Goal: Task Accomplishment & Management: Manage account settings

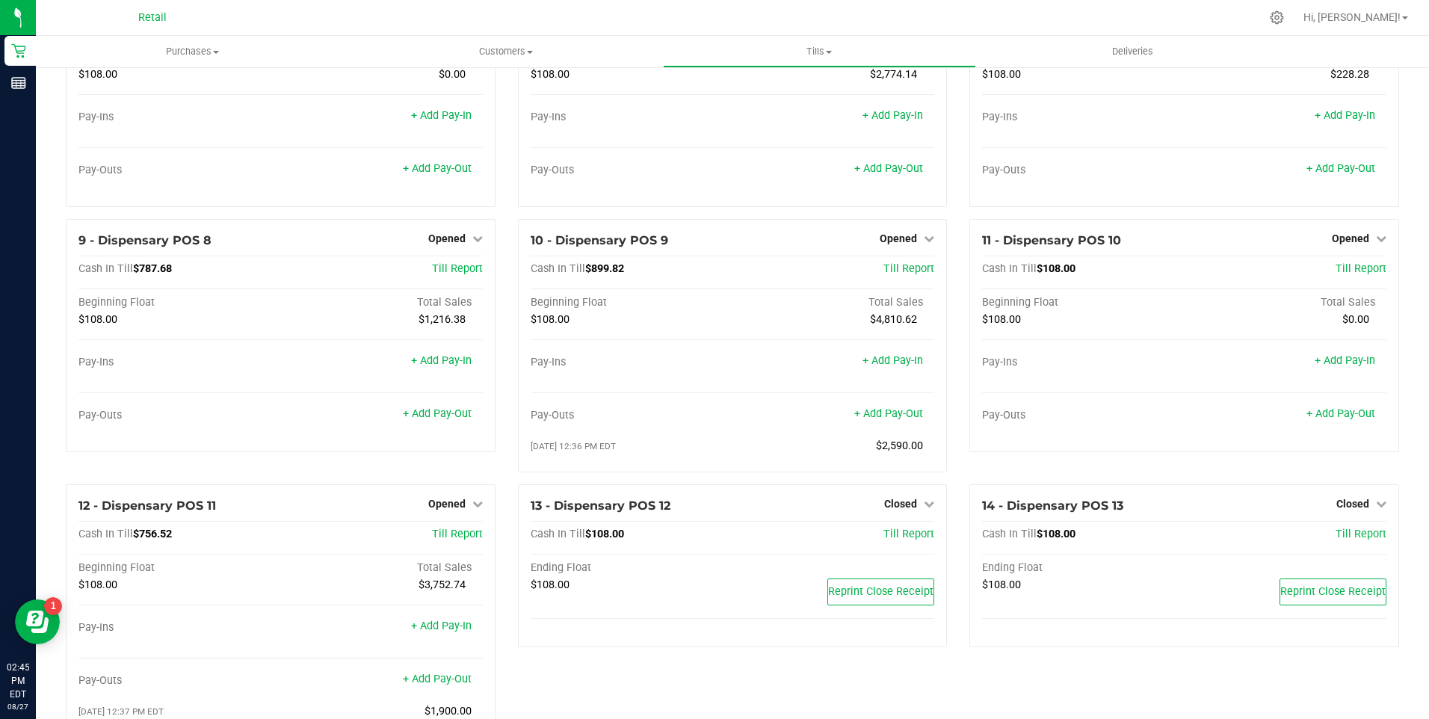
scroll to position [220, 0]
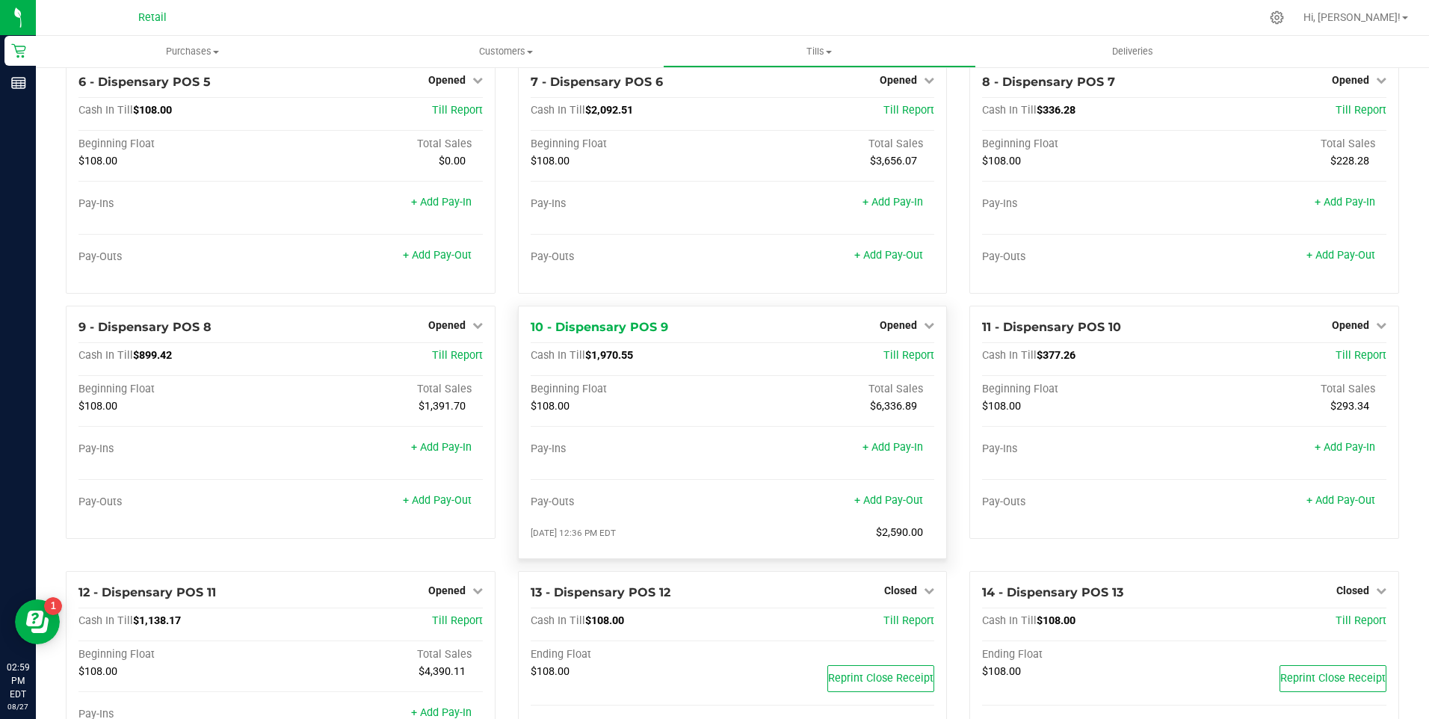
scroll to position [369, 0]
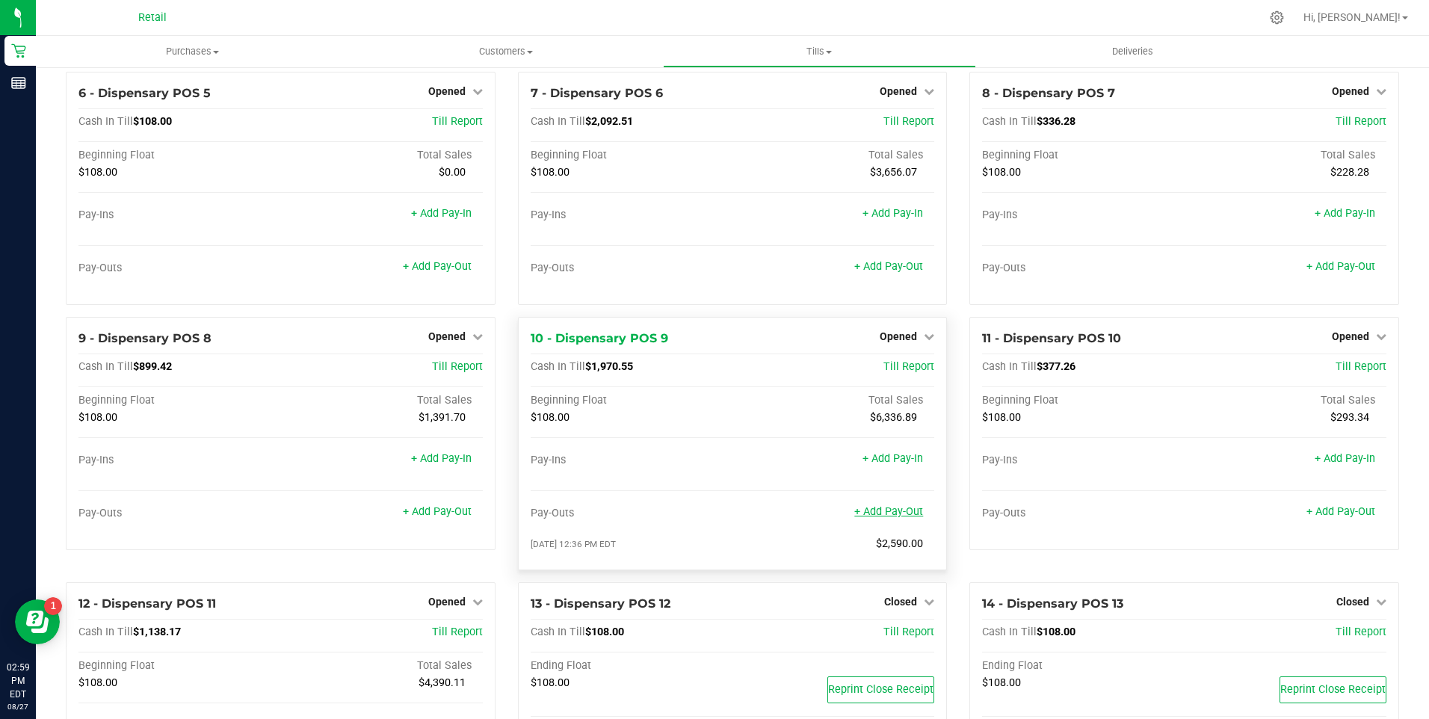
click at [904, 518] on link "+ Add Pay-Out" at bounding box center [888, 511] width 69 height 13
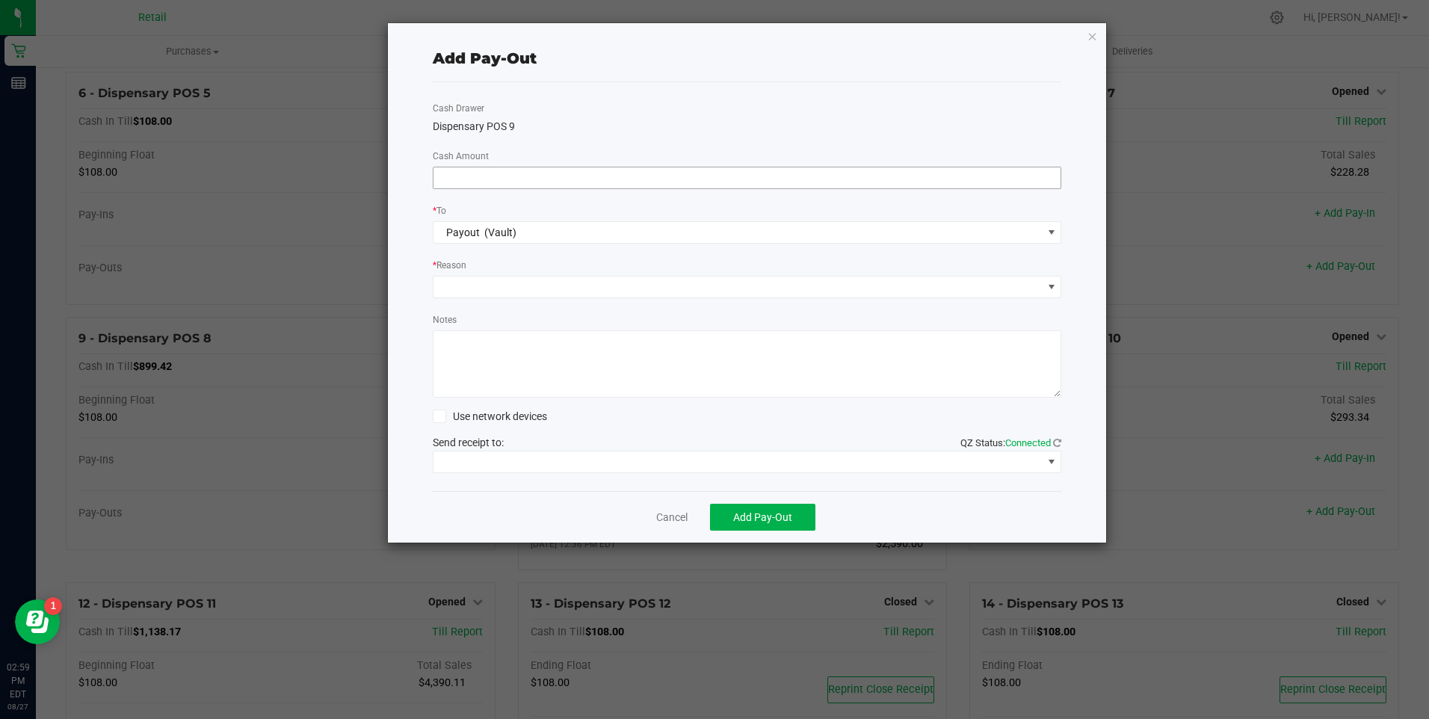
click at [543, 181] on input at bounding box center [747, 177] width 628 height 21
type input "$1,935.00"
click at [489, 284] on span at bounding box center [737, 286] width 609 height 21
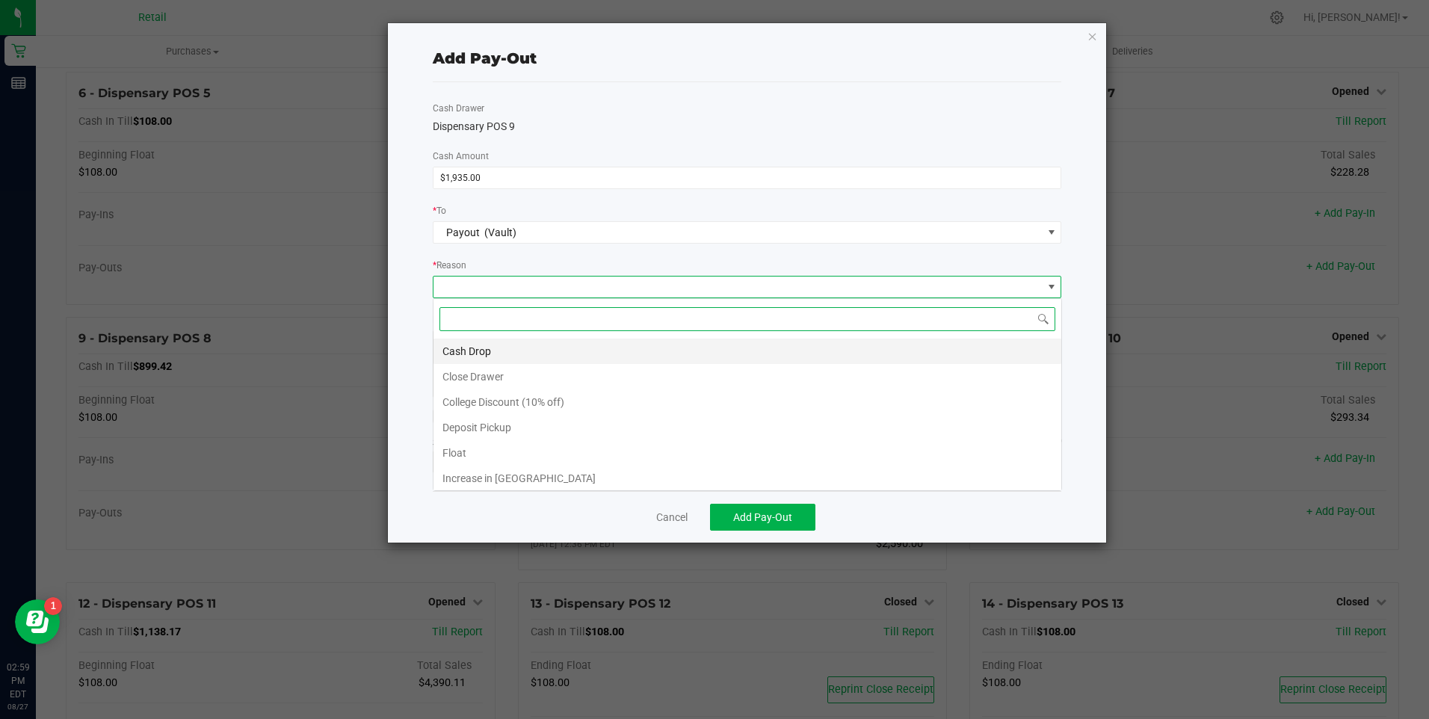
scroll to position [22, 628]
click at [484, 347] on li "Cash Drop" at bounding box center [747, 351] width 628 height 25
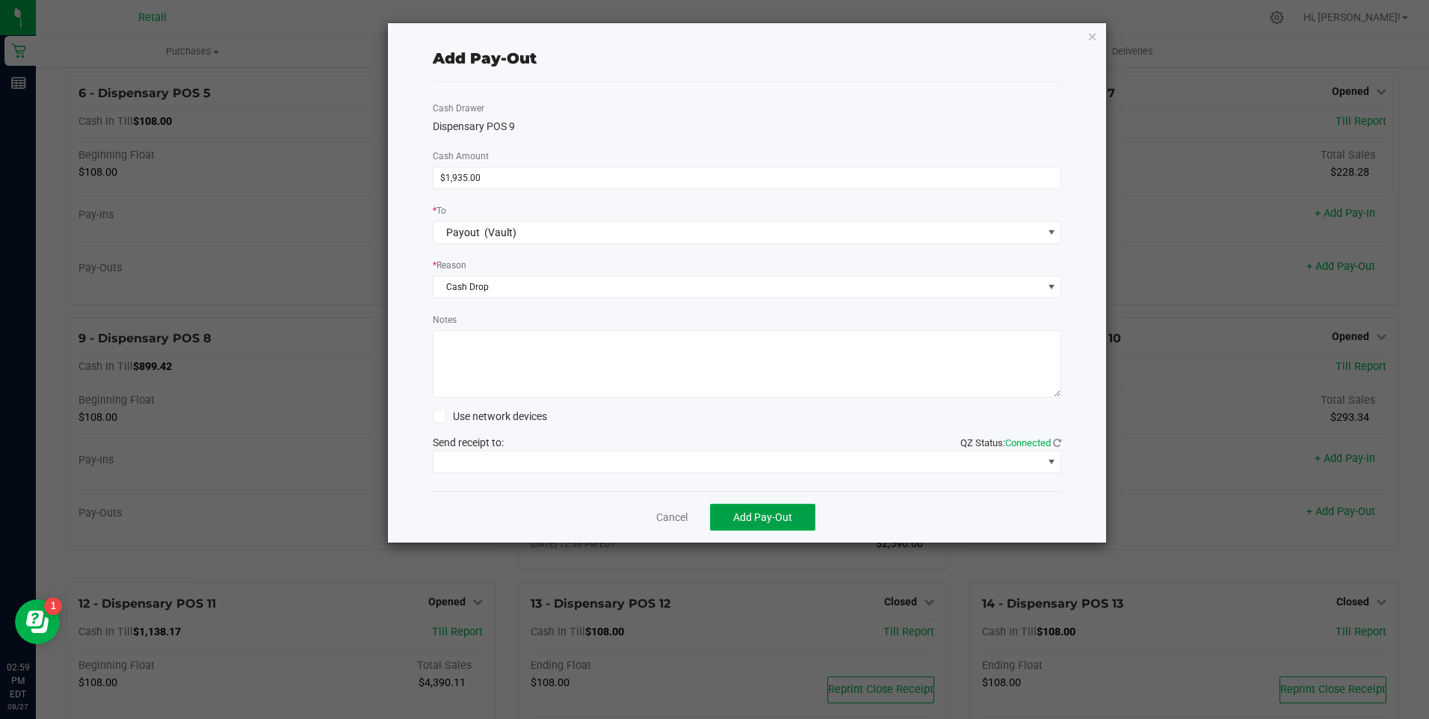
click at [787, 523] on span "Add Pay-Out" at bounding box center [762, 517] width 59 height 12
click at [678, 513] on link "Dismiss" at bounding box center [667, 518] width 36 height 16
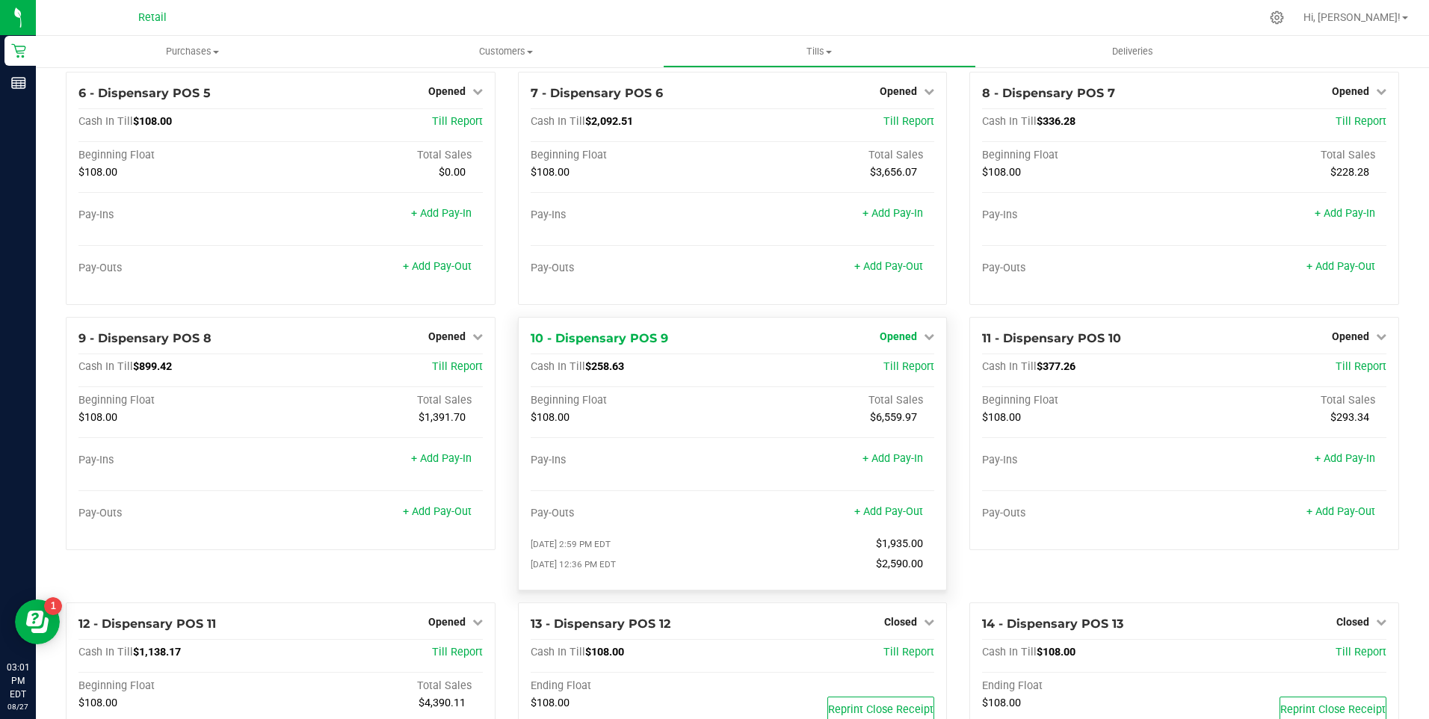
click at [924, 342] on icon at bounding box center [929, 336] width 10 height 10
click at [896, 373] on link "Close Till" at bounding box center [900, 367] width 40 height 12
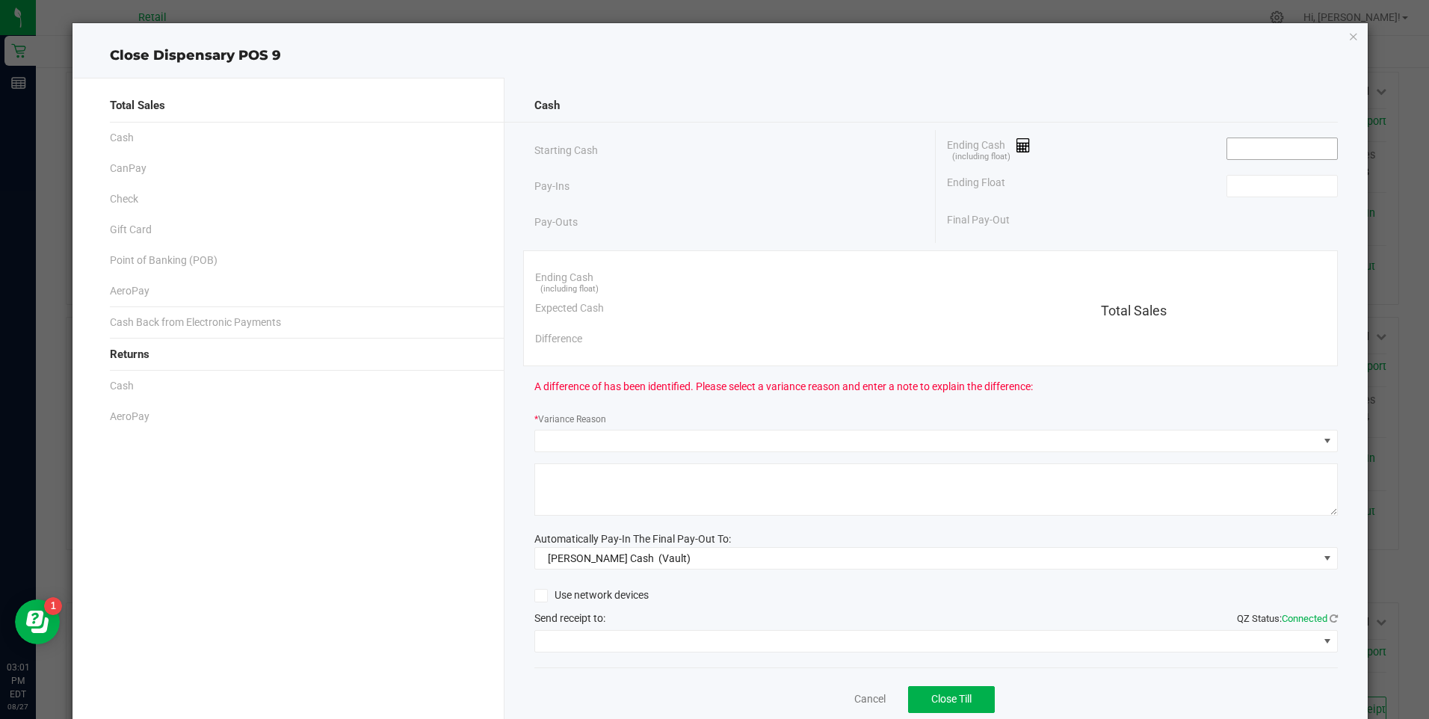
click at [1240, 152] on input at bounding box center [1282, 148] width 110 height 21
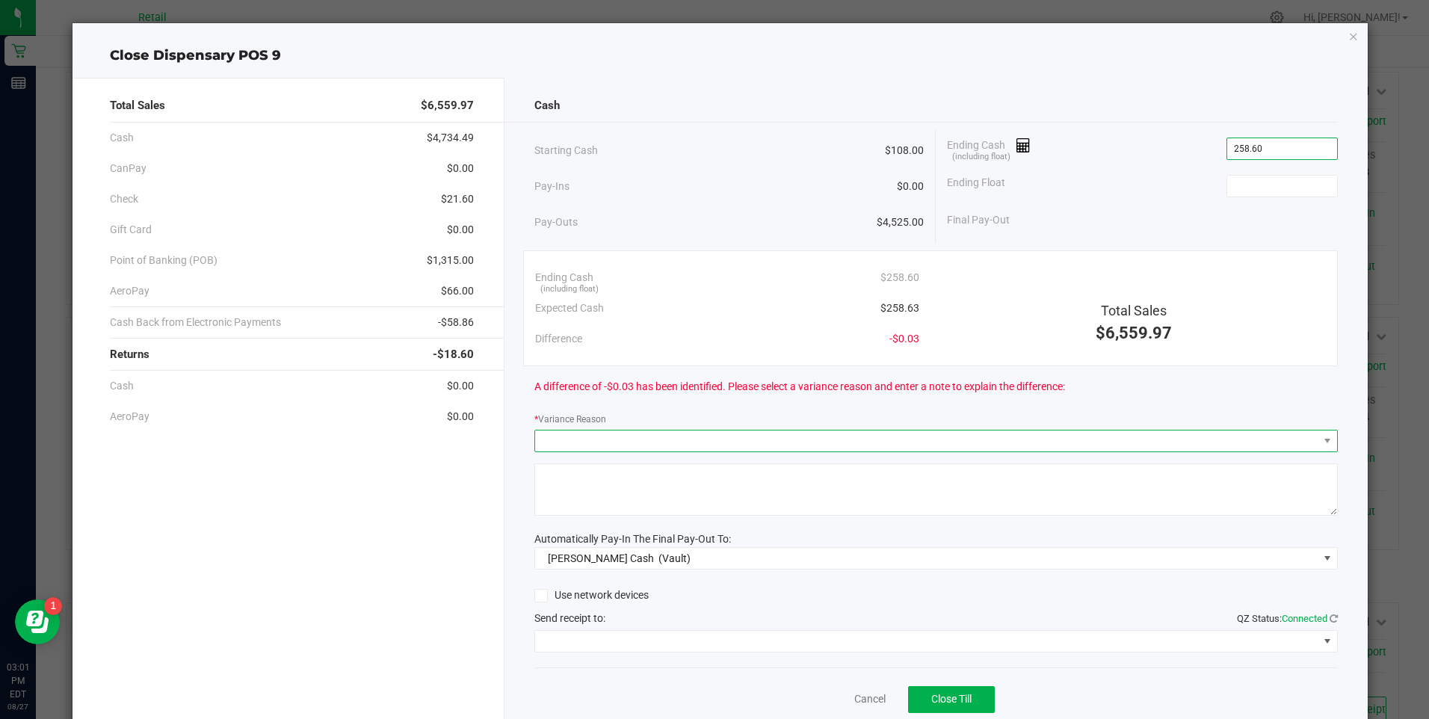
type input "$258.60"
click at [581, 444] on span at bounding box center [926, 440] width 783 height 21
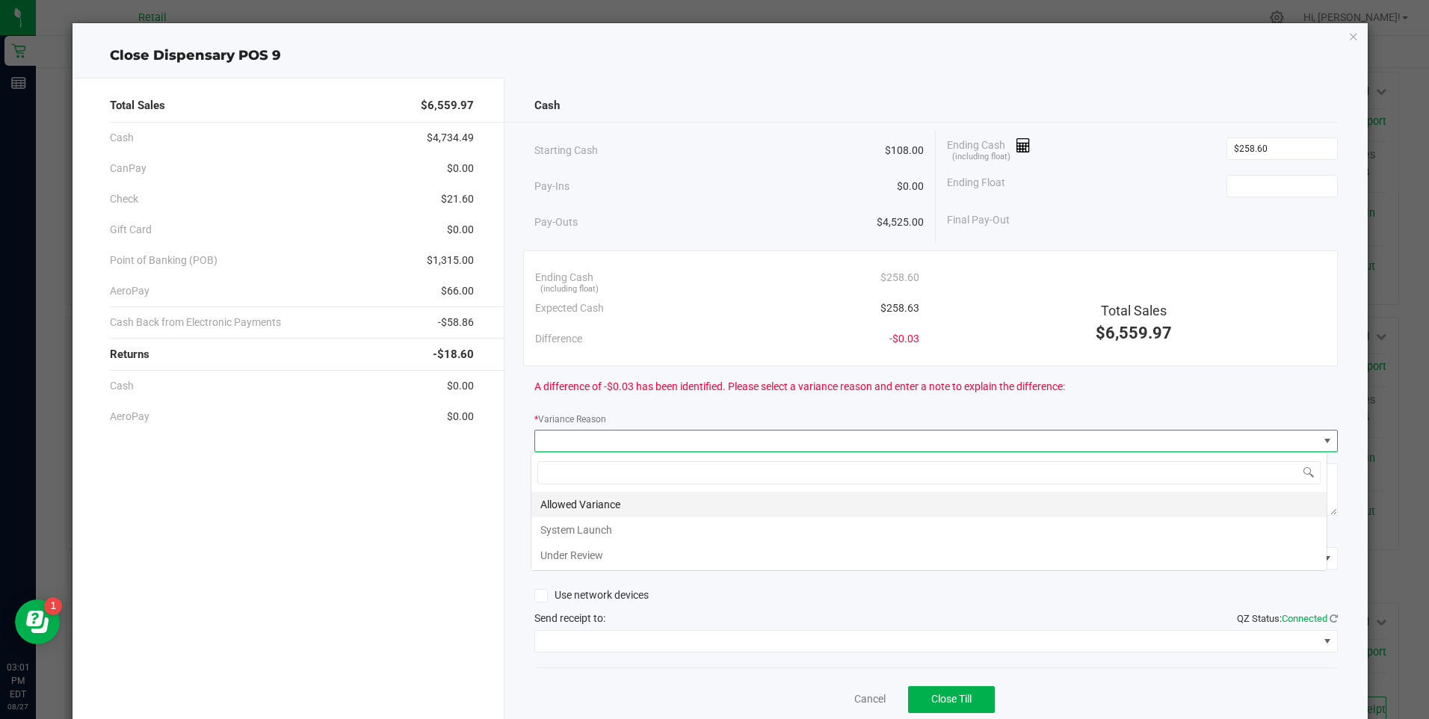
scroll to position [22, 797]
click at [581, 505] on li "Allowed Variance" at bounding box center [928, 504] width 795 height 25
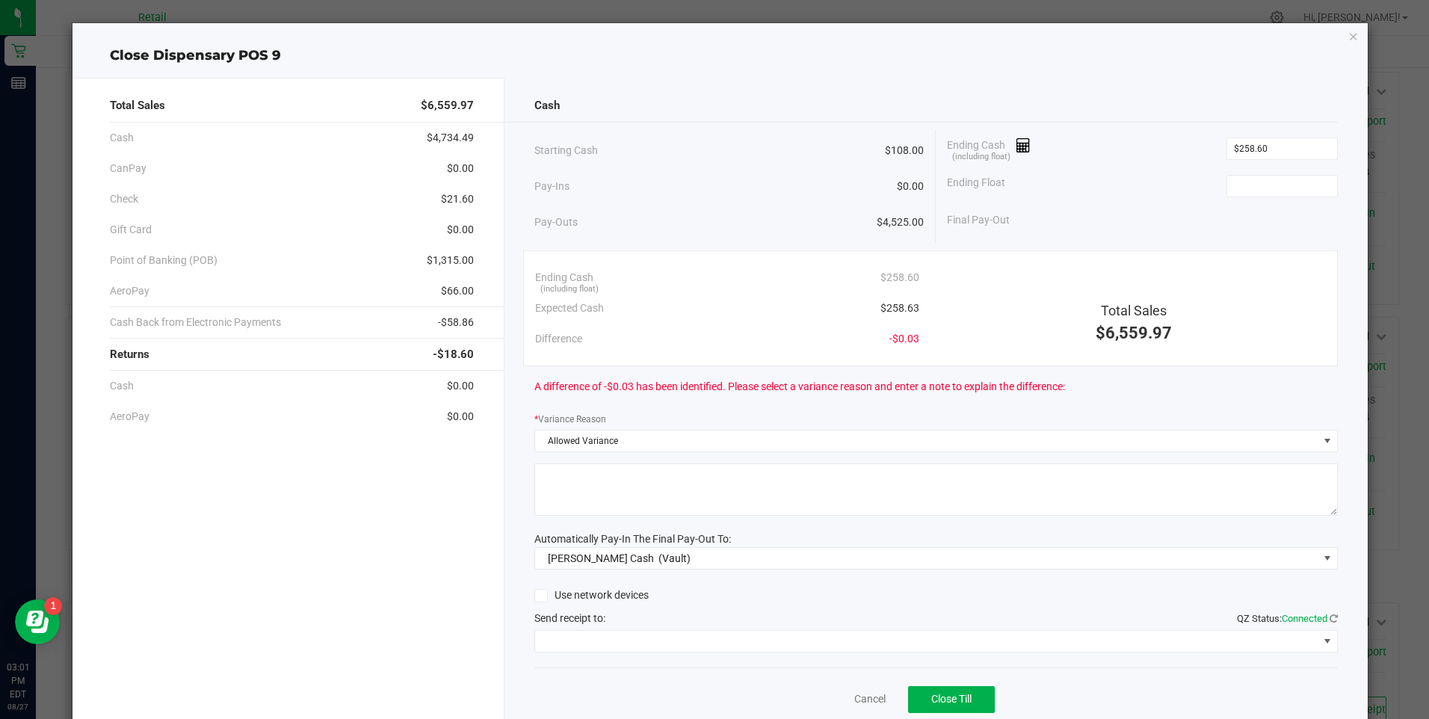
click at [589, 500] on textarea at bounding box center [935, 489] width 803 height 52
type textarea "ws"
click at [612, 634] on span at bounding box center [926, 641] width 783 height 21
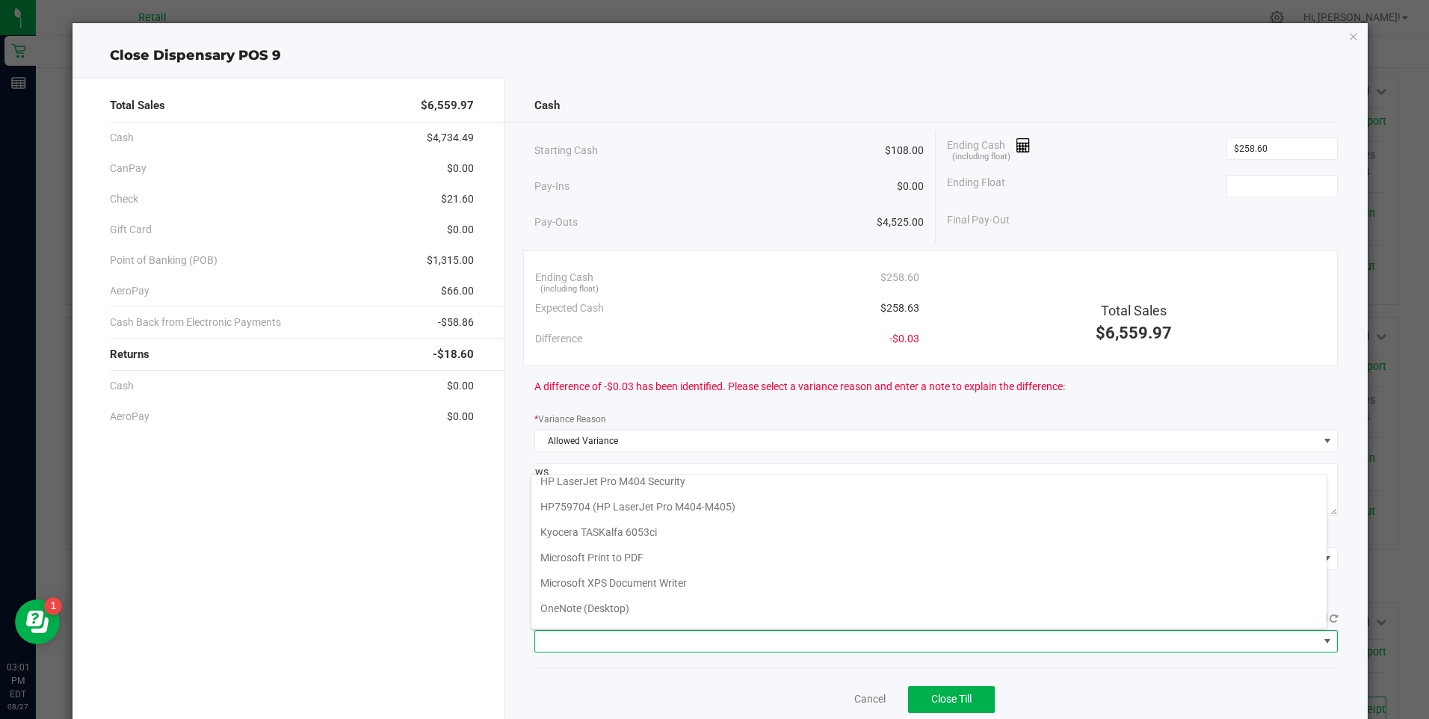
scroll to position [130, 0]
drag, startPoint x: 634, startPoint y: 616, endPoint x: 693, endPoint y: 636, distance: 63.1
click at [646, 620] on Cutter "Star TSP143IIILAN Cutter" at bounding box center [928, 613] width 795 height 25
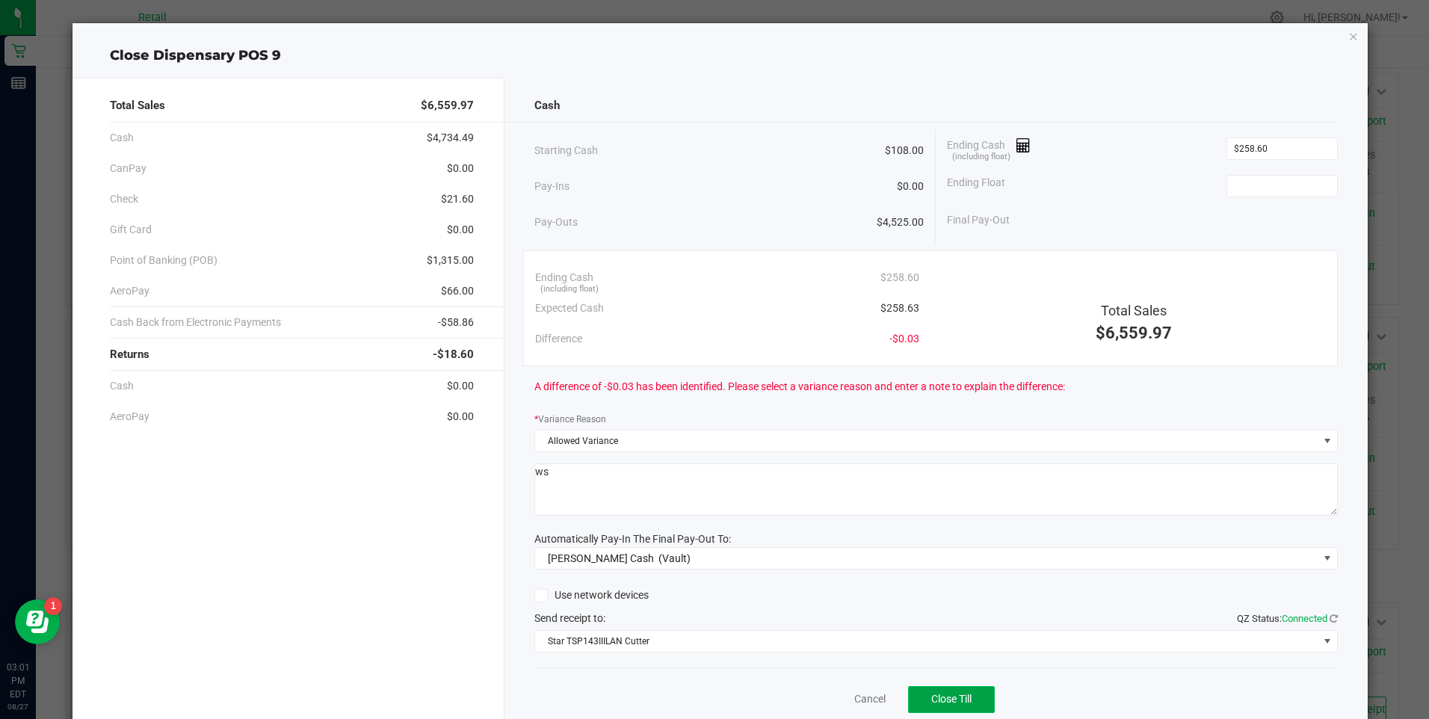
click at [940, 702] on span "Close Till" at bounding box center [951, 699] width 40 height 12
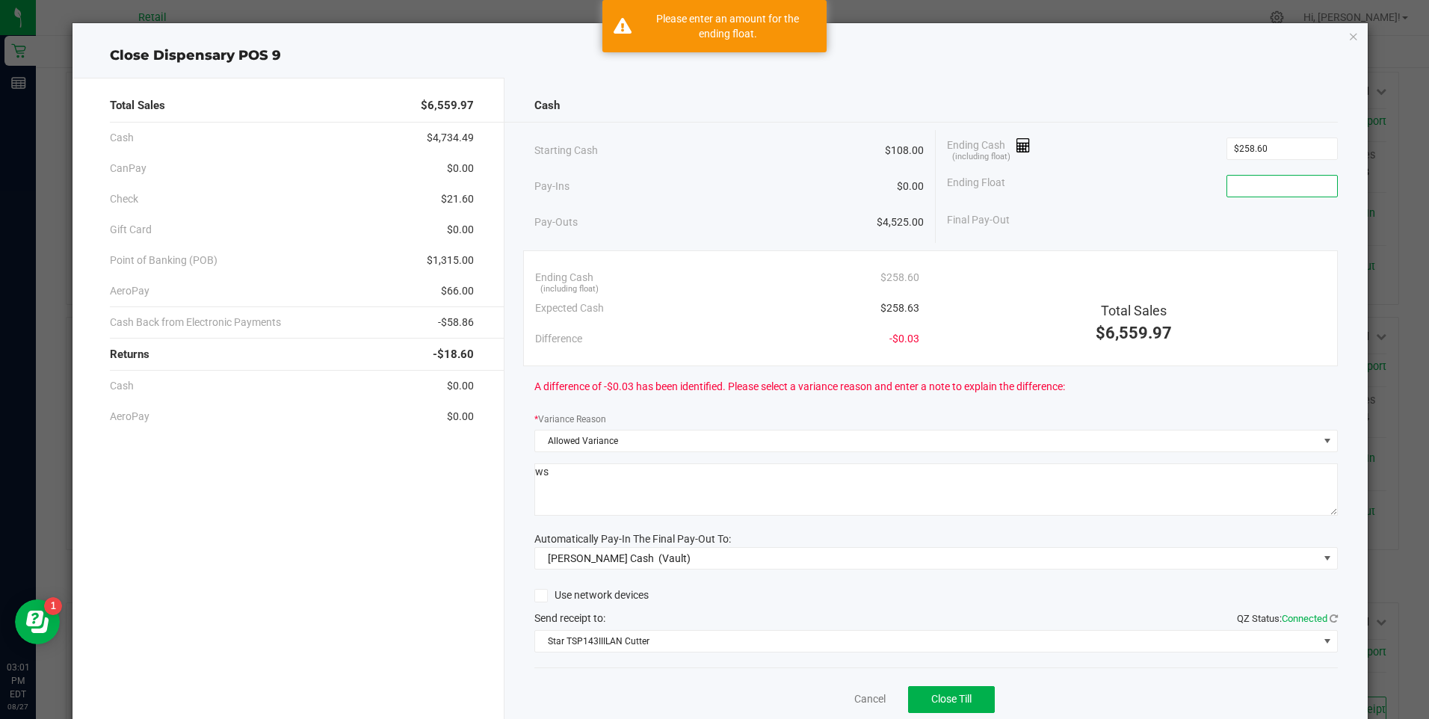
click at [1227, 181] on input at bounding box center [1282, 186] width 110 height 21
type input "$108.00"
click at [942, 714] on div "Cancel Close Till" at bounding box center [935, 696] width 803 height 58
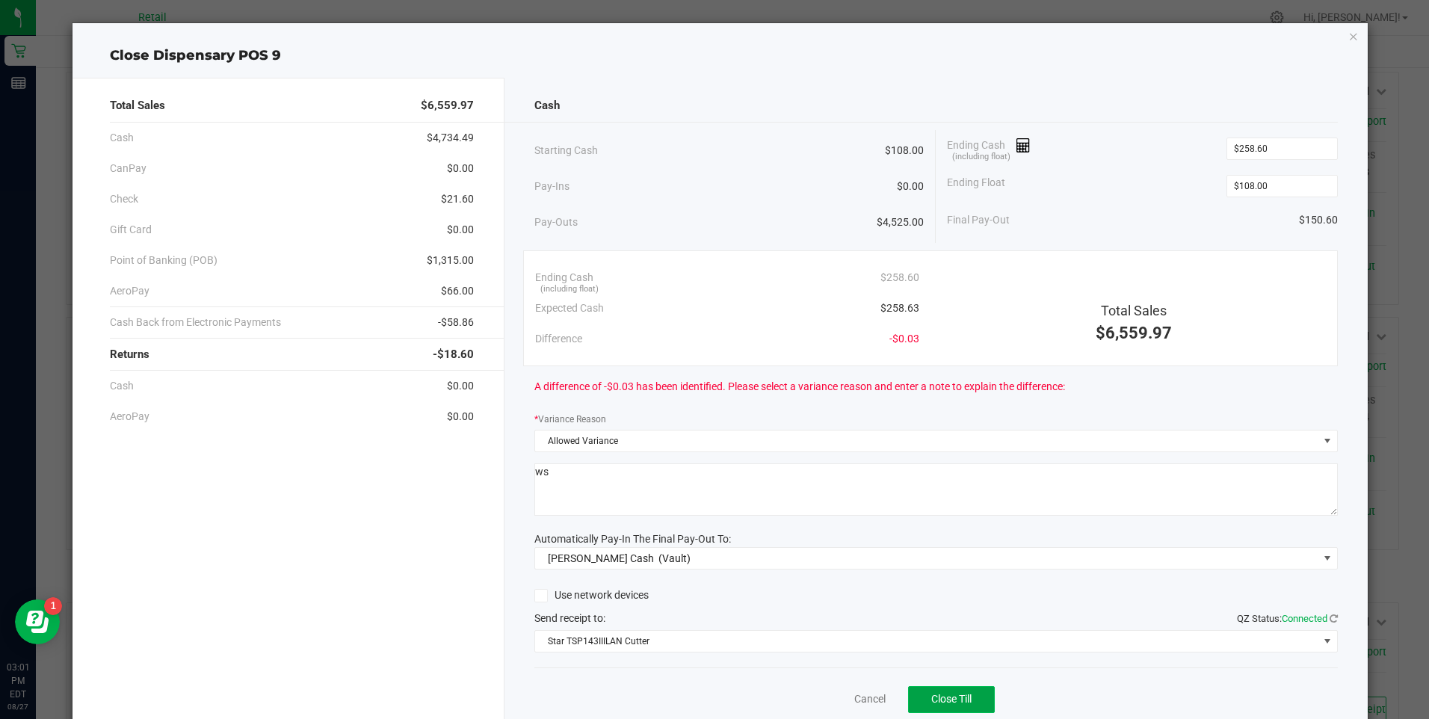
click at [942, 701] on span "Close Till" at bounding box center [951, 699] width 40 height 12
click at [825, 691] on div "Dismiss Reprint Closing Receipt" at bounding box center [935, 696] width 803 height 58
click at [827, 696] on link "Dismiss" at bounding box center [837, 699] width 36 height 16
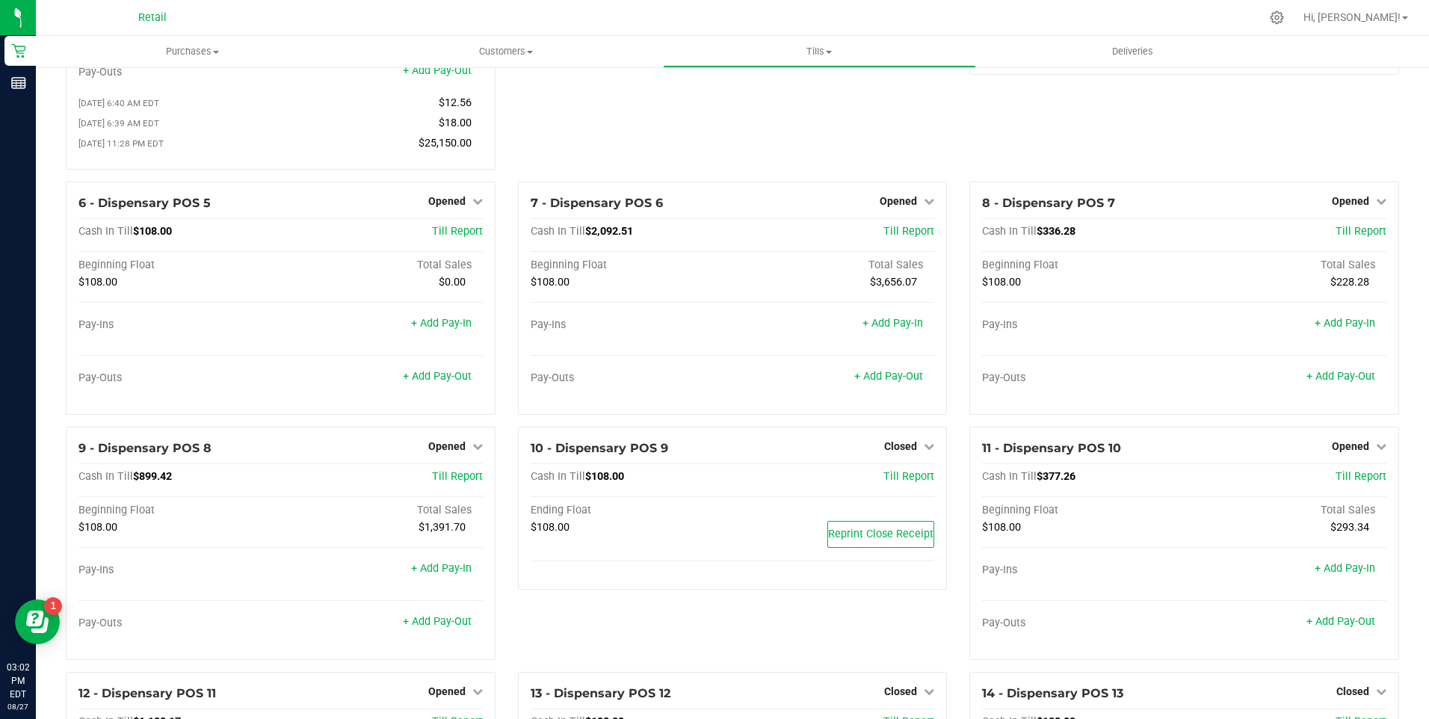
scroll to position [523, 0]
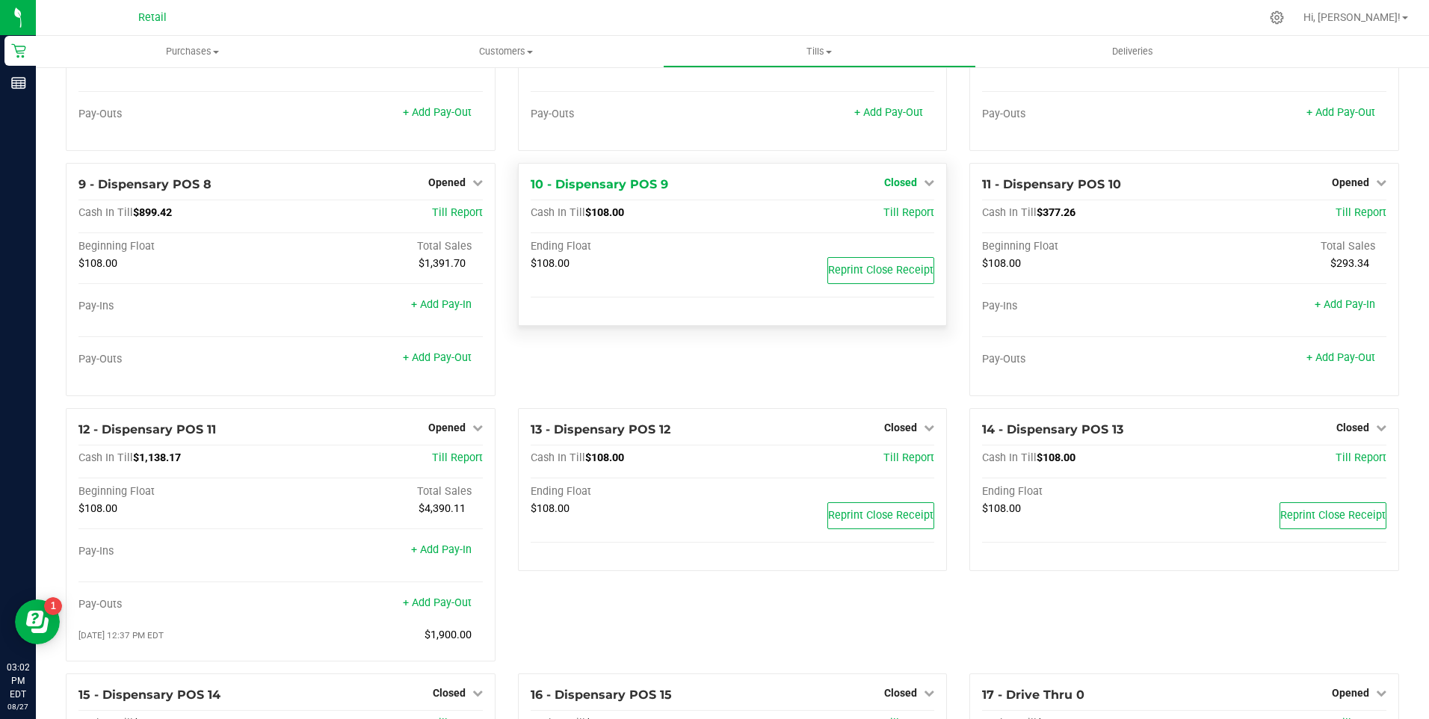
click at [924, 188] on icon at bounding box center [929, 182] width 10 height 10
click at [901, 219] on link "Open Till" at bounding box center [900, 213] width 40 height 12
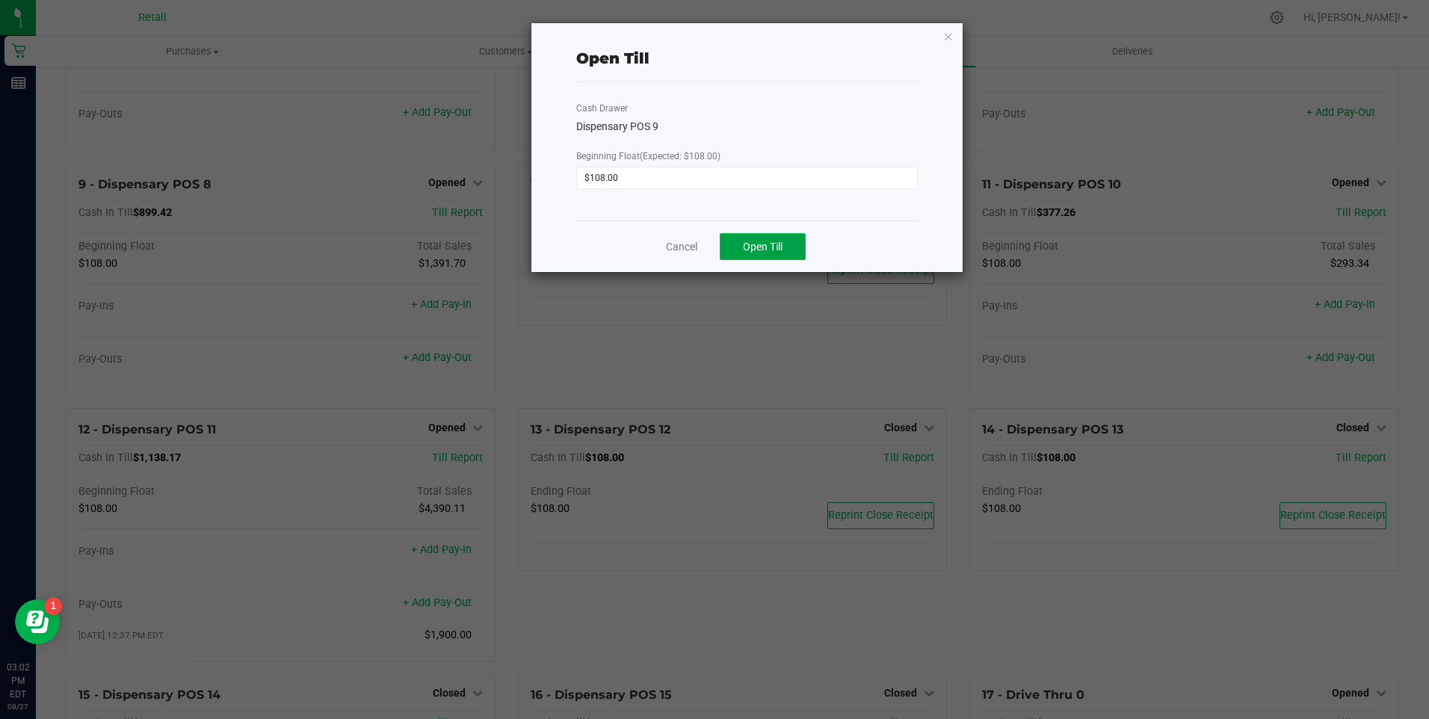
click at [782, 245] on span "Open Till" at bounding box center [763, 247] width 40 height 12
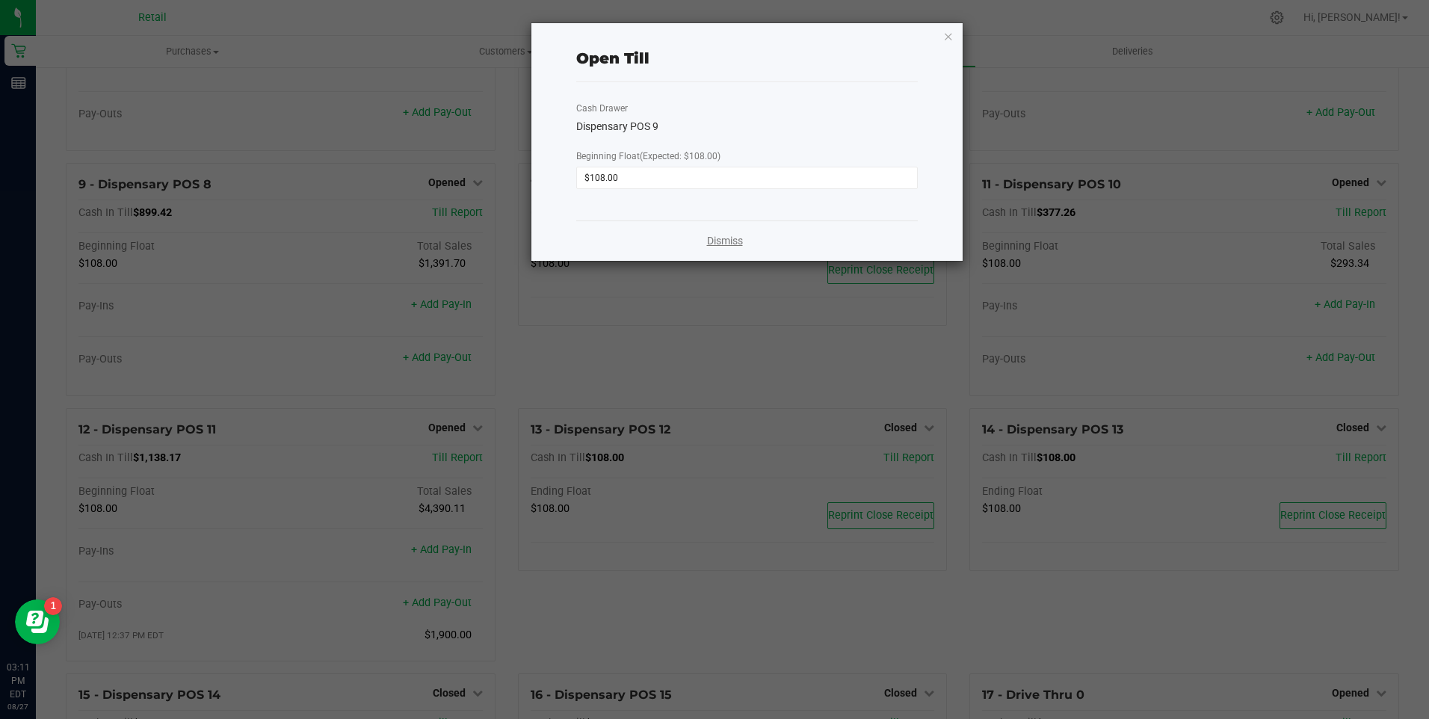
click at [728, 248] on link "Dismiss" at bounding box center [725, 241] width 36 height 16
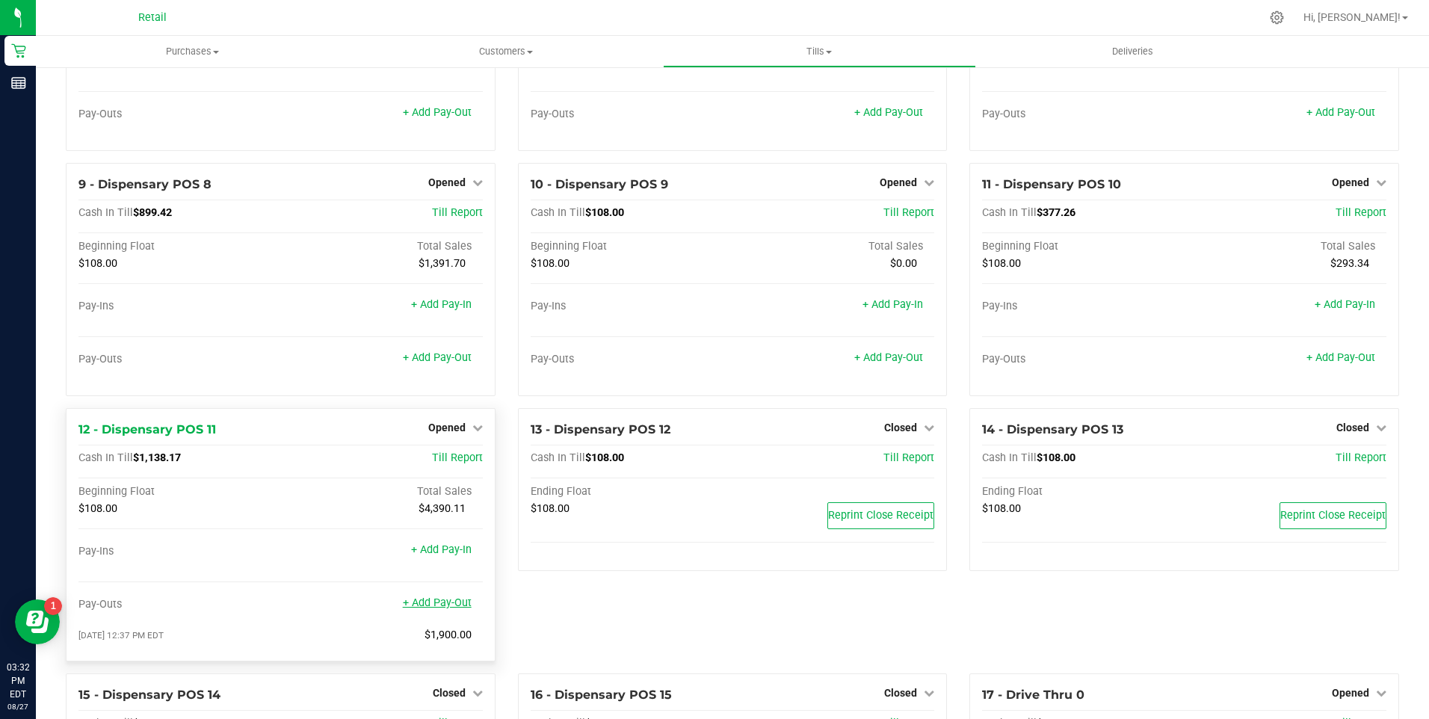
click at [425, 609] on link "+ Add Pay-Out" at bounding box center [437, 602] width 69 height 13
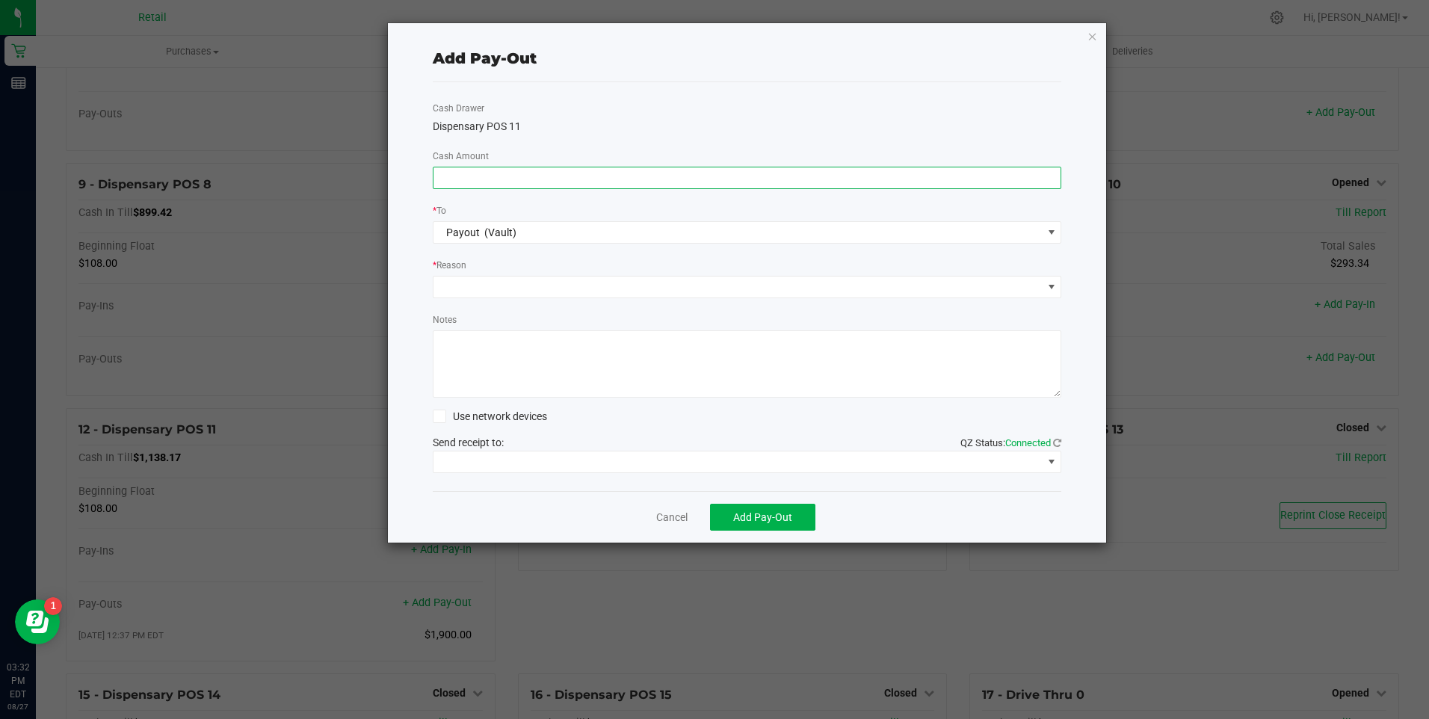
click at [493, 182] on input at bounding box center [747, 177] width 628 height 21
type input "$970.00"
click at [481, 285] on span at bounding box center [737, 286] width 609 height 21
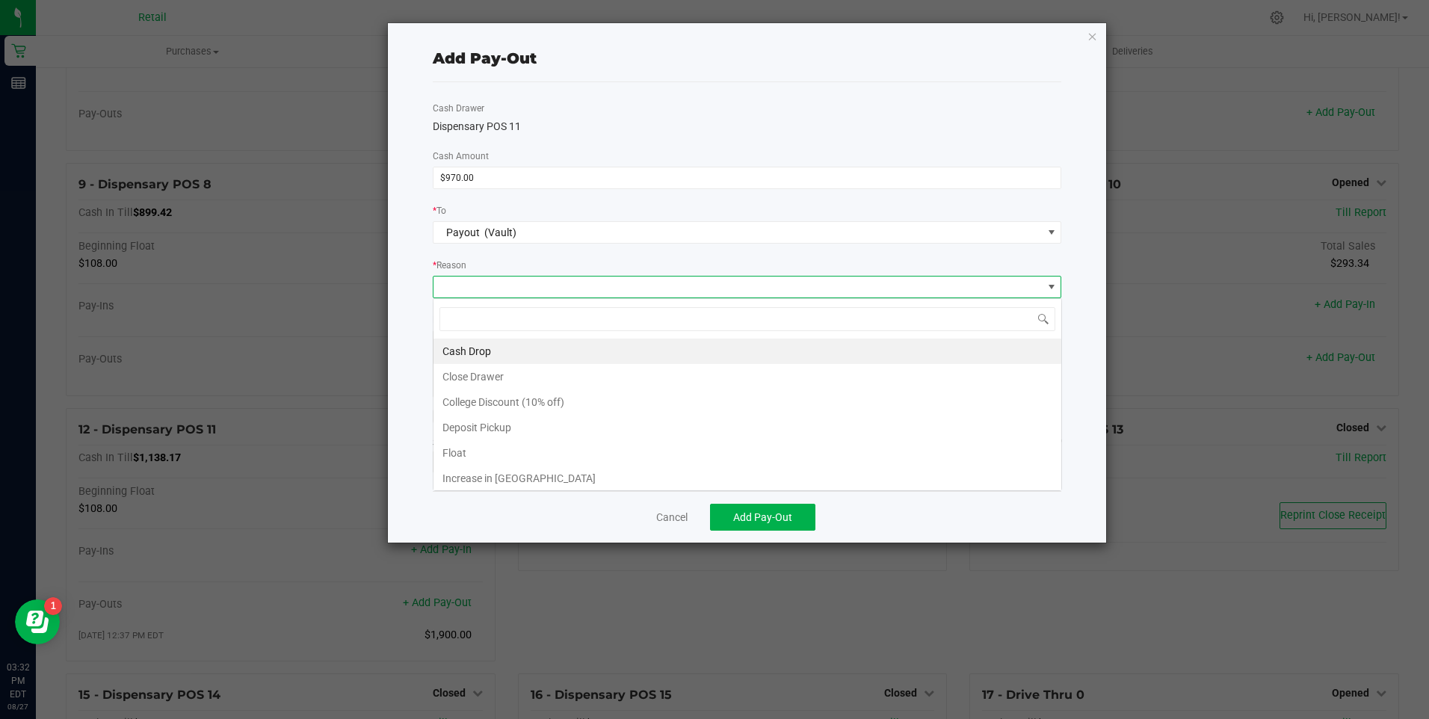
scroll to position [22, 628]
drag, startPoint x: 461, startPoint y: 344, endPoint x: 591, endPoint y: 480, distance: 188.2
click at [461, 346] on li "Cash Drop" at bounding box center [747, 351] width 628 height 25
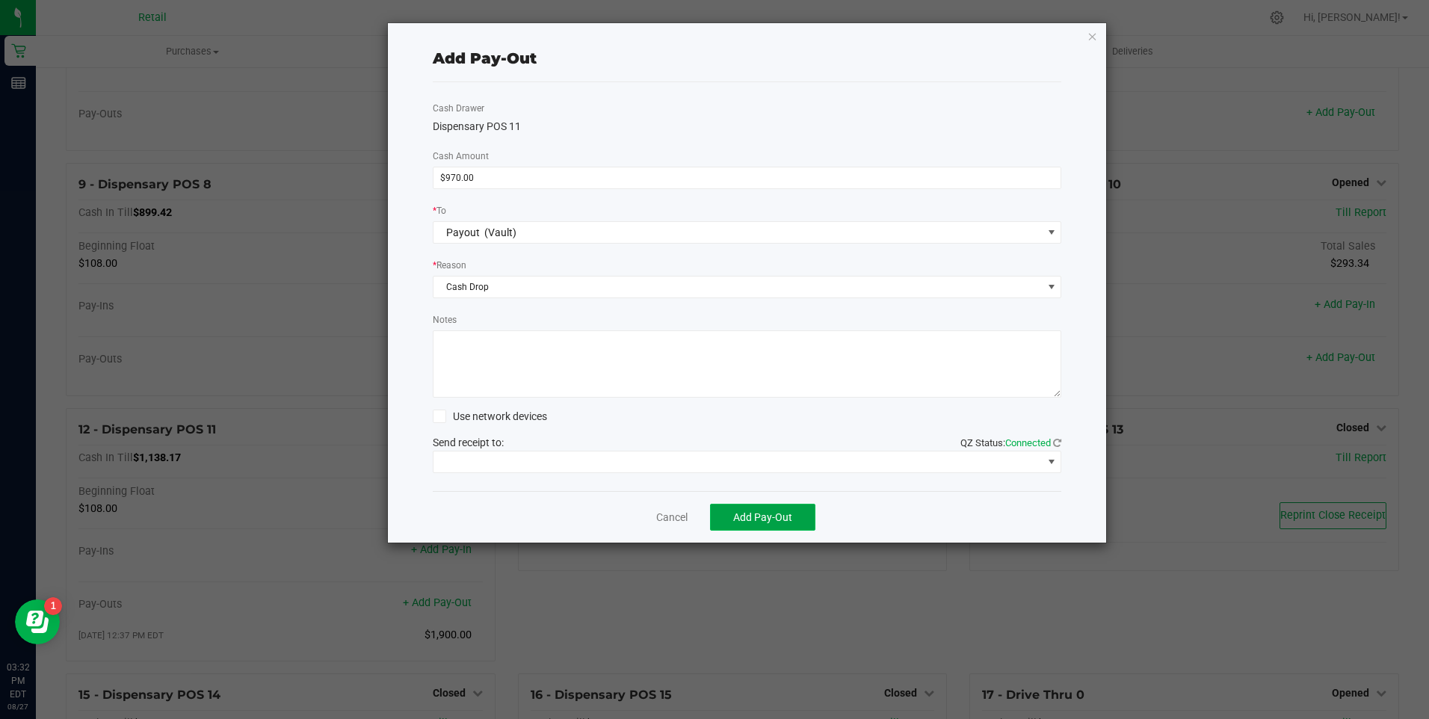
click at [735, 515] on span "Add Pay-Out" at bounding box center [762, 517] width 59 height 12
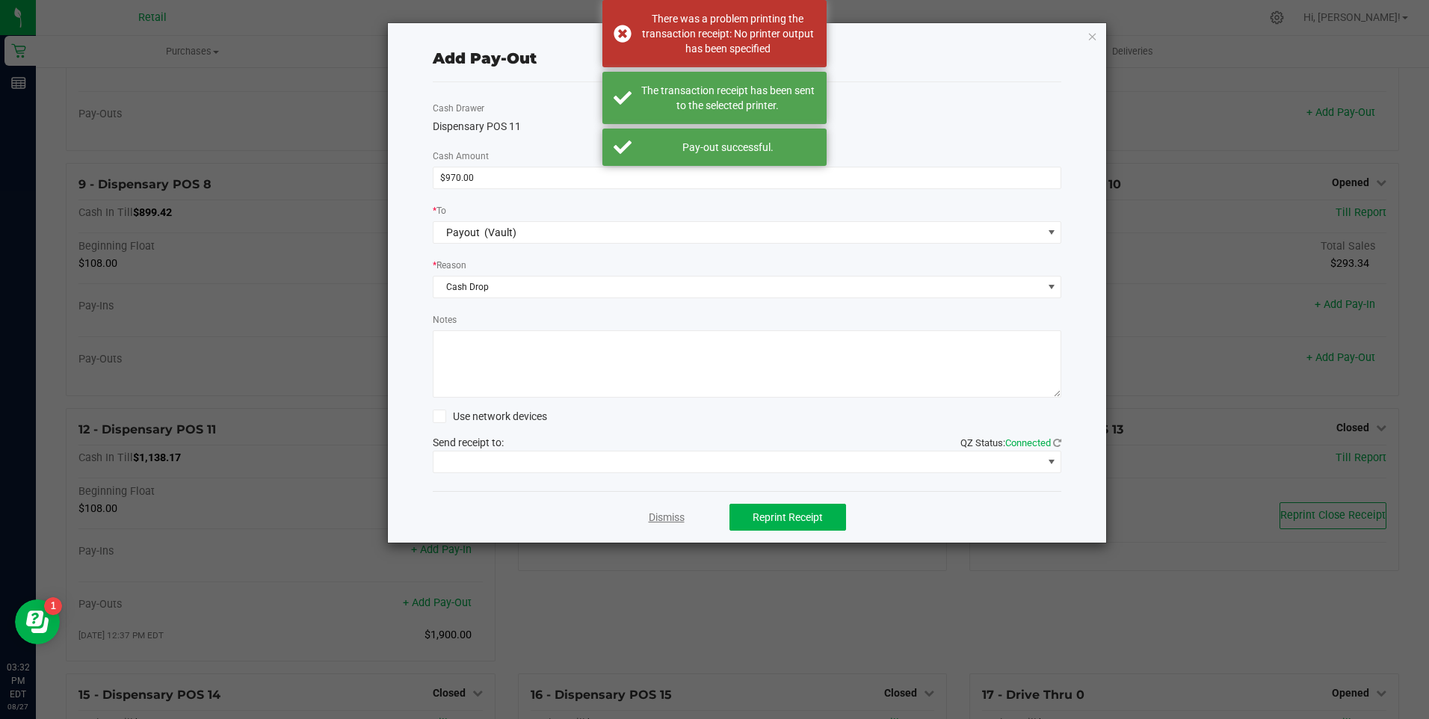
click at [667, 517] on link "Dismiss" at bounding box center [667, 518] width 36 height 16
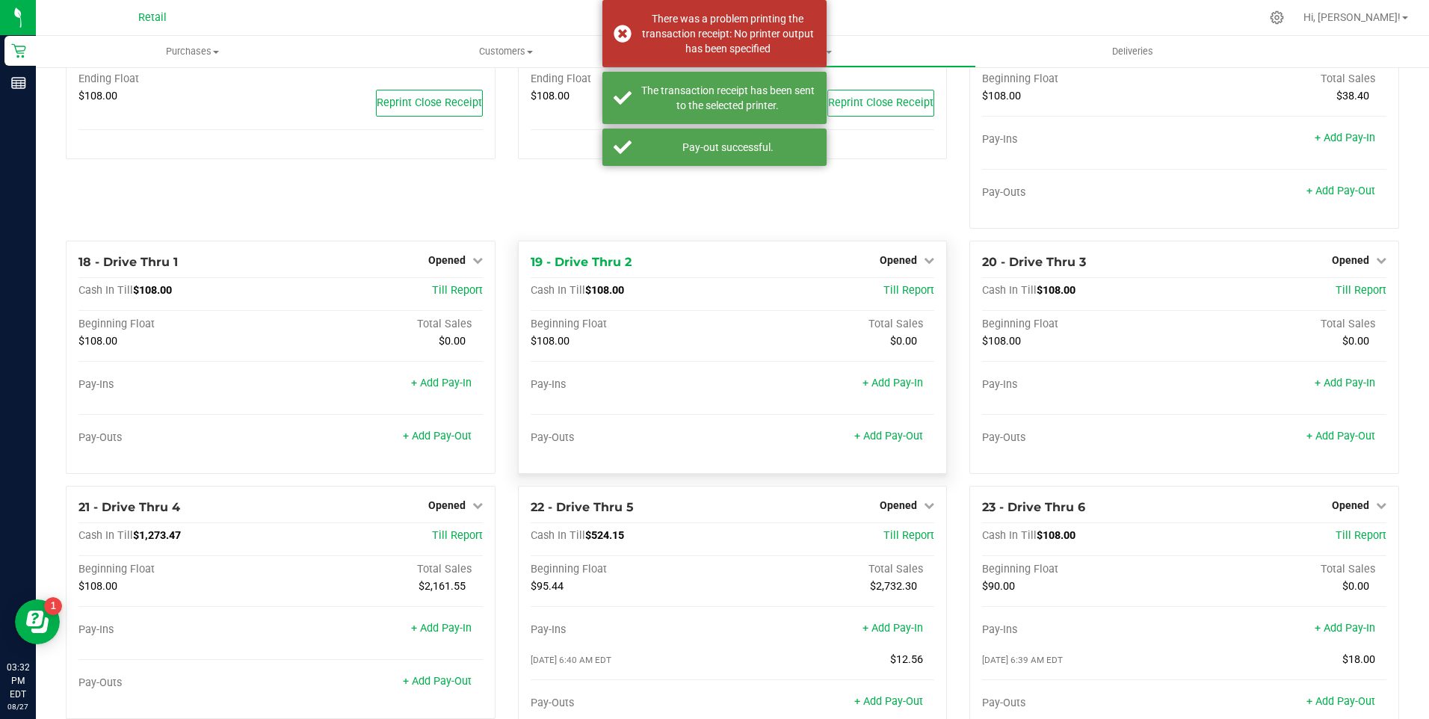
scroll to position [1196, 0]
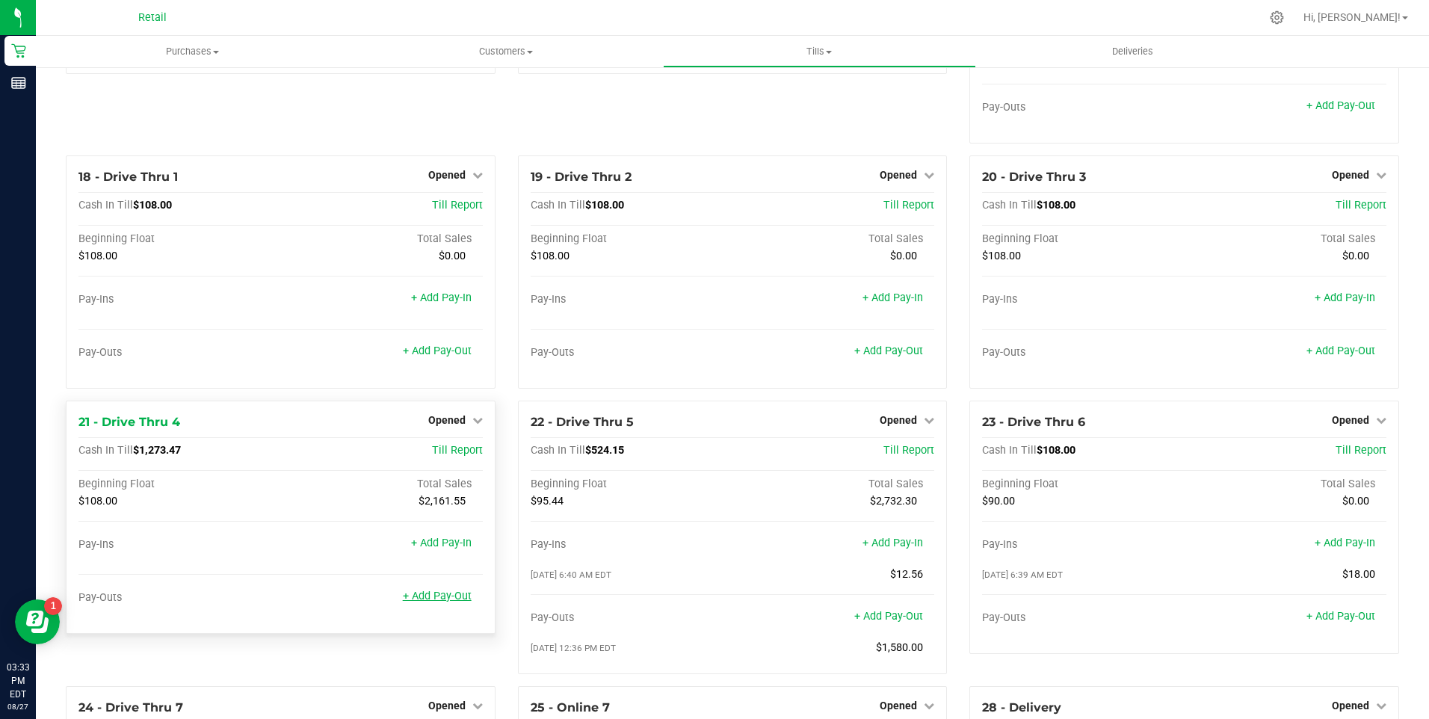
click at [434, 602] on link "+ Add Pay-Out" at bounding box center [437, 596] width 69 height 13
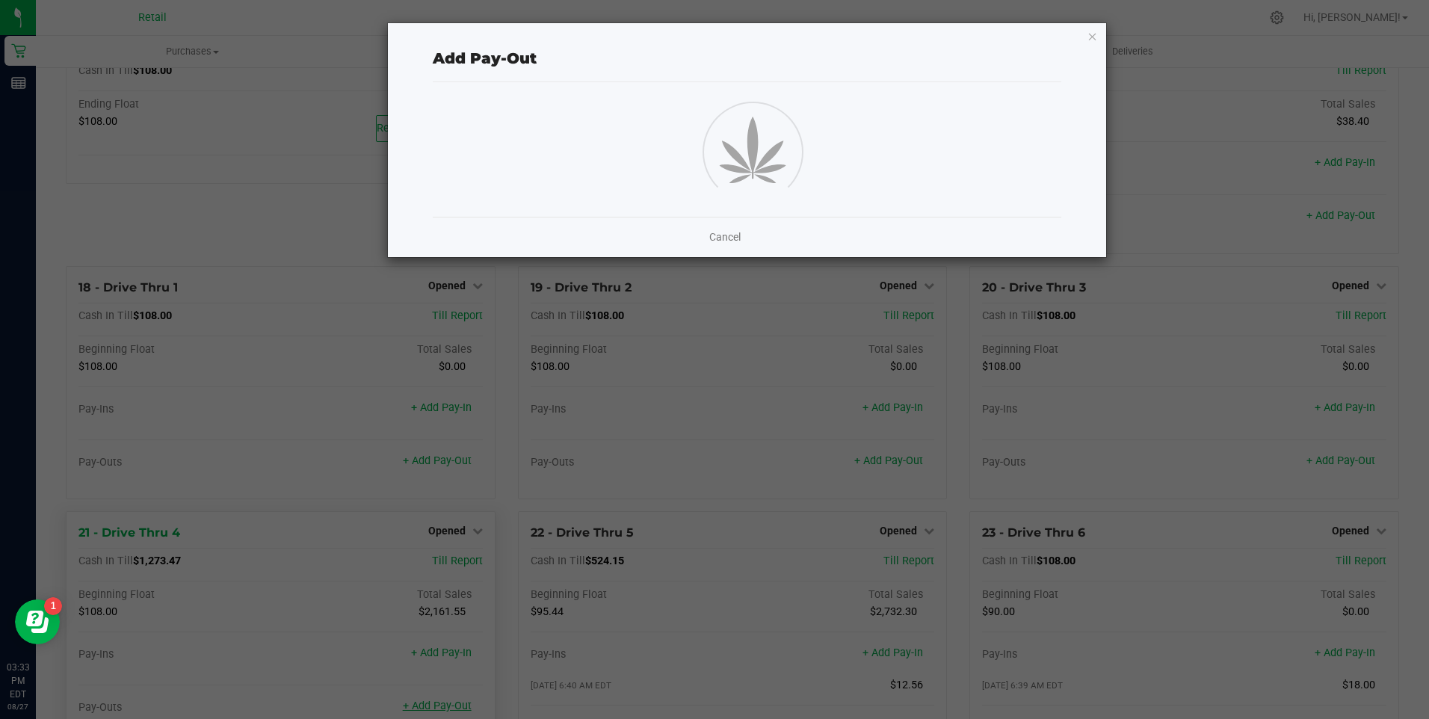
scroll to position [1308, 0]
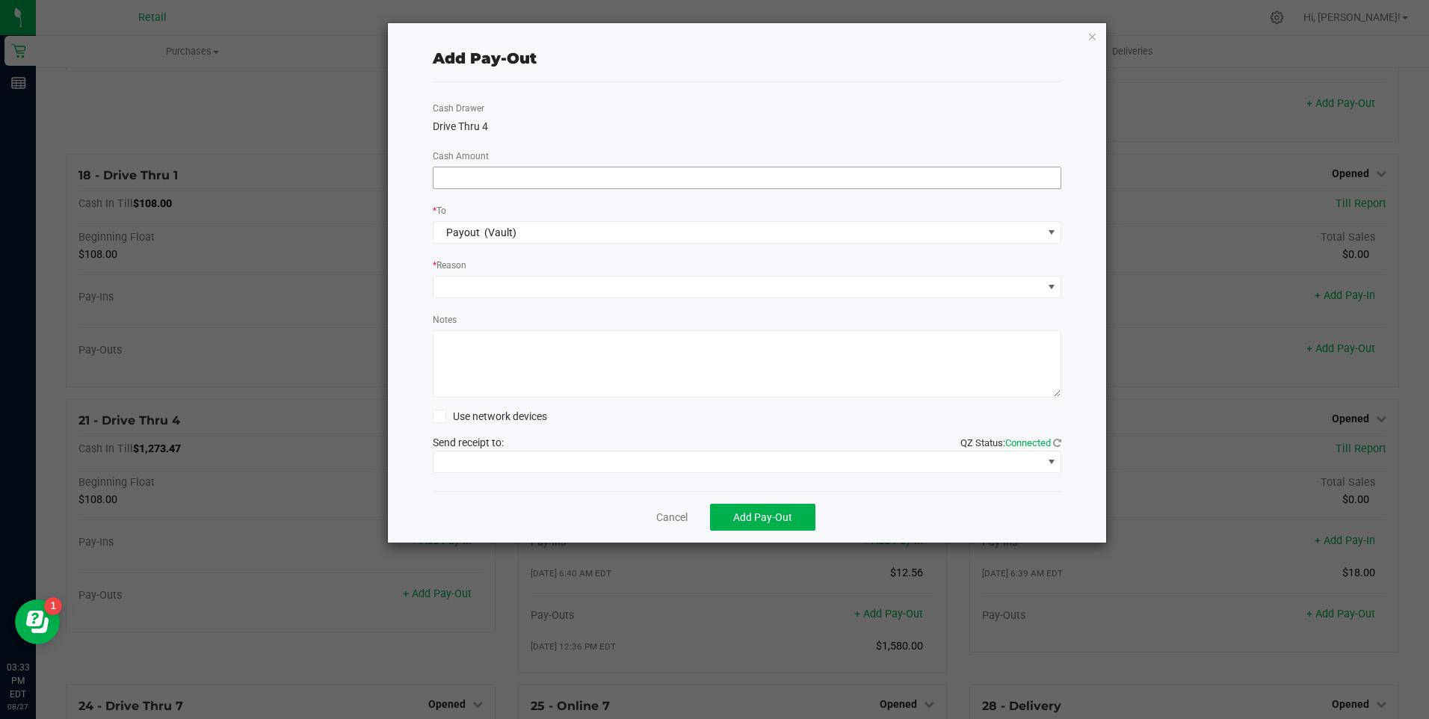
click at [454, 173] on input at bounding box center [747, 177] width 628 height 21
type input "$1,210.00"
click at [481, 288] on span at bounding box center [737, 286] width 609 height 21
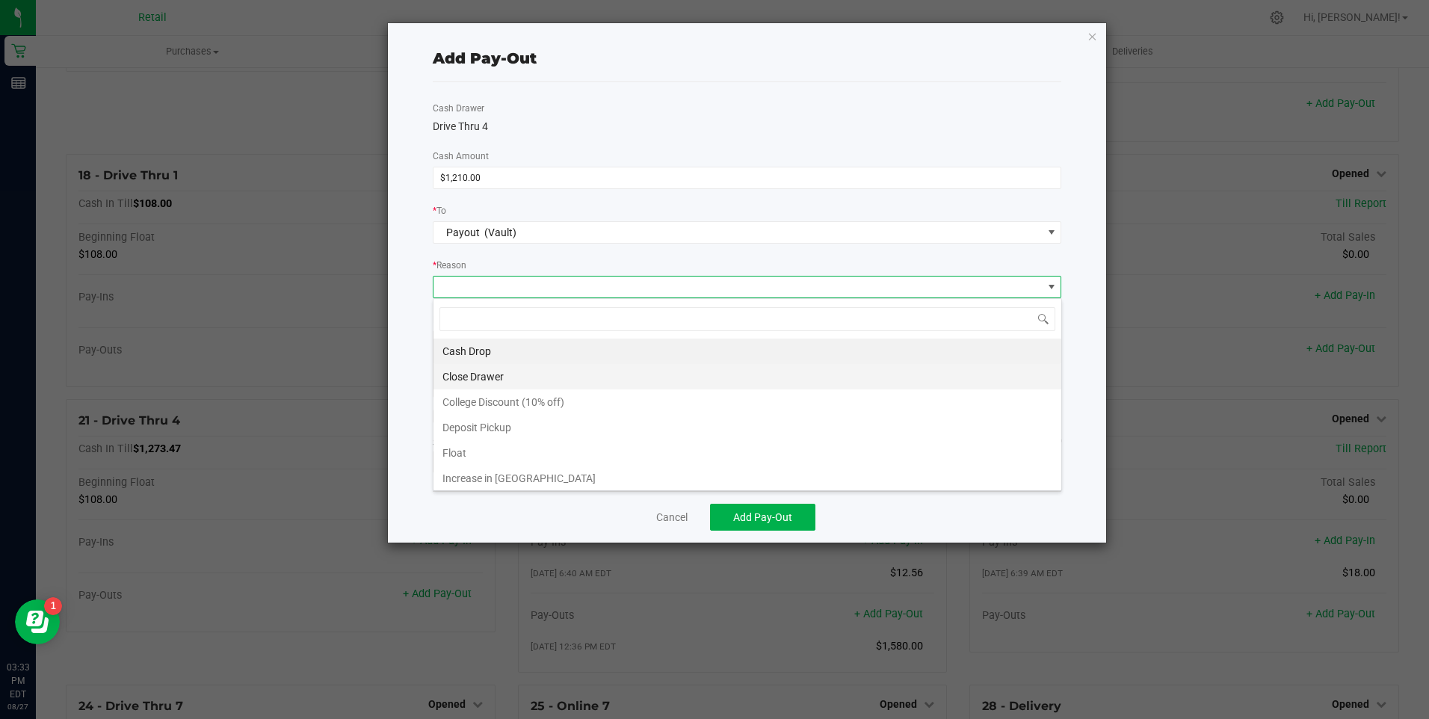
scroll to position [22, 628]
click at [457, 350] on li "Cash Drop" at bounding box center [747, 351] width 628 height 25
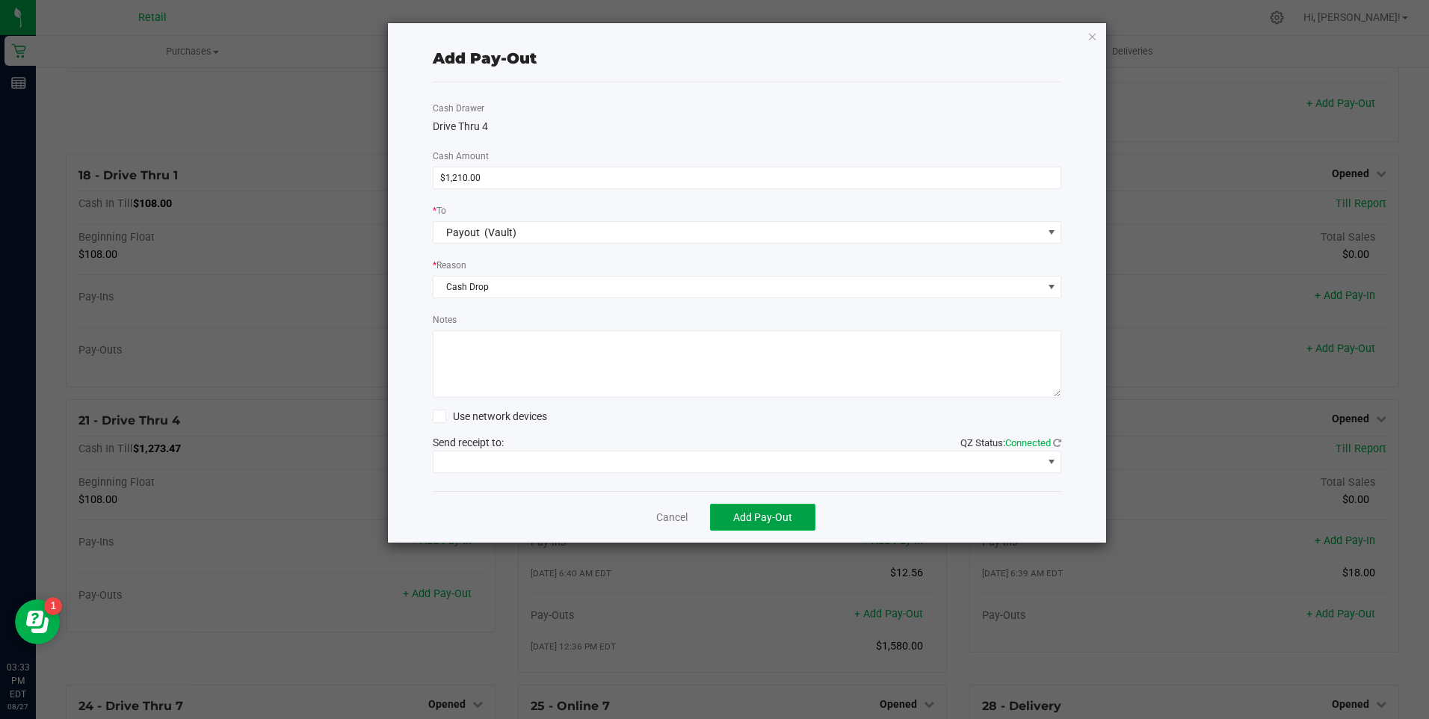
click at [742, 516] on span "Add Pay-Out" at bounding box center [762, 517] width 59 height 12
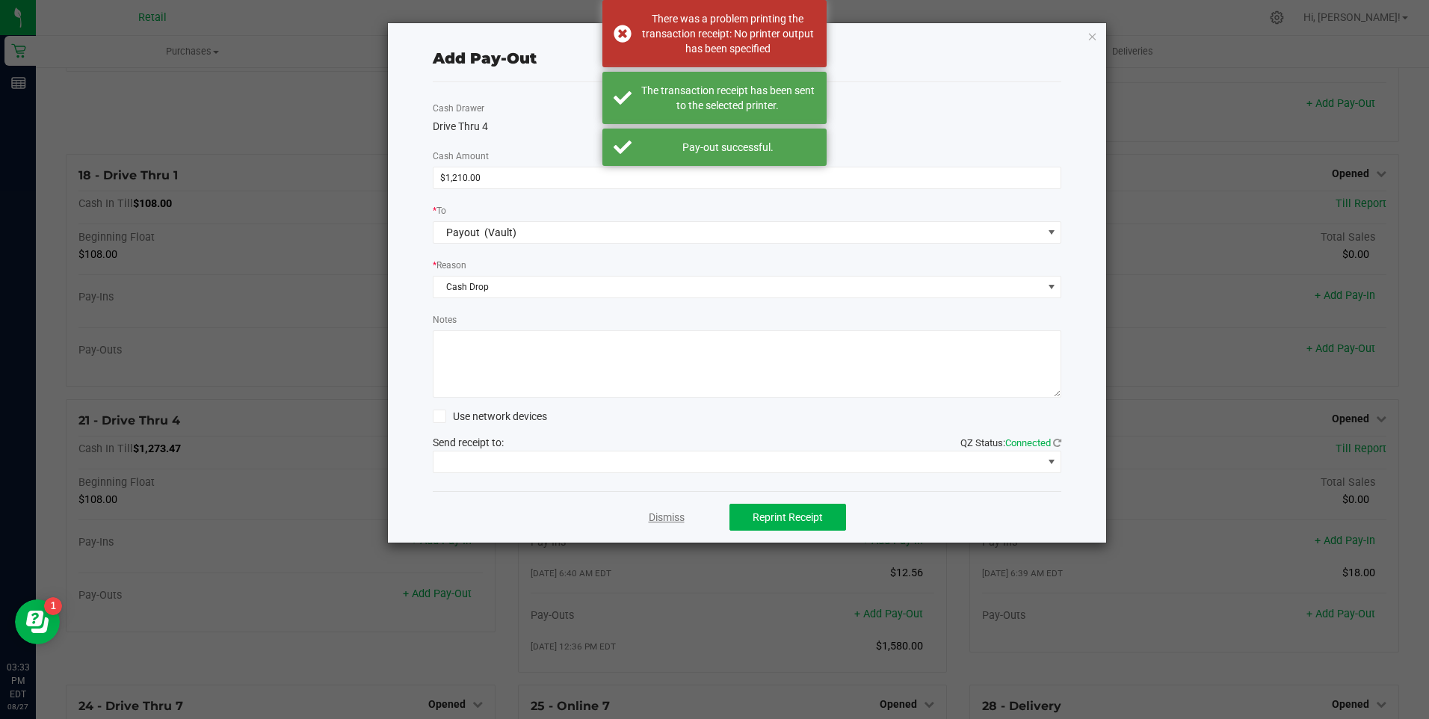
click at [669, 516] on link "Dismiss" at bounding box center [667, 518] width 36 height 16
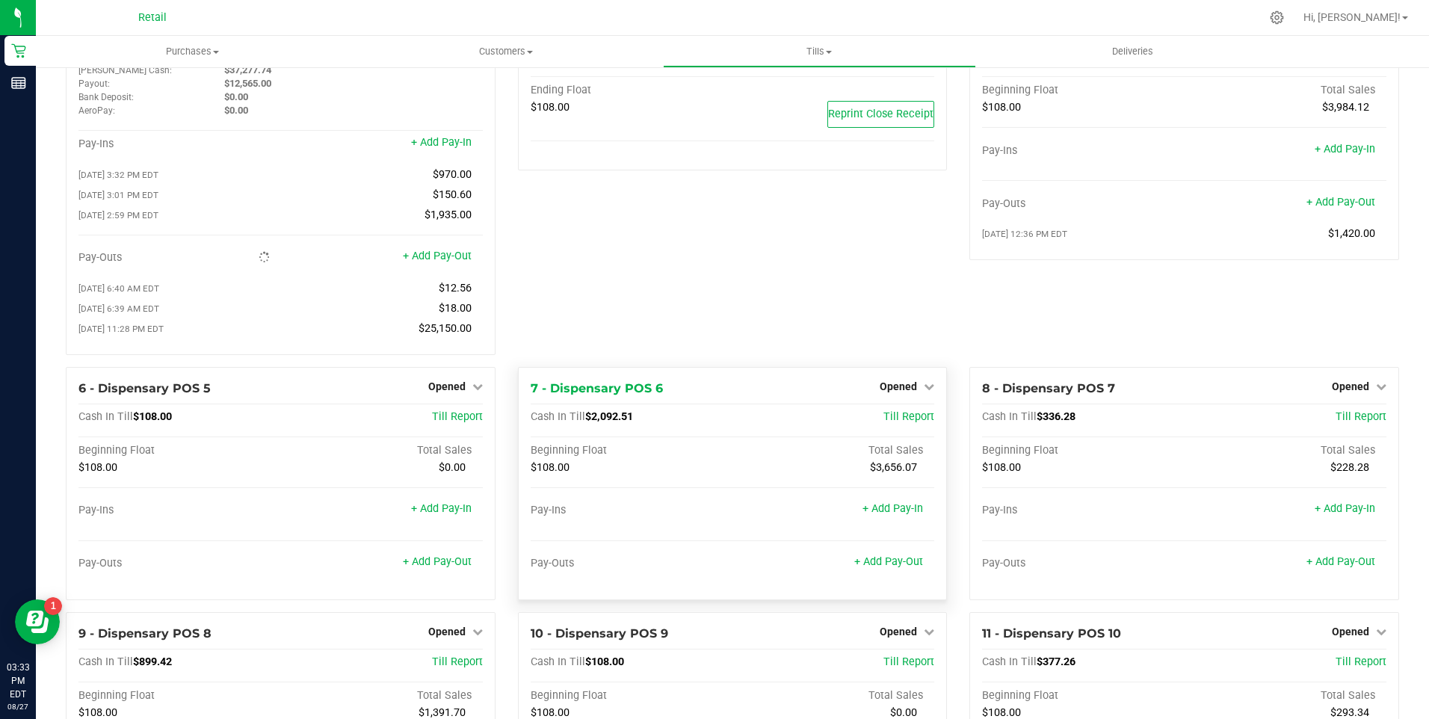
scroll to position [0, 0]
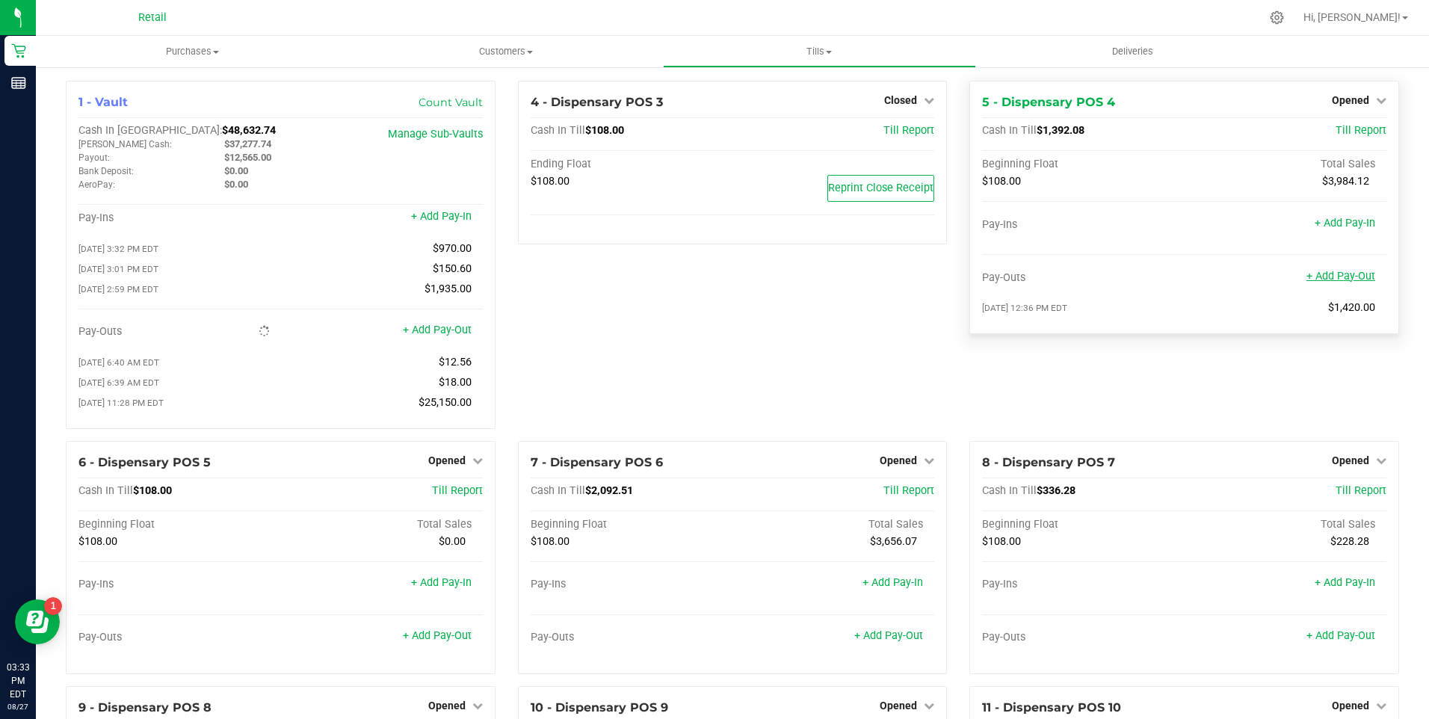
click at [1343, 277] on link "+ Add Pay-Out" at bounding box center [1340, 276] width 69 height 13
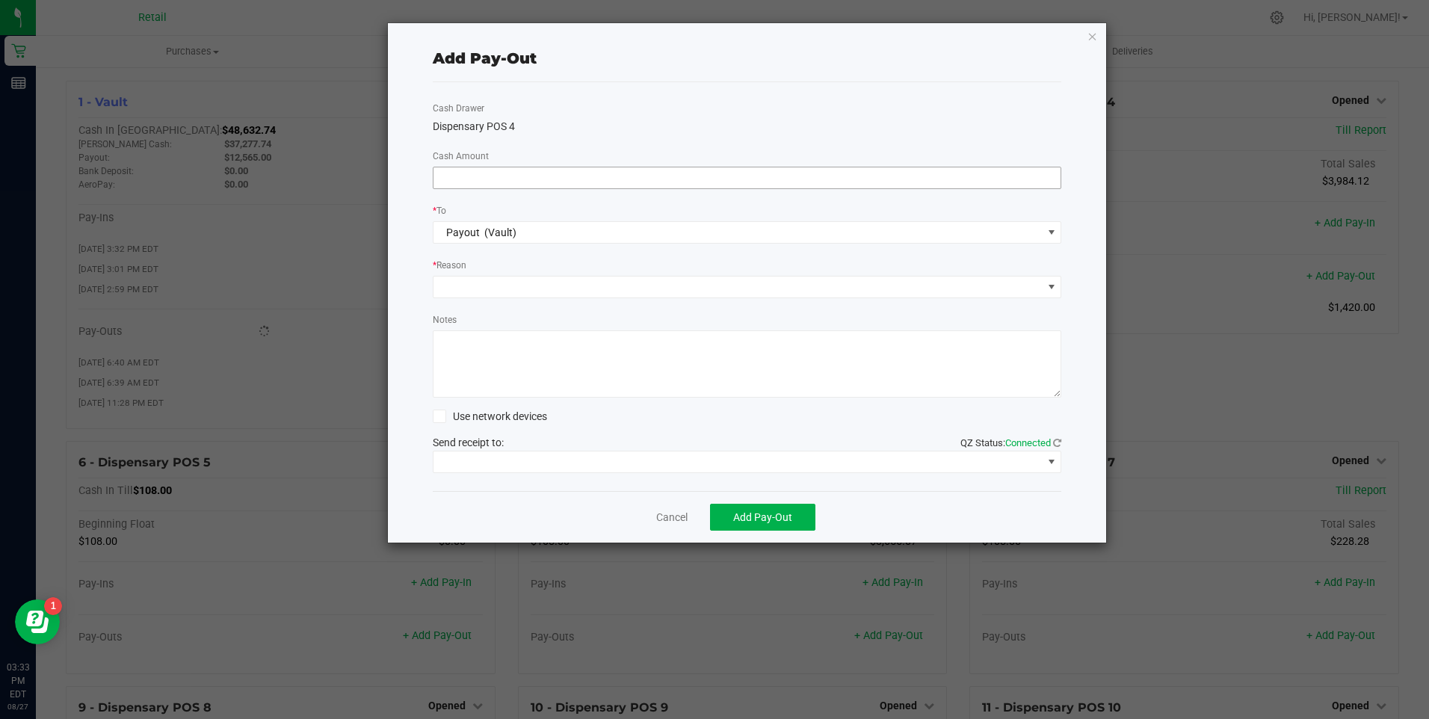
click at [519, 170] on span at bounding box center [747, 178] width 629 height 22
click at [521, 172] on input at bounding box center [747, 177] width 628 height 21
type input "$1,170.00"
click at [483, 287] on span at bounding box center [737, 286] width 609 height 21
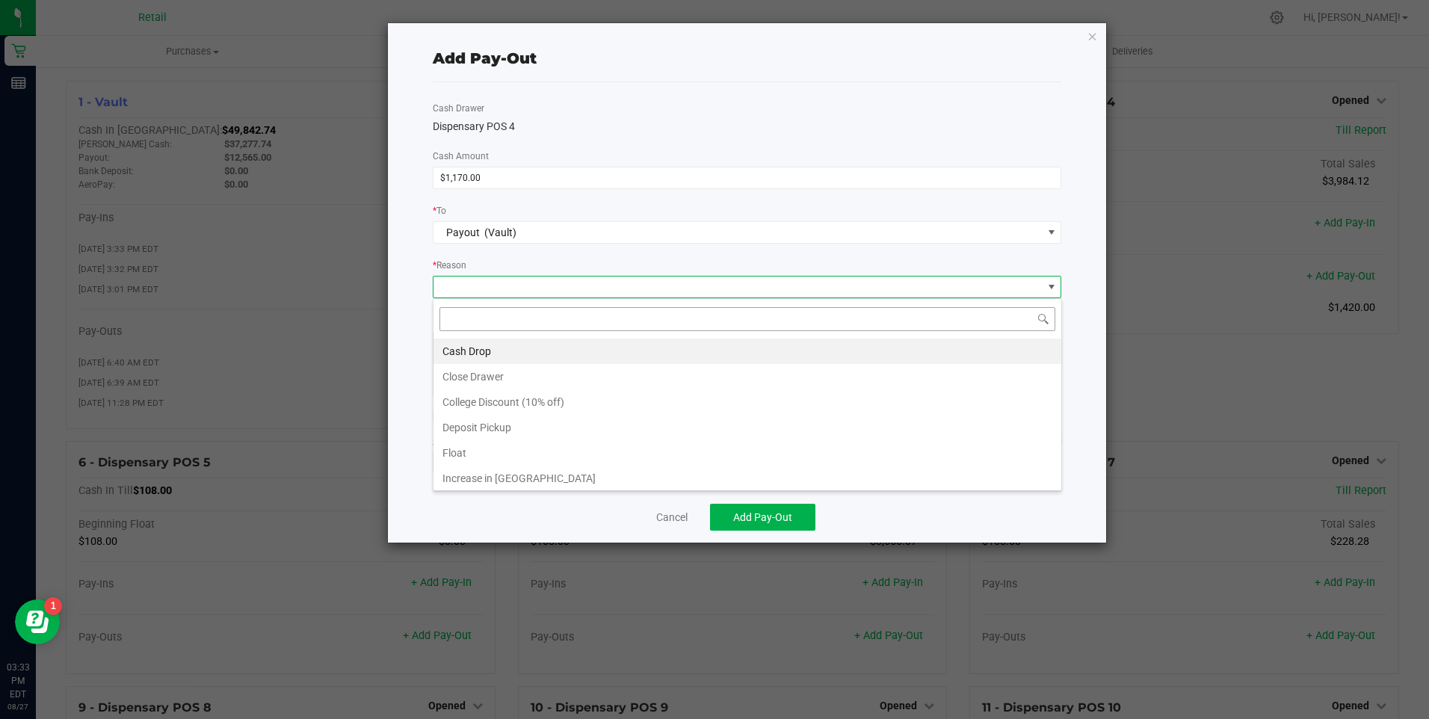
scroll to position [22, 628]
click at [472, 353] on li "Cash Drop" at bounding box center [747, 351] width 628 height 25
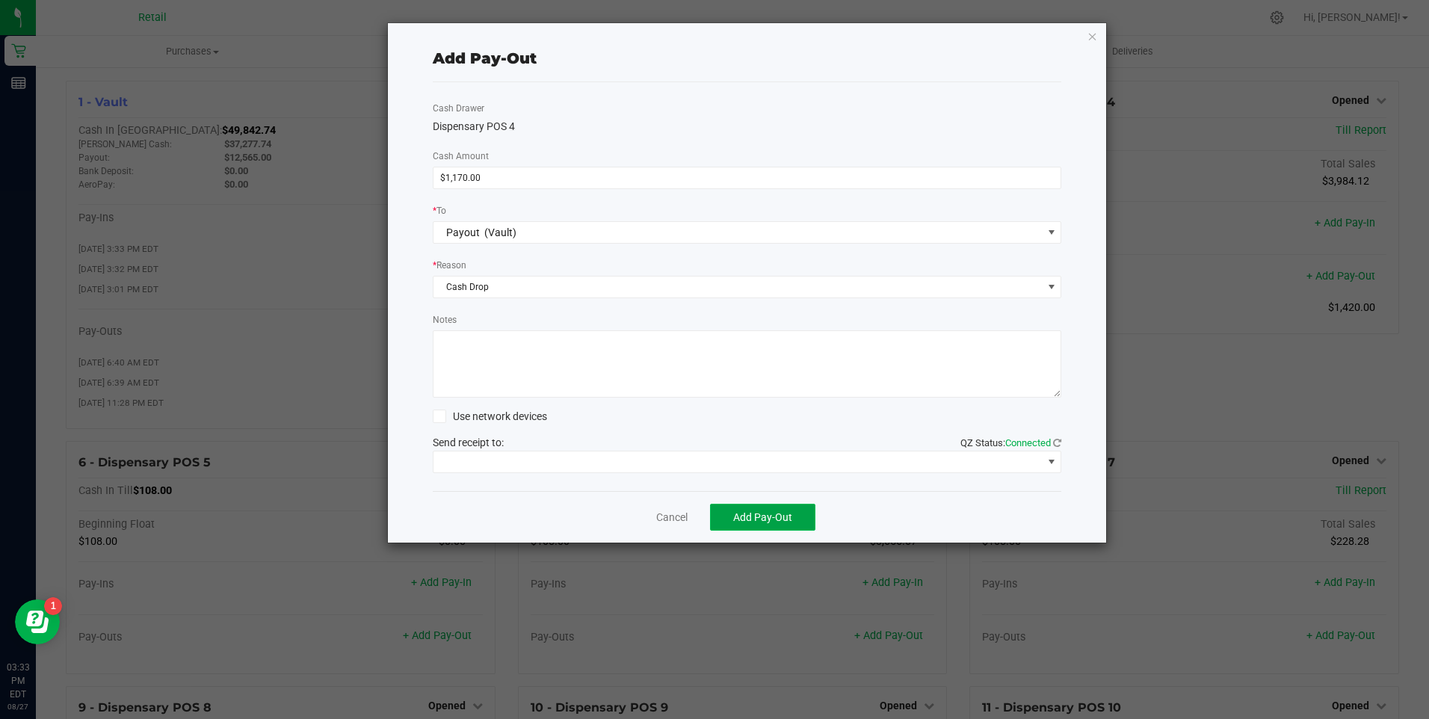
click at [783, 521] on span "Add Pay-Out" at bounding box center [762, 517] width 59 height 12
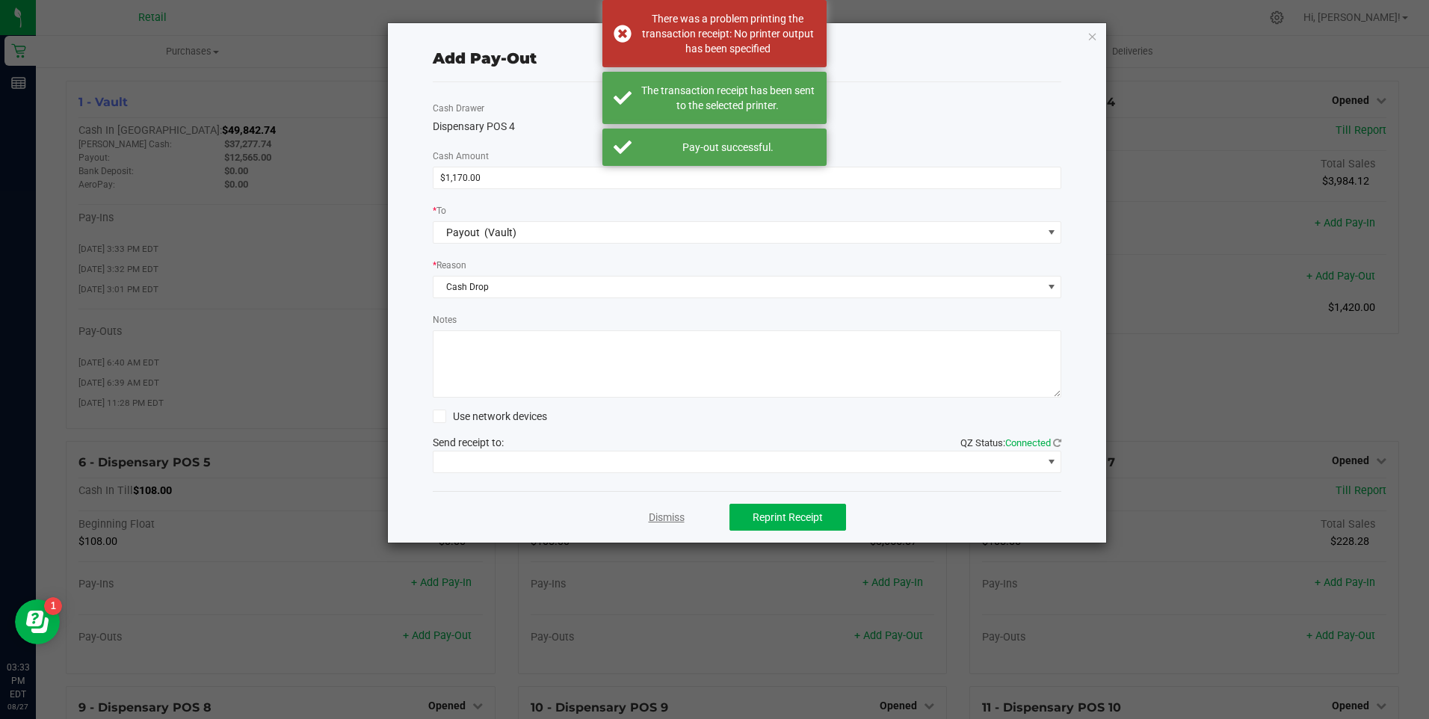
click at [667, 522] on link "Dismiss" at bounding box center [667, 518] width 36 height 16
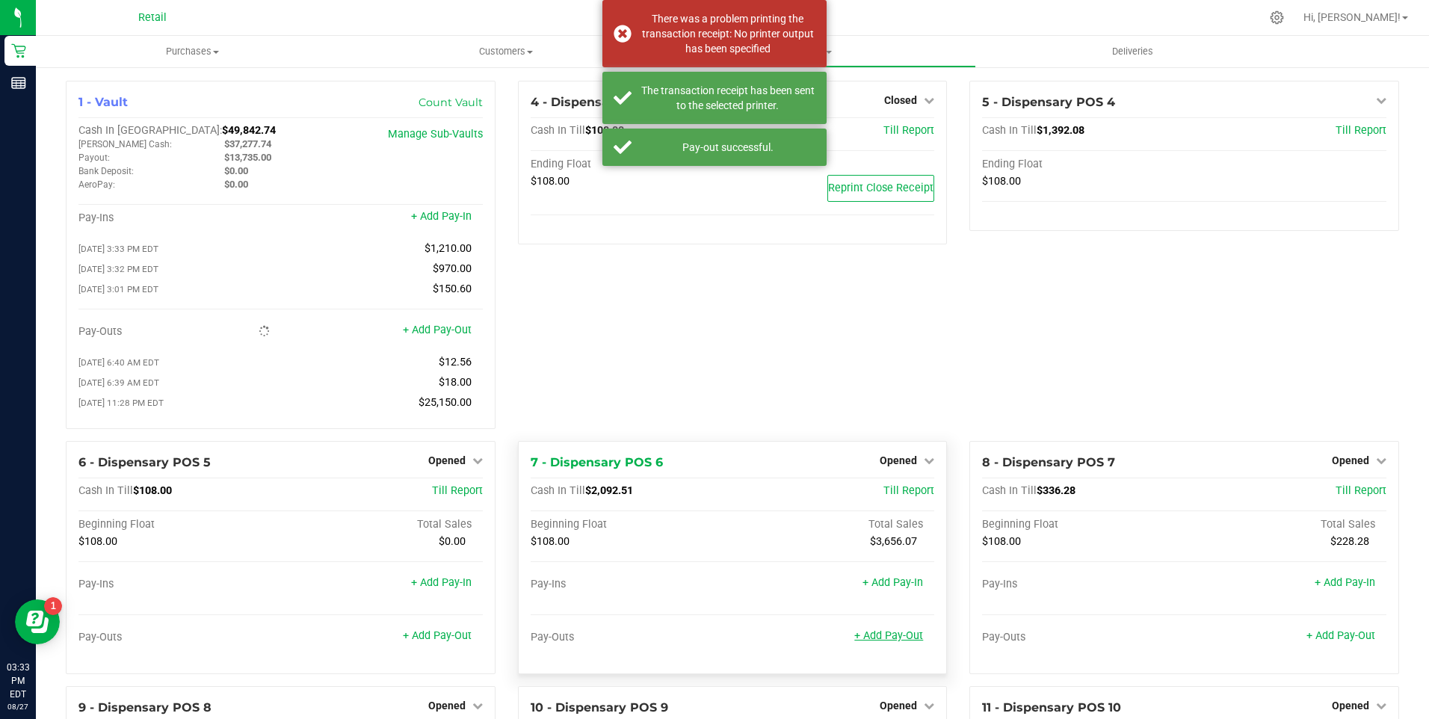
click at [884, 641] on link "+ Add Pay-Out" at bounding box center [888, 635] width 69 height 13
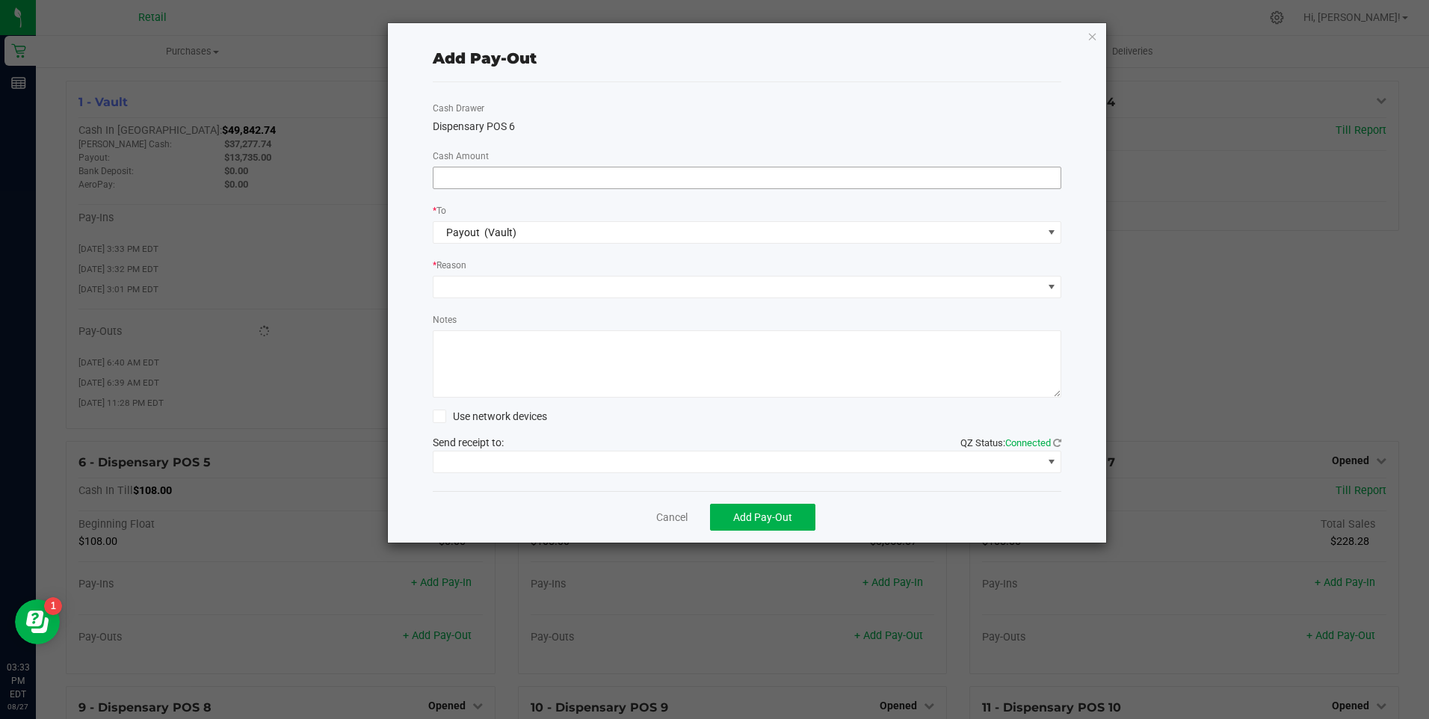
click at [508, 184] on input at bounding box center [747, 177] width 628 height 21
type input "$1,910.00"
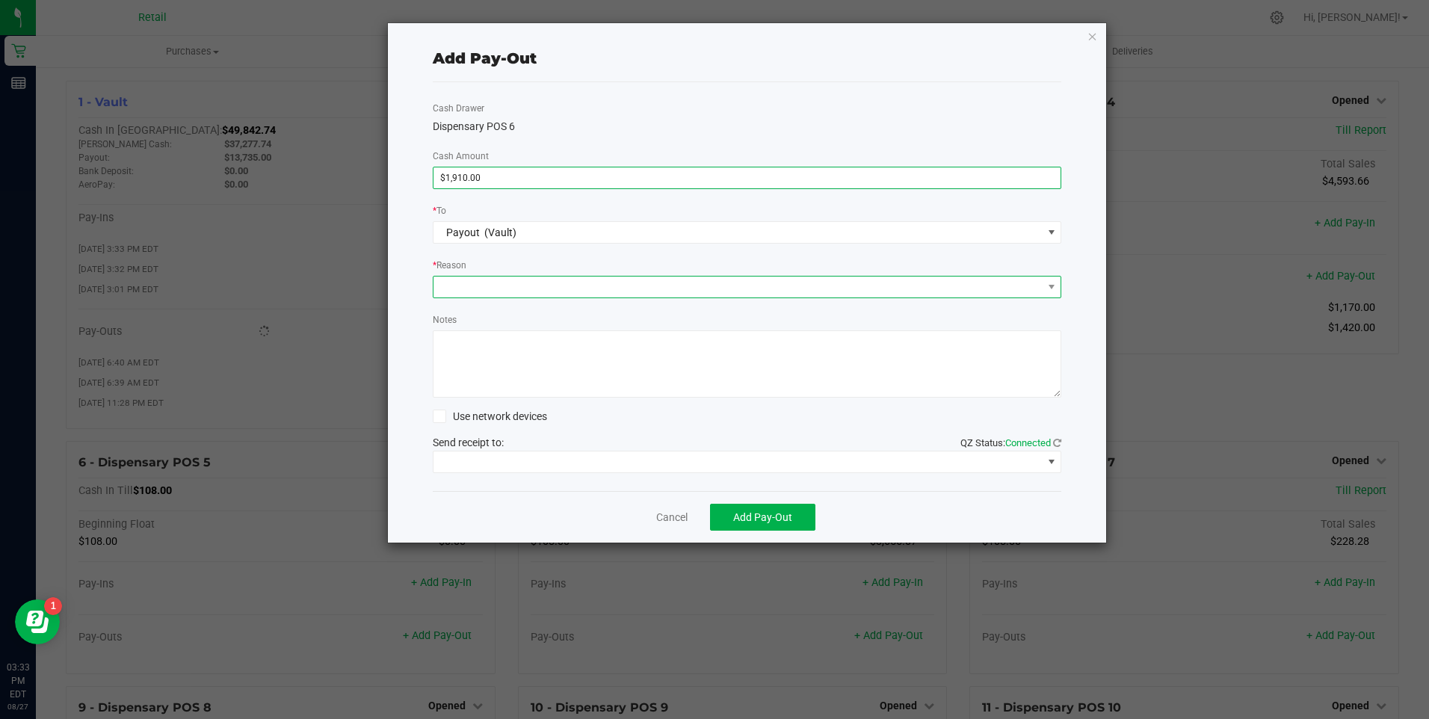
click at [484, 291] on span at bounding box center [737, 286] width 609 height 21
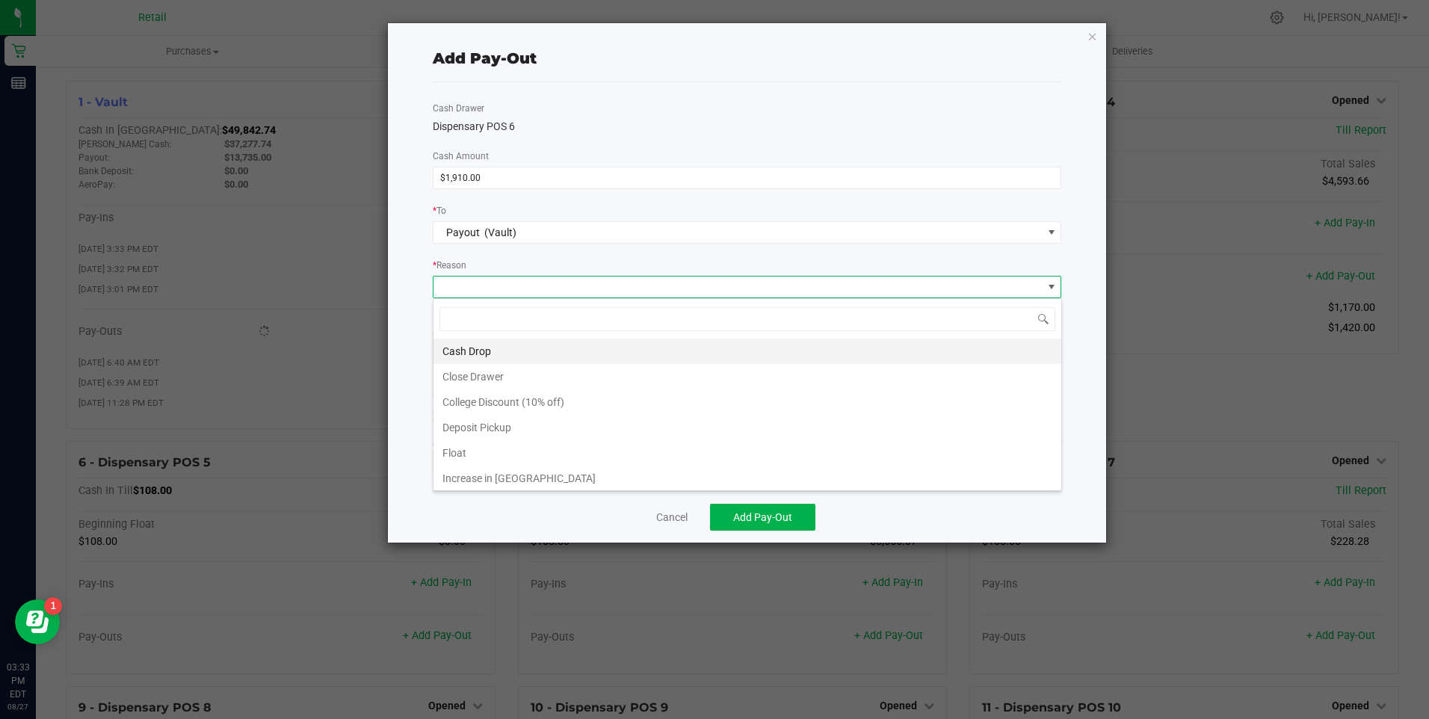
click at [466, 342] on li "Cash Drop" at bounding box center [747, 351] width 628 height 25
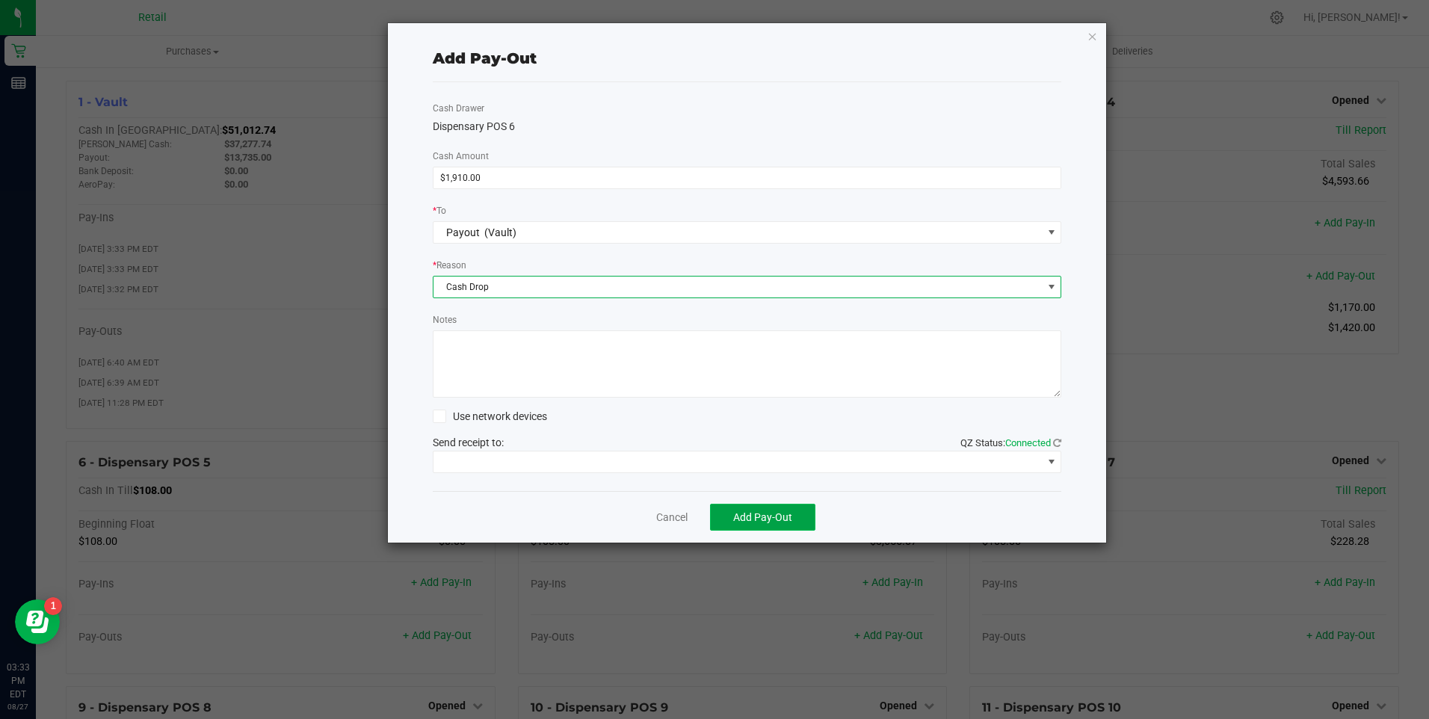
click at [732, 508] on button "Add Pay-Out" at bounding box center [762, 517] width 105 height 27
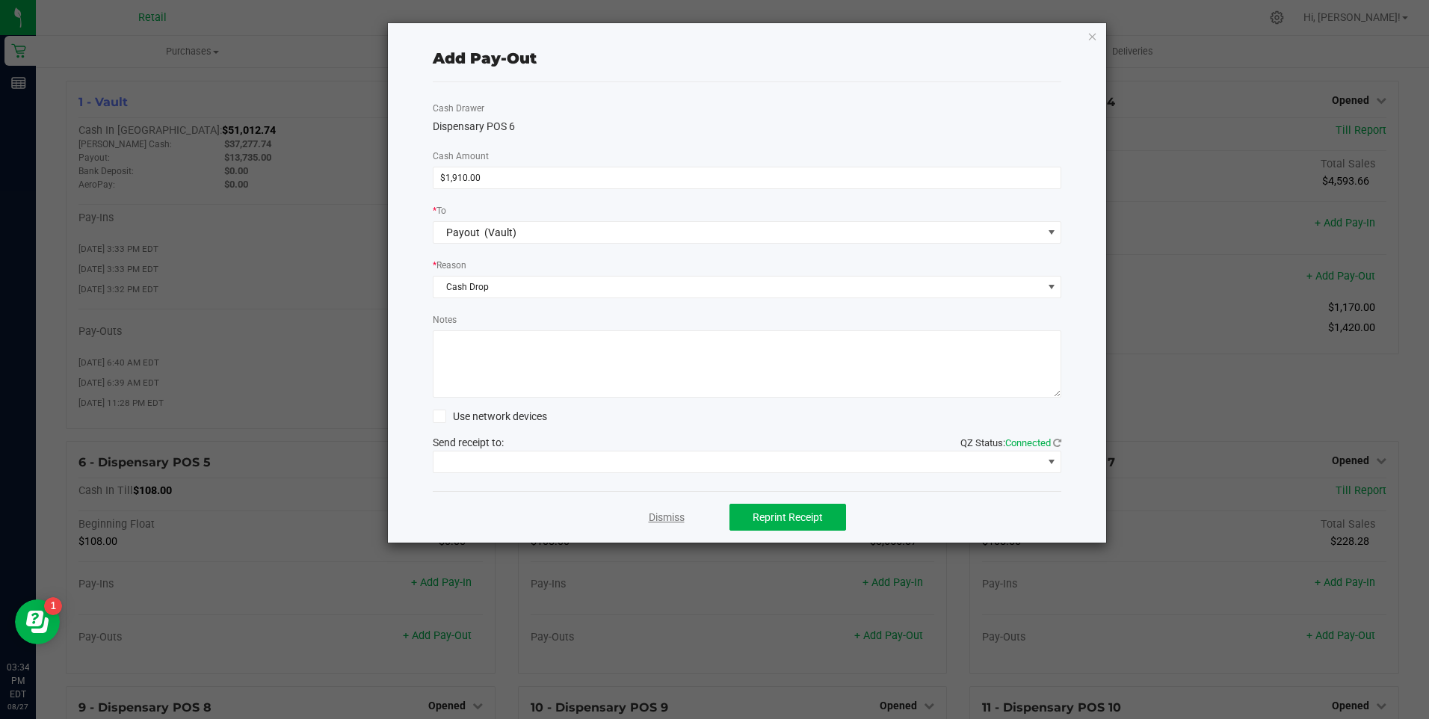
click at [679, 513] on link "Dismiss" at bounding box center [667, 518] width 36 height 16
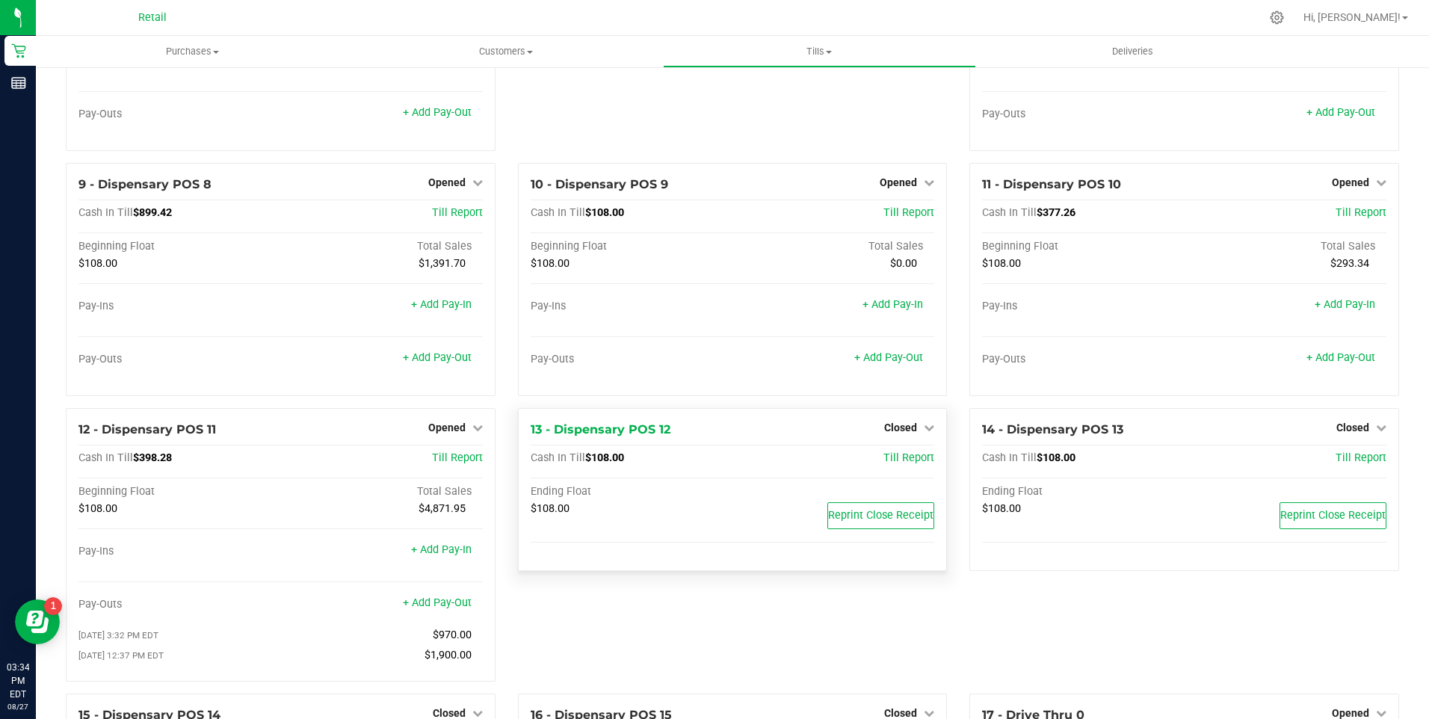
scroll to position [0, 0]
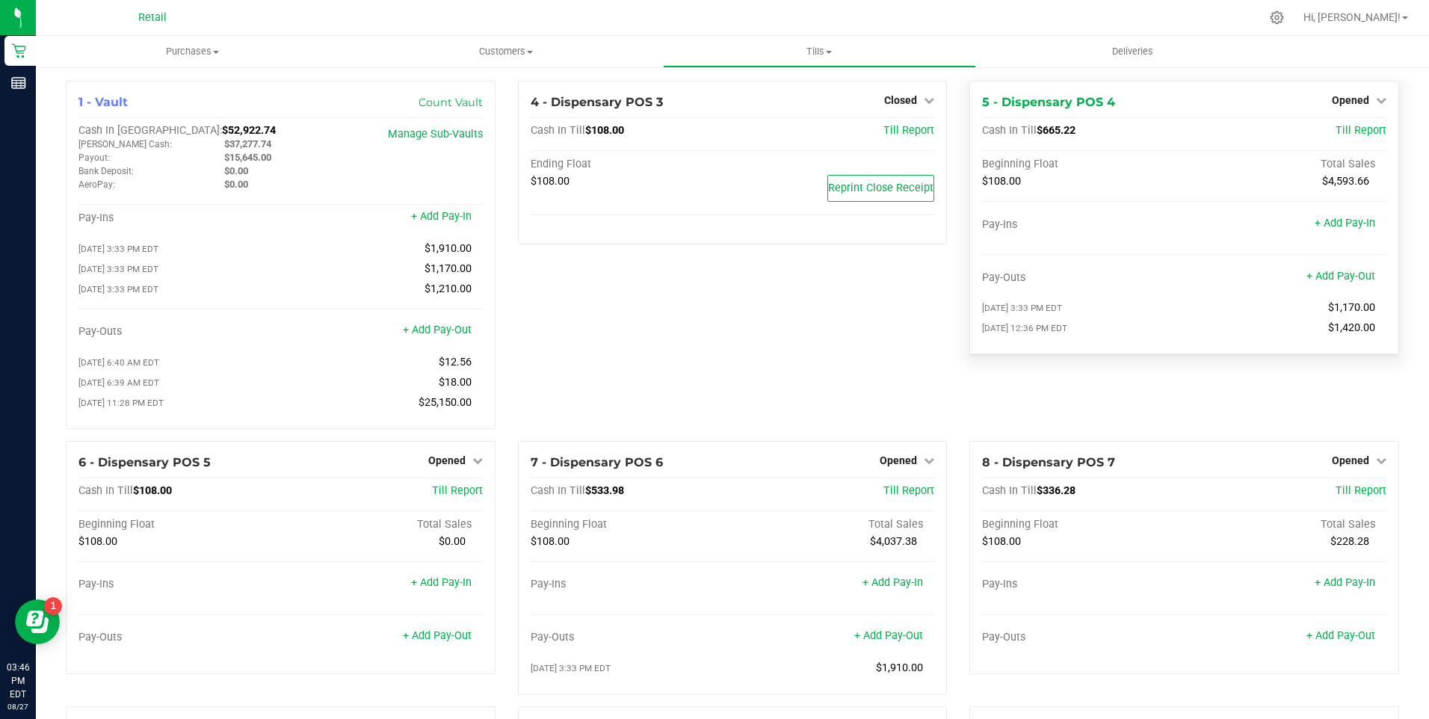
click at [1367, 93] on div "Opened" at bounding box center [1359, 100] width 55 height 18
click at [1376, 98] on icon at bounding box center [1381, 100] width 10 height 10
click at [1354, 133] on link "Close Till" at bounding box center [1352, 132] width 40 height 12
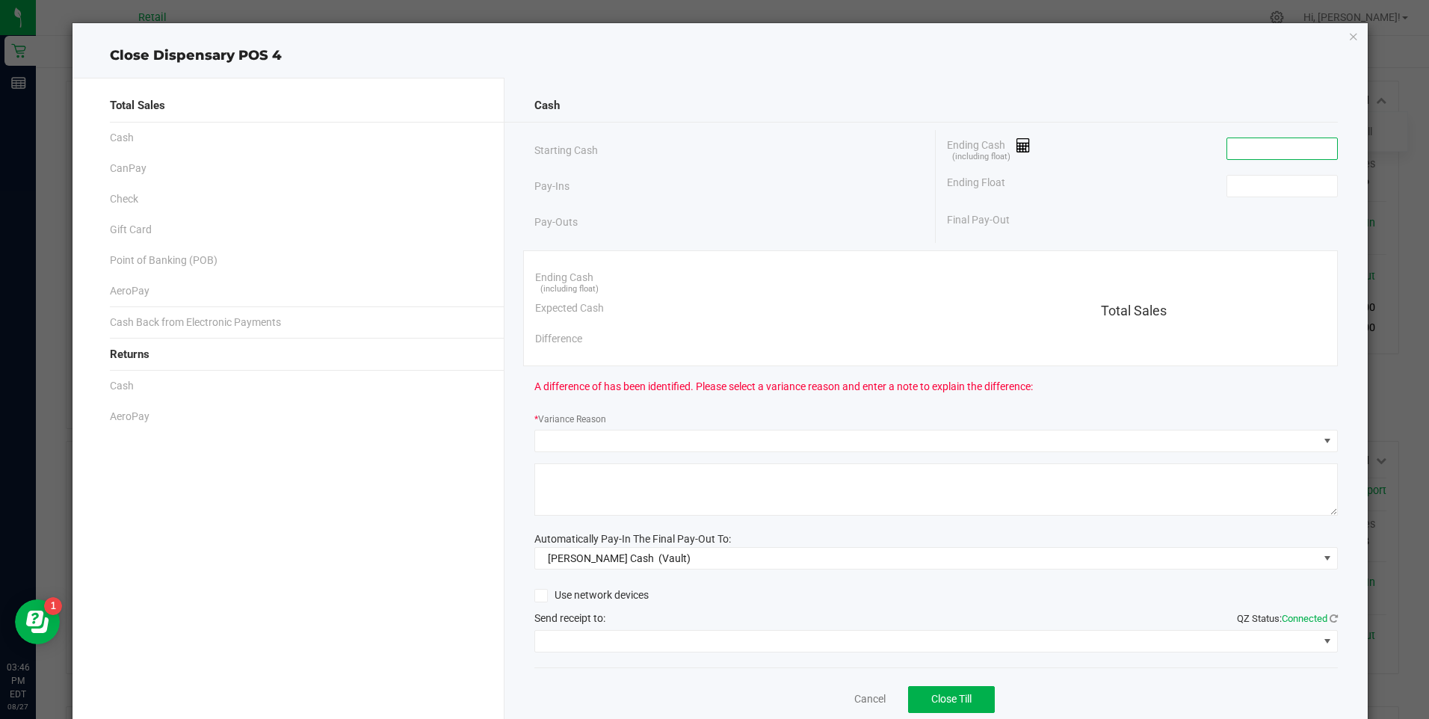
click at [1263, 145] on input at bounding box center [1282, 148] width 110 height 21
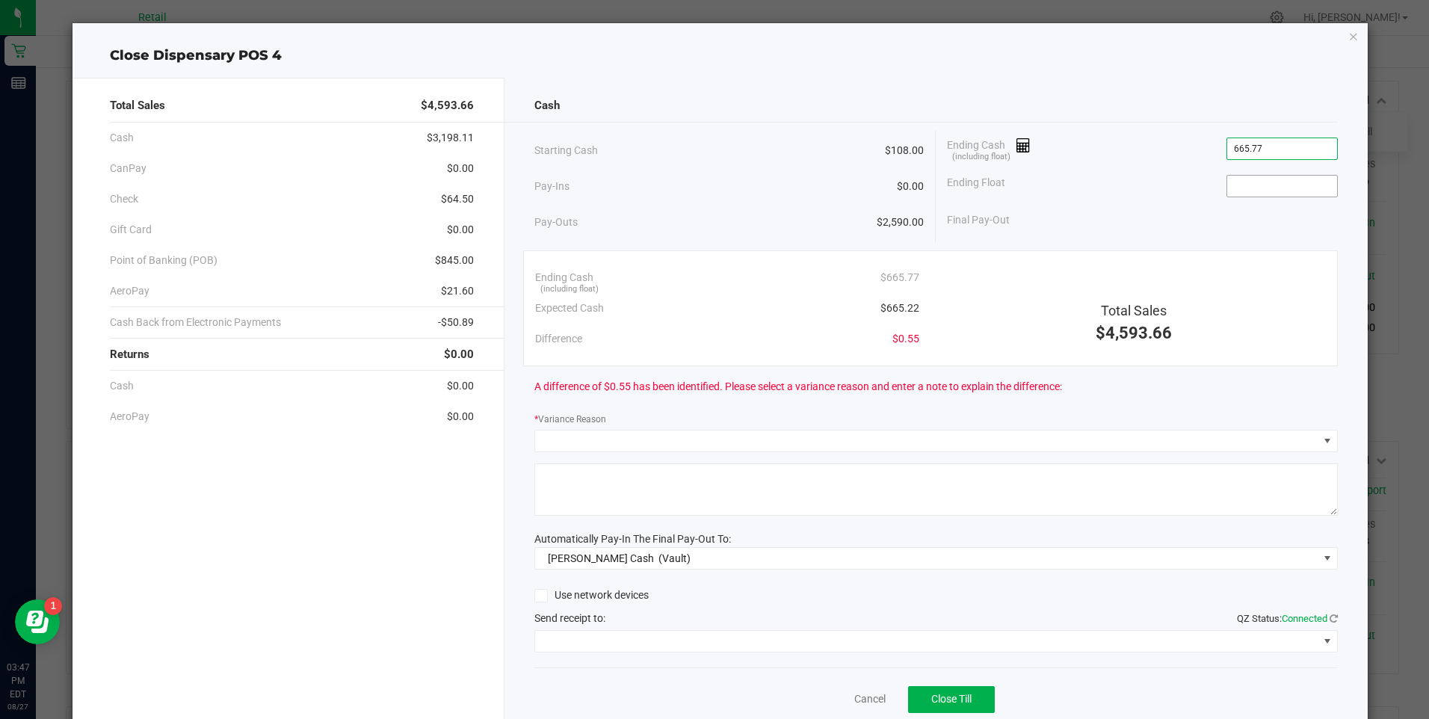
type input "$665.77"
click at [1249, 182] on input at bounding box center [1282, 186] width 110 height 21
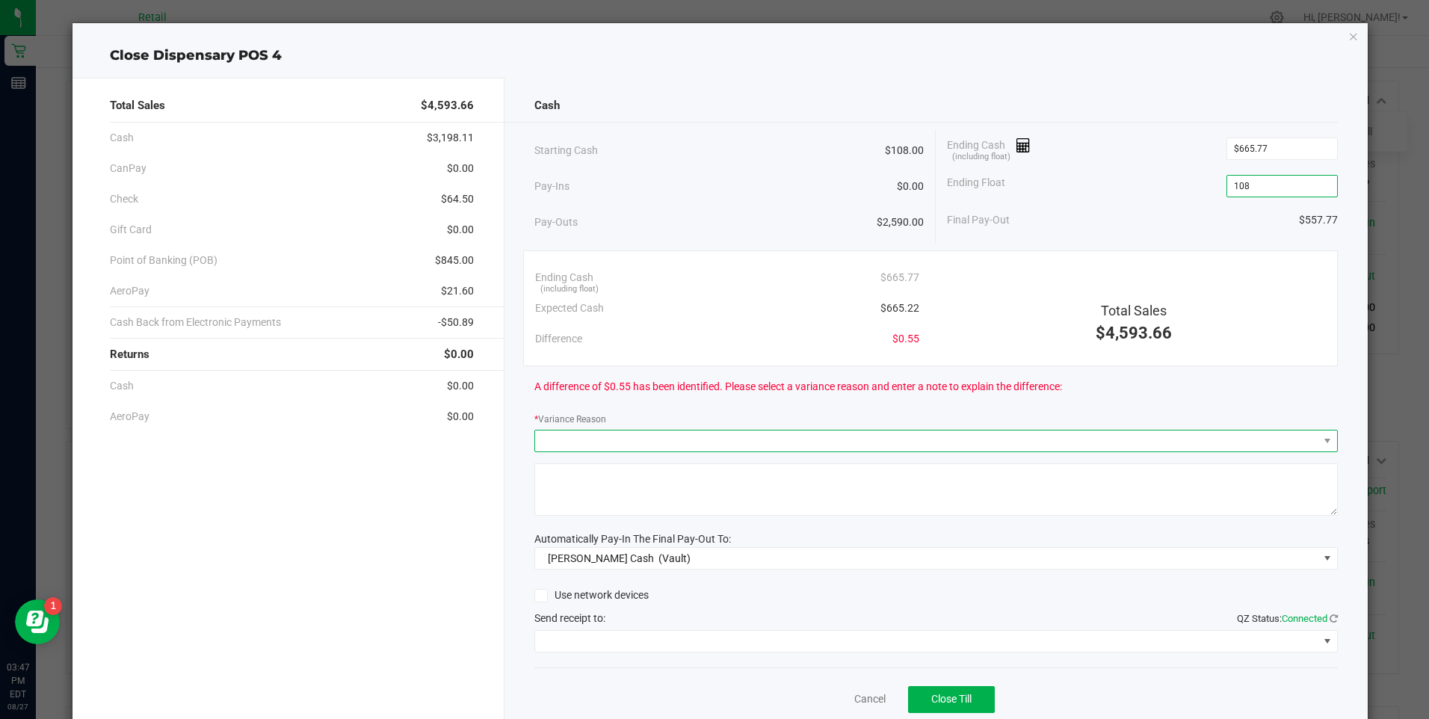
type input "$108.00"
click at [567, 442] on span at bounding box center [926, 440] width 783 height 21
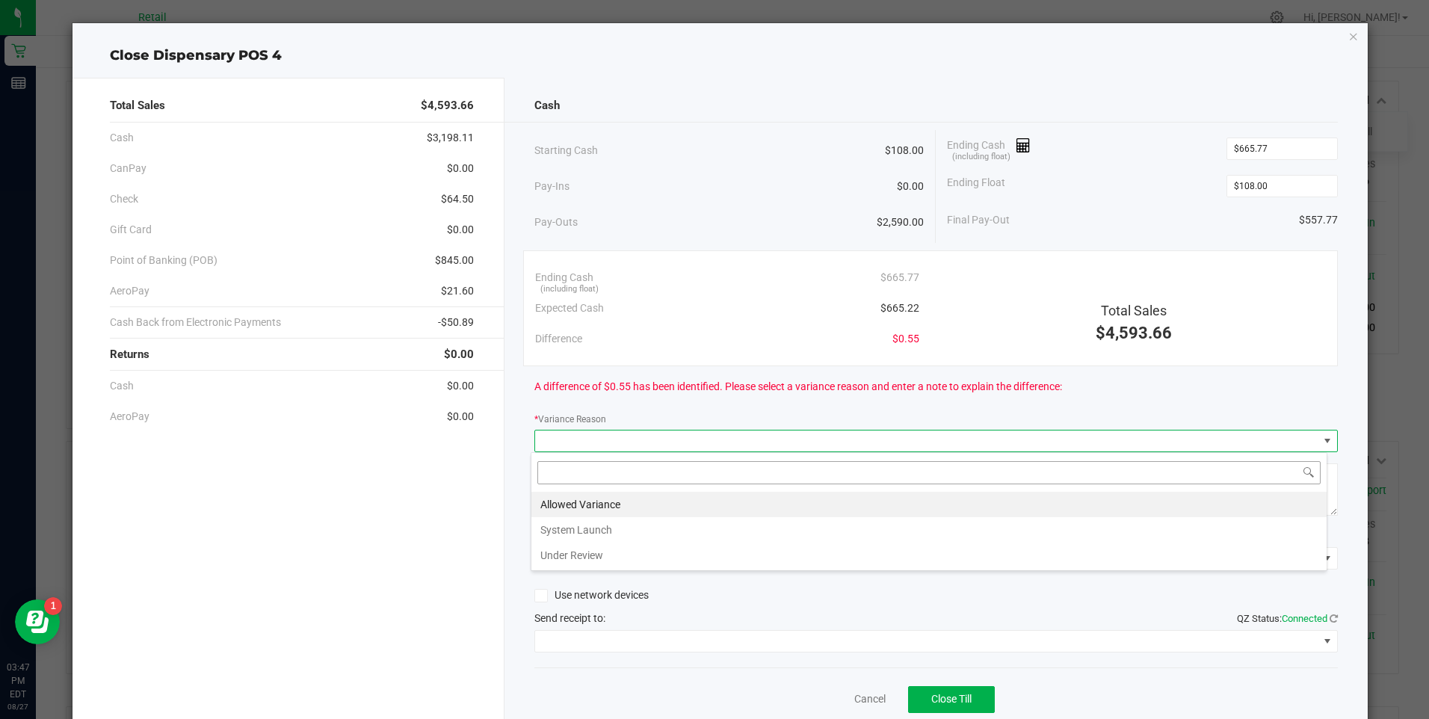
scroll to position [22, 797]
click at [565, 497] on li "Allowed Variance" at bounding box center [928, 504] width 795 height 25
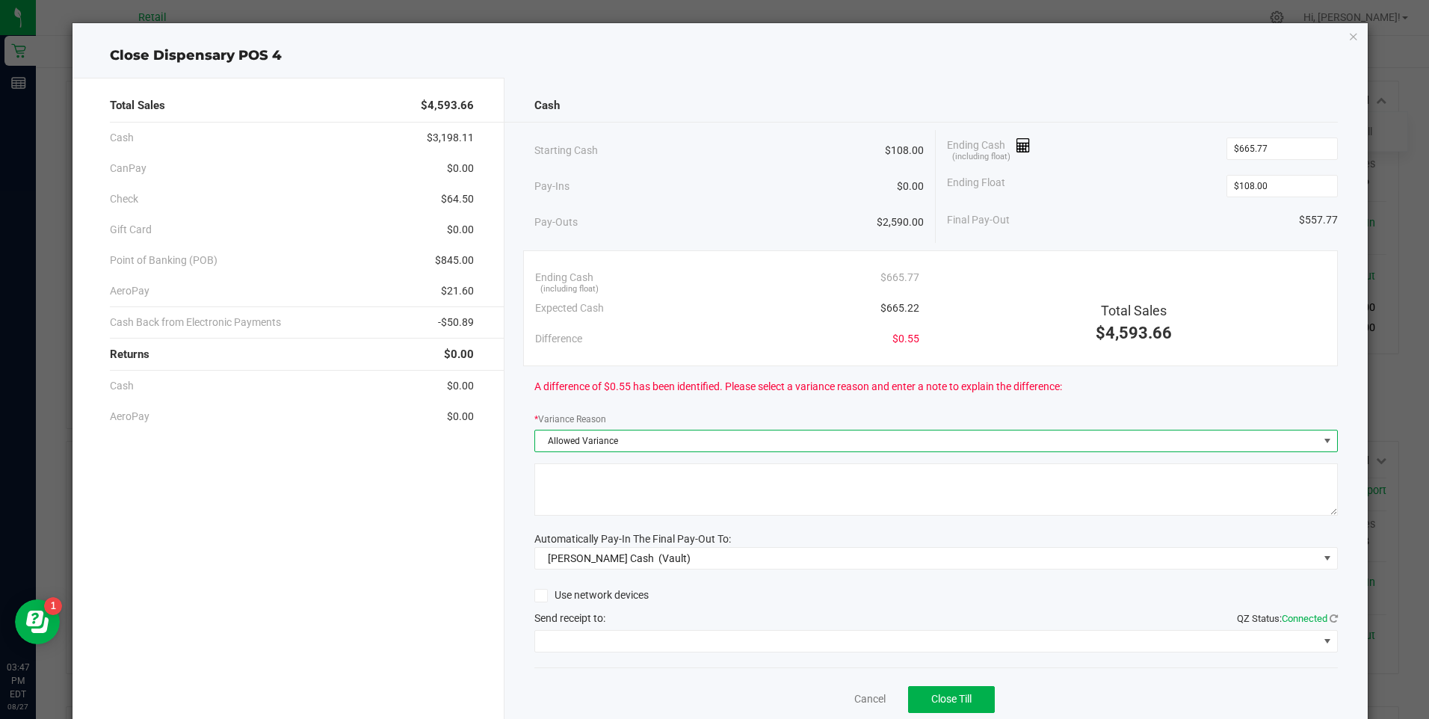
click at [578, 469] on textarea at bounding box center [935, 489] width 803 height 52
type textarea "ws"
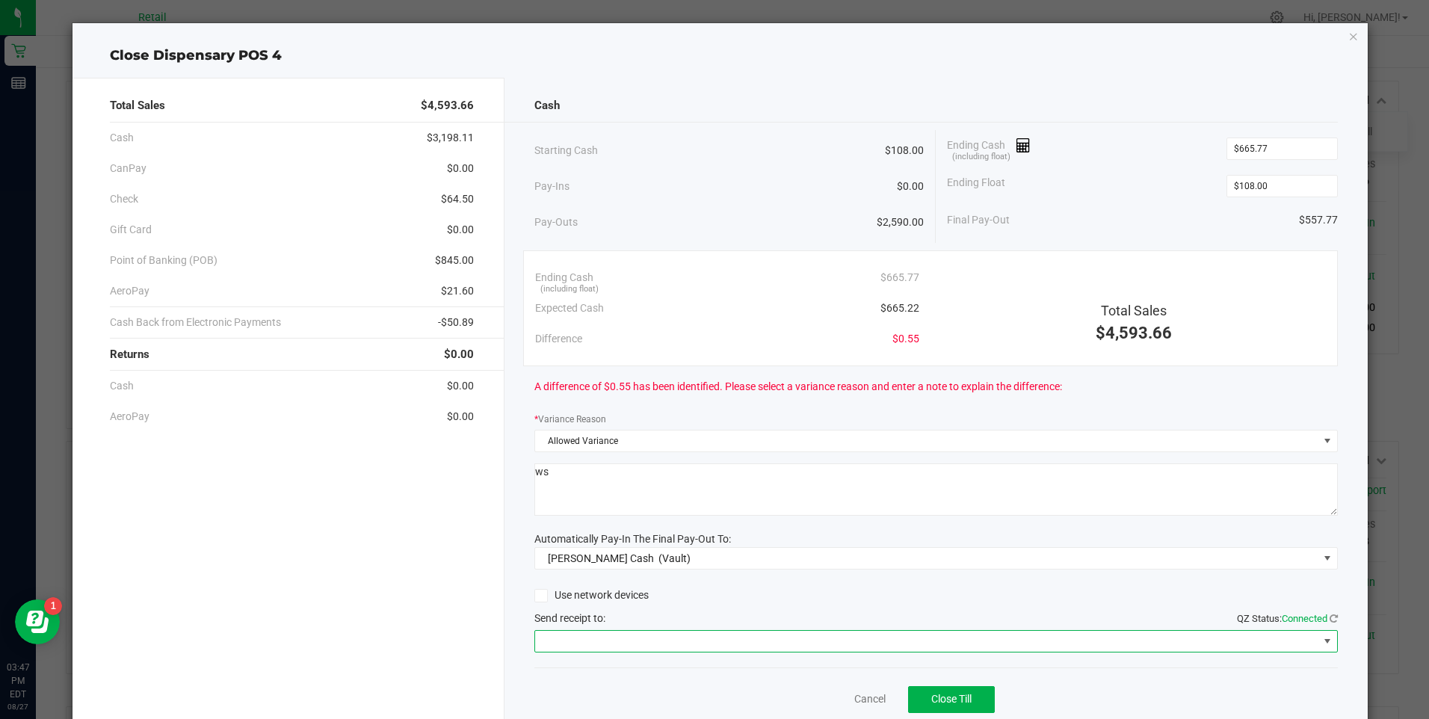
click at [699, 637] on span at bounding box center [926, 641] width 783 height 21
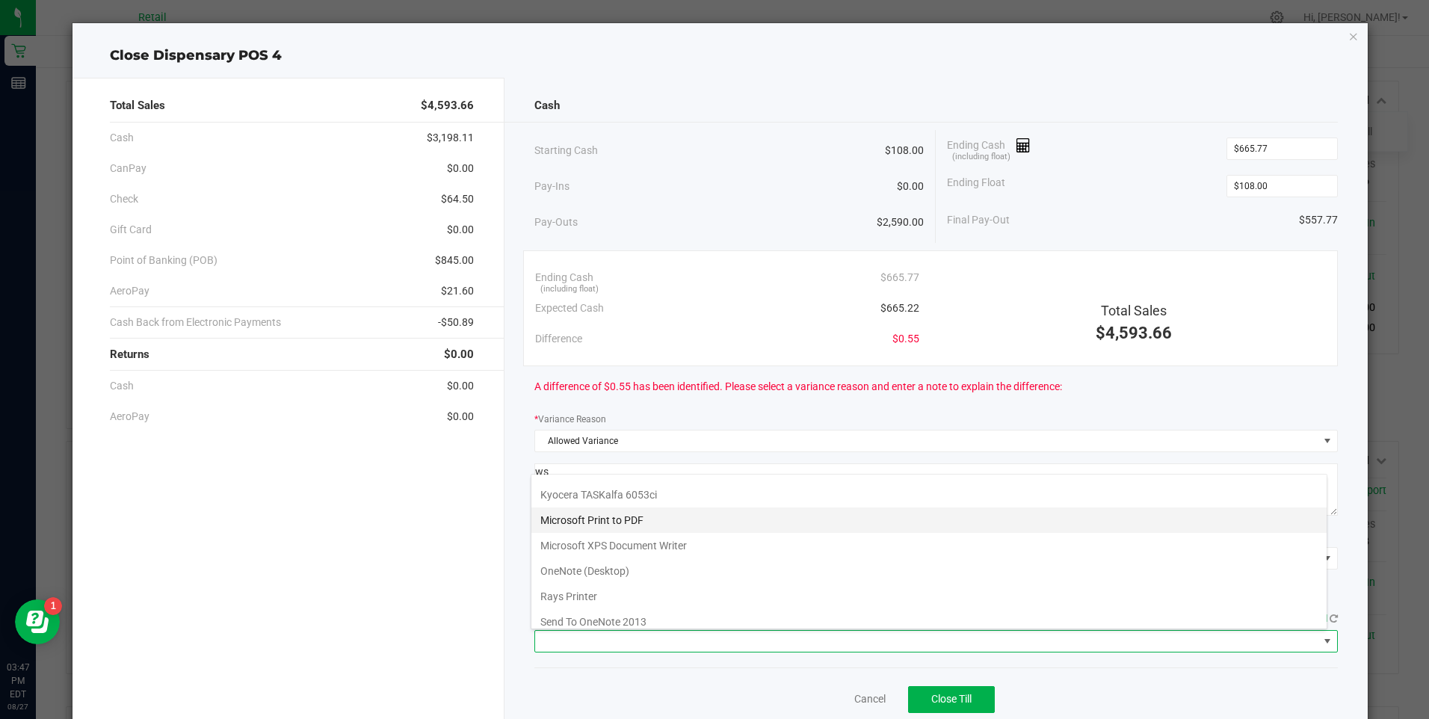
scroll to position [130, 0]
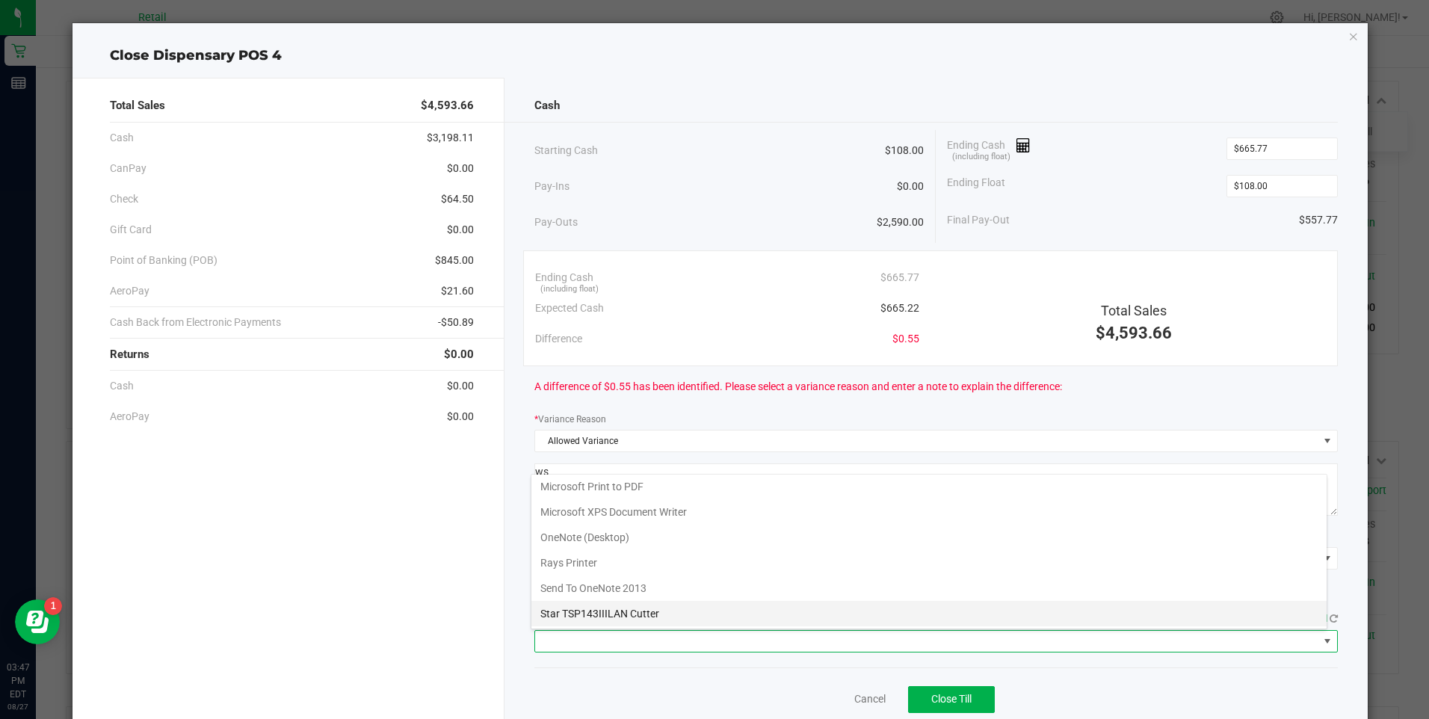
click at [688, 625] on Cutter "Star TSP143IIILAN Cutter" at bounding box center [928, 613] width 795 height 25
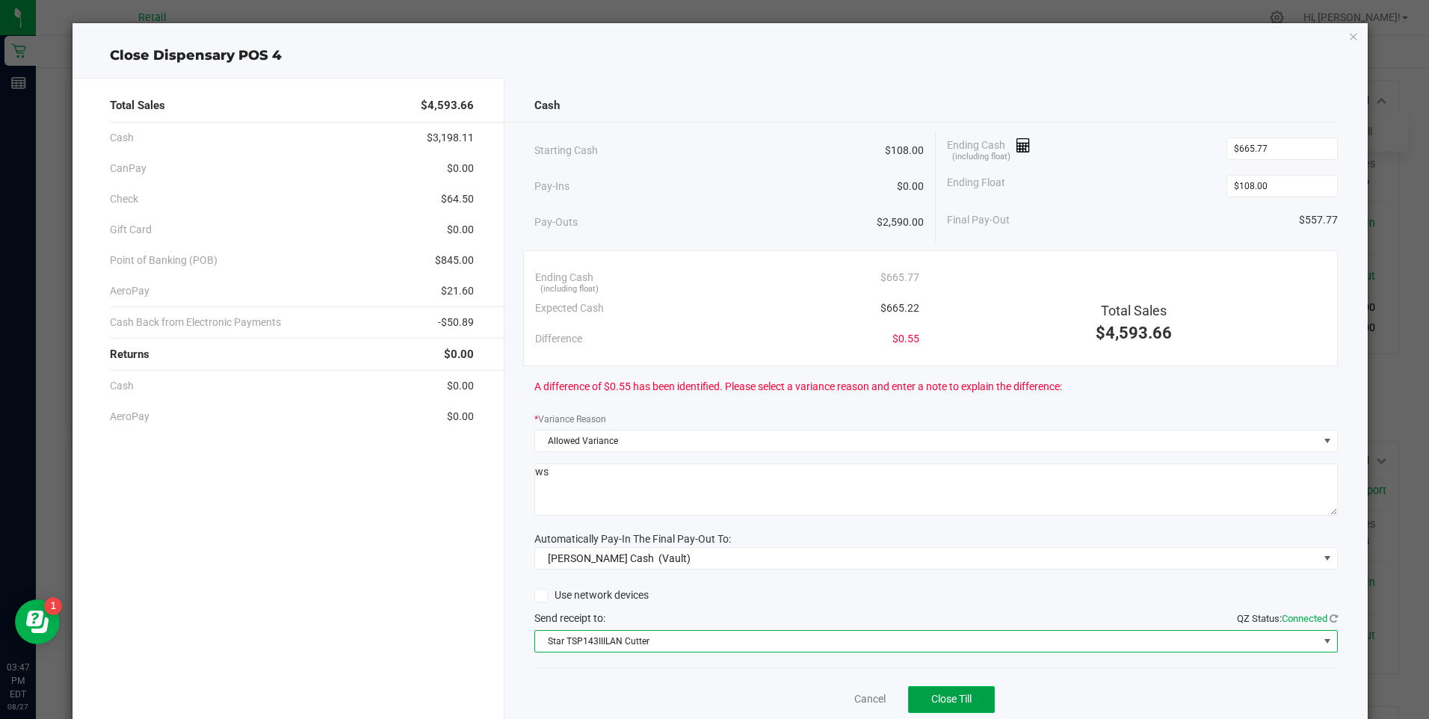
click at [918, 691] on button "Close Till" at bounding box center [951, 699] width 87 height 27
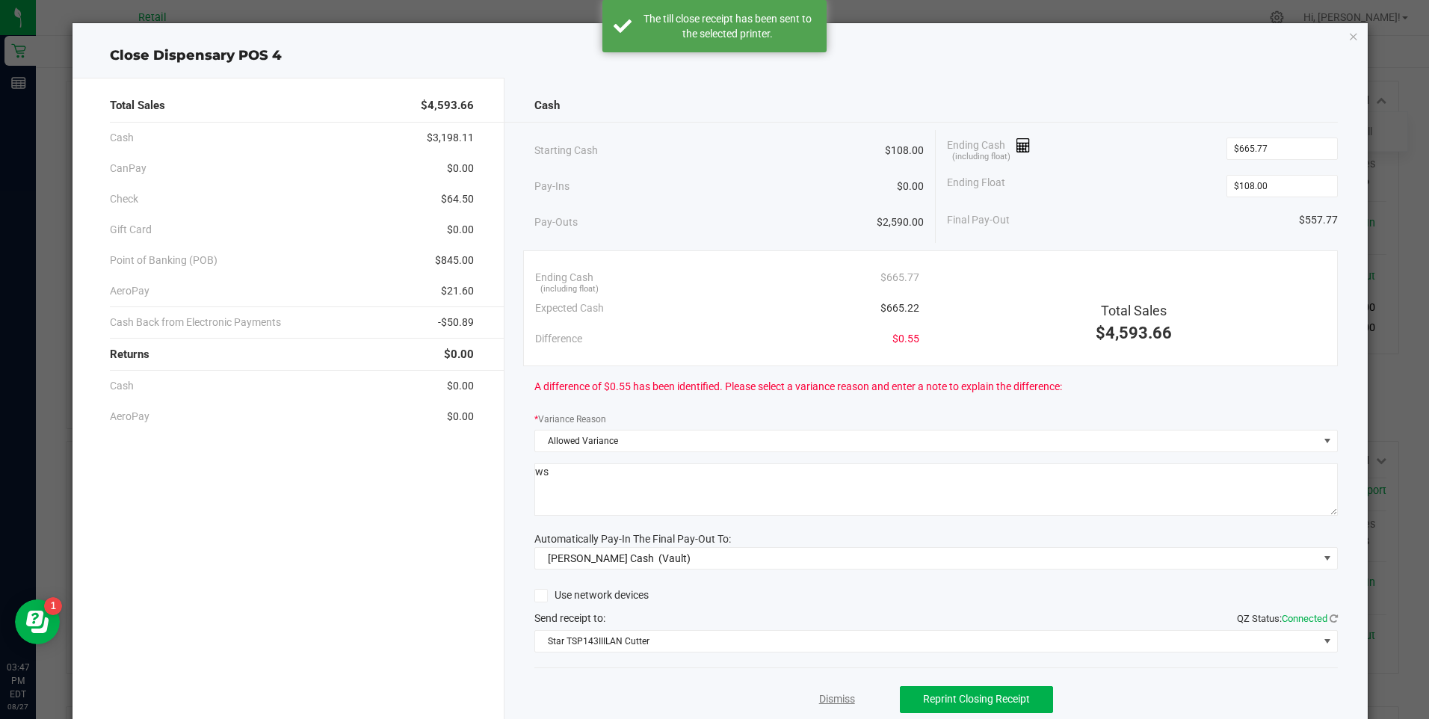
click at [843, 702] on link "Dismiss" at bounding box center [837, 699] width 36 height 16
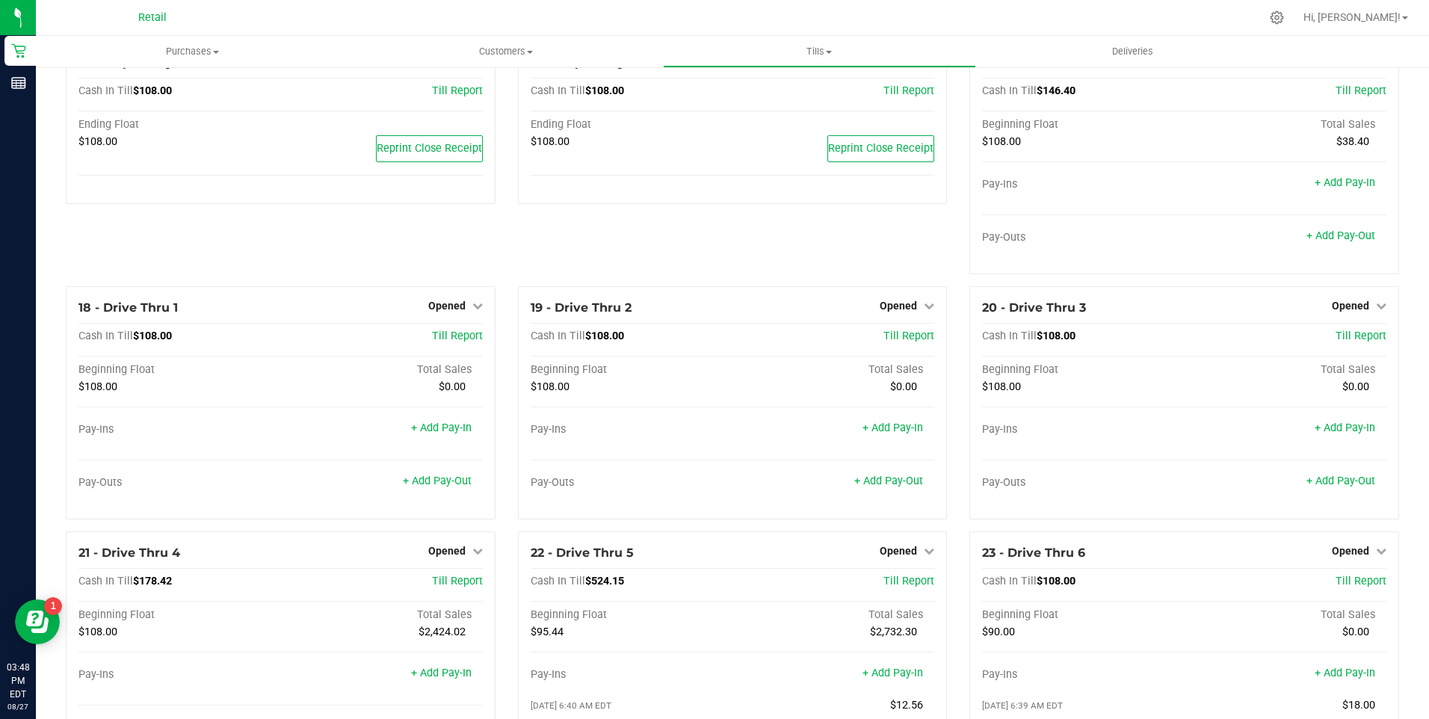
scroll to position [1586, 0]
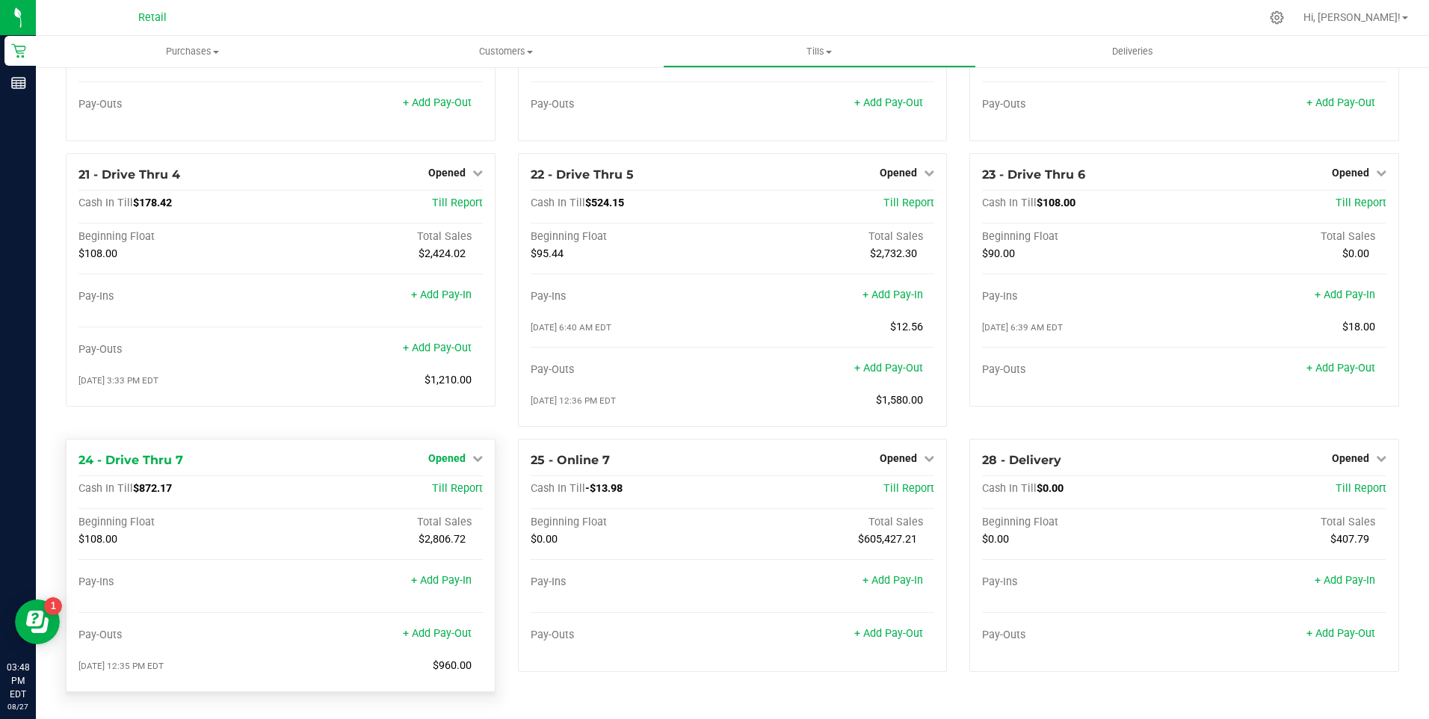
click at [477, 454] on icon at bounding box center [477, 458] width 10 height 10
click at [442, 492] on link "Close Till" at bounding box center [448, 489] width 40 height 12
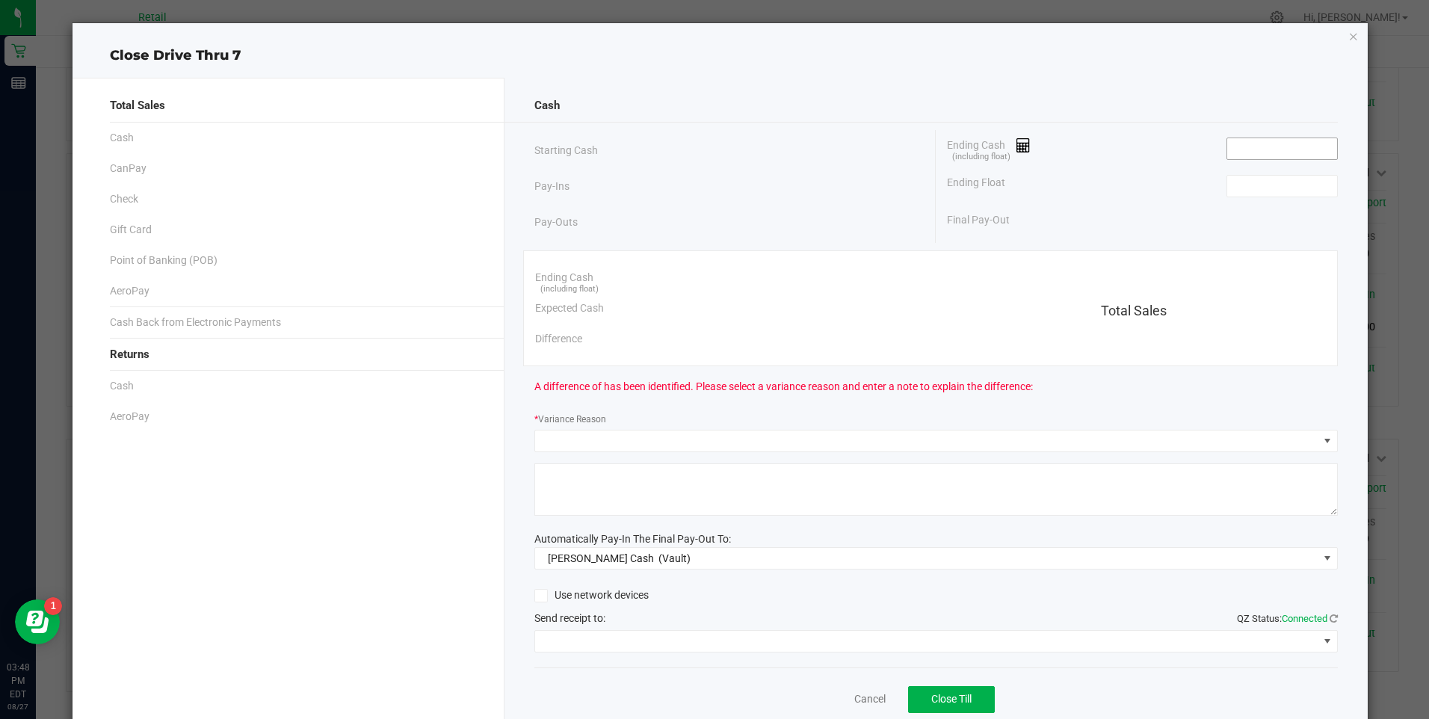
click at [1249, 151] on input at bounding box center [1282, 148] width 110 height 21
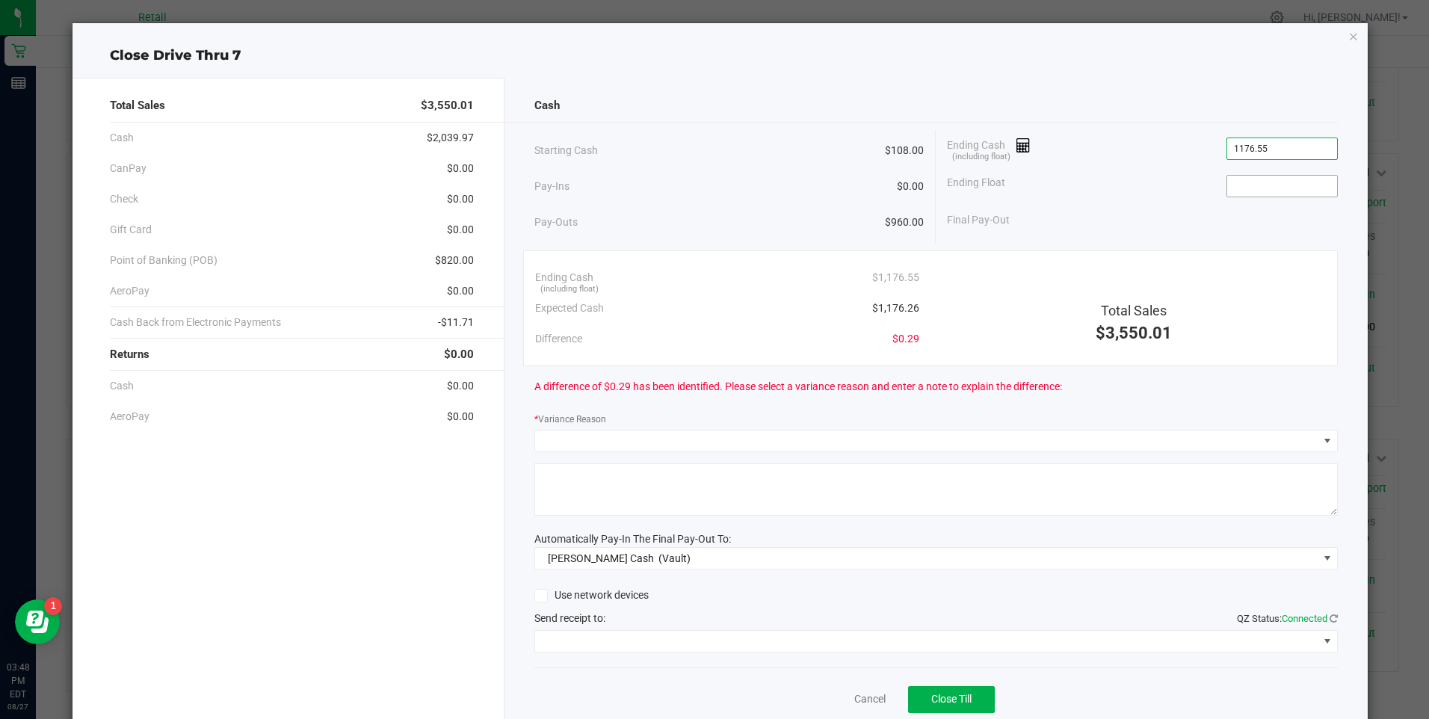
type input "$1,176.55"
click at [1249, 188] on input at bounding box center [1282, 186] width 110 height 21
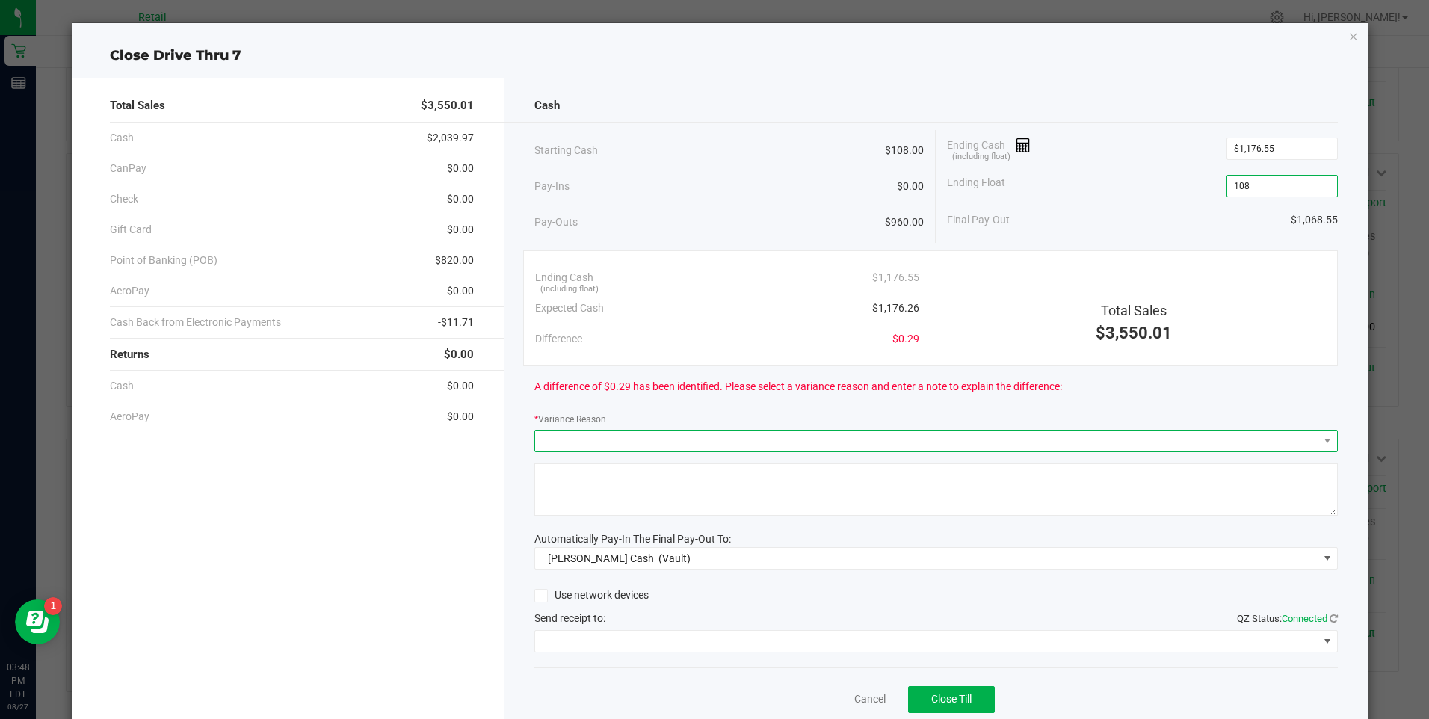
type input "$108.00"
click at [539, 445] on span at bounding box center [926, 440] width 783 height 21
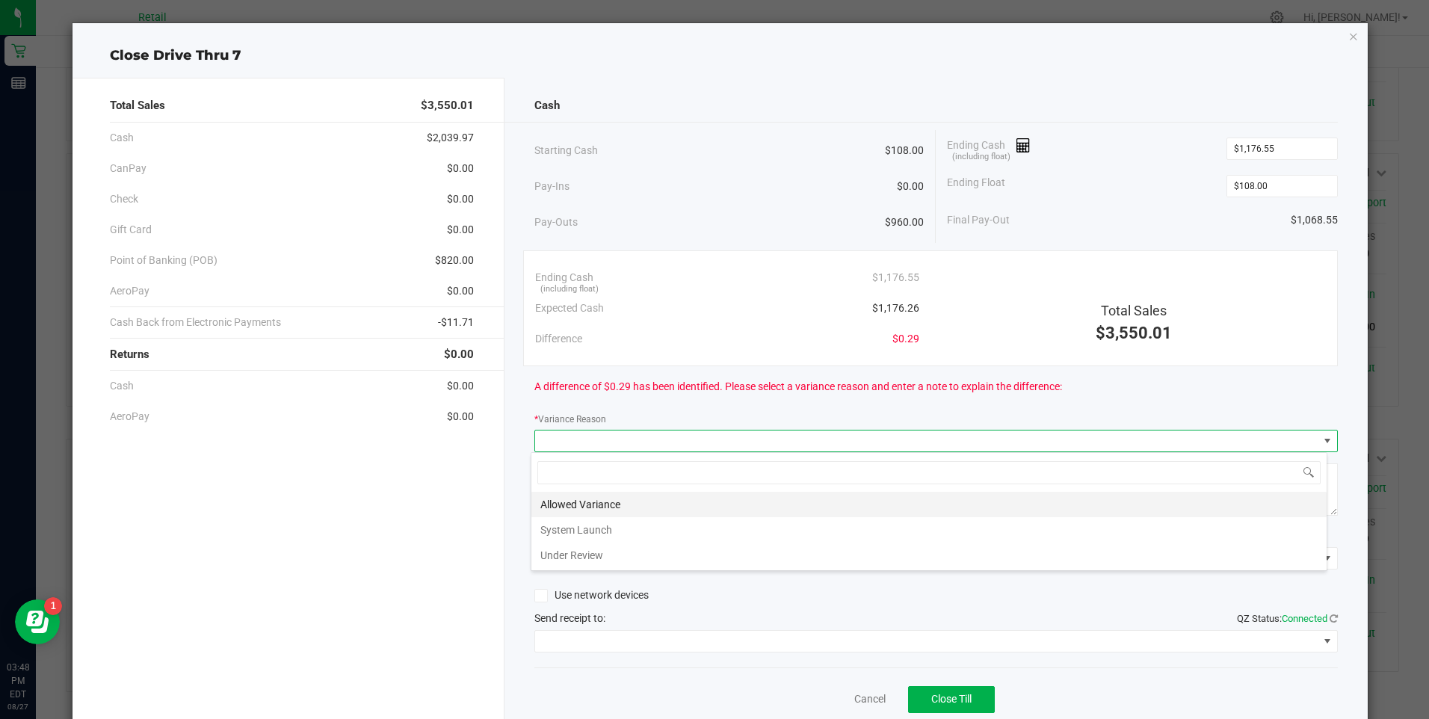
scroll to position [22, 797]
click at [557, 497] on li "Allowed Variance" at bounding box center [928, 504] width 795 height 25
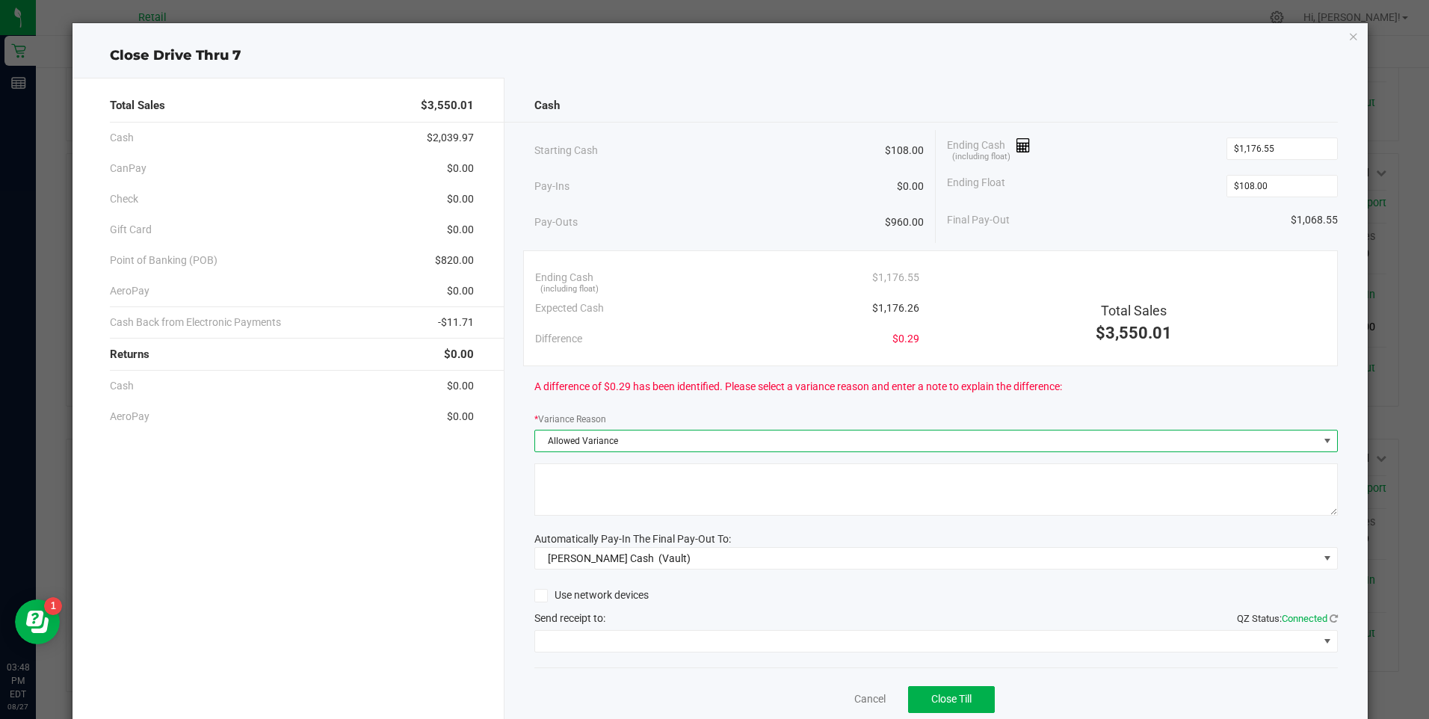
click at [557, 497] on textarea at bounding box center [935, 489] width 803 height 52
type textarea "ws"
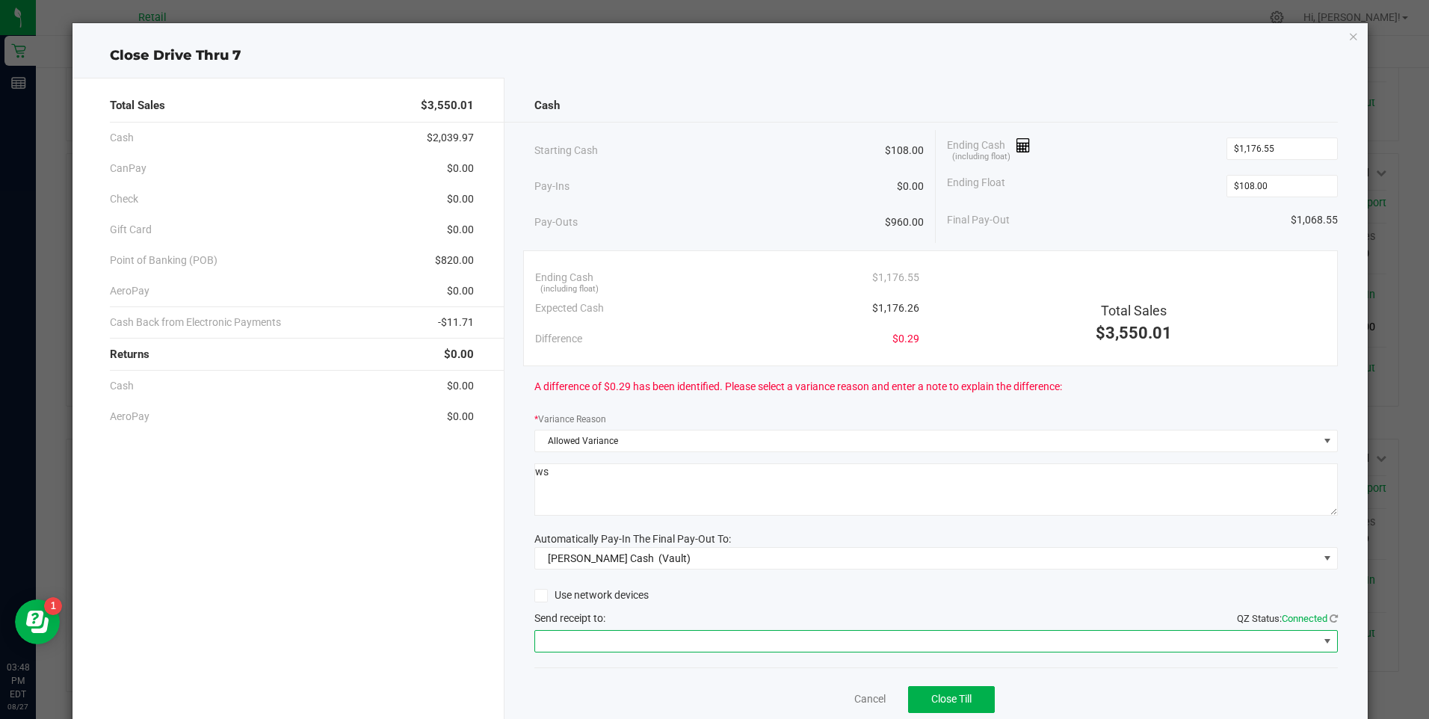
click at [601, 632] on span at bounding box center [926, 641] width 783 height 21
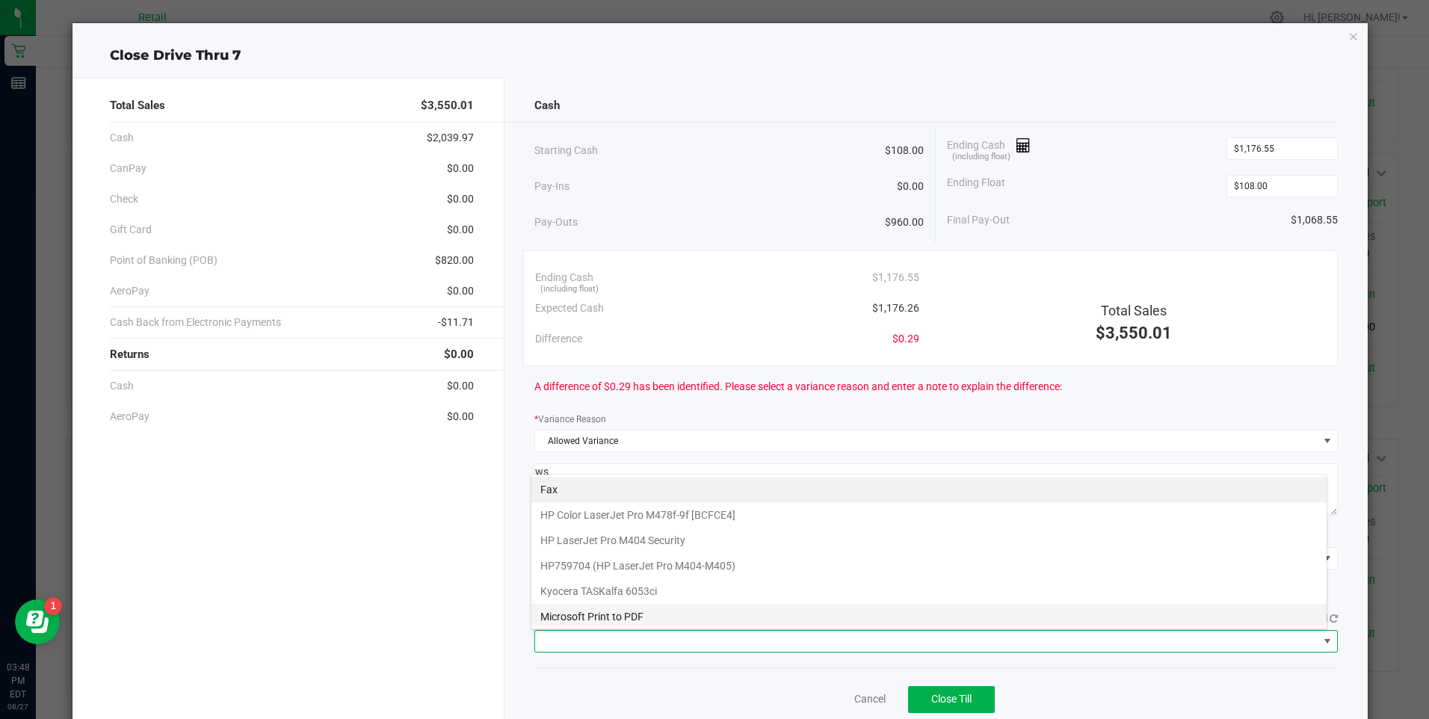
scroll to position [130, 0]
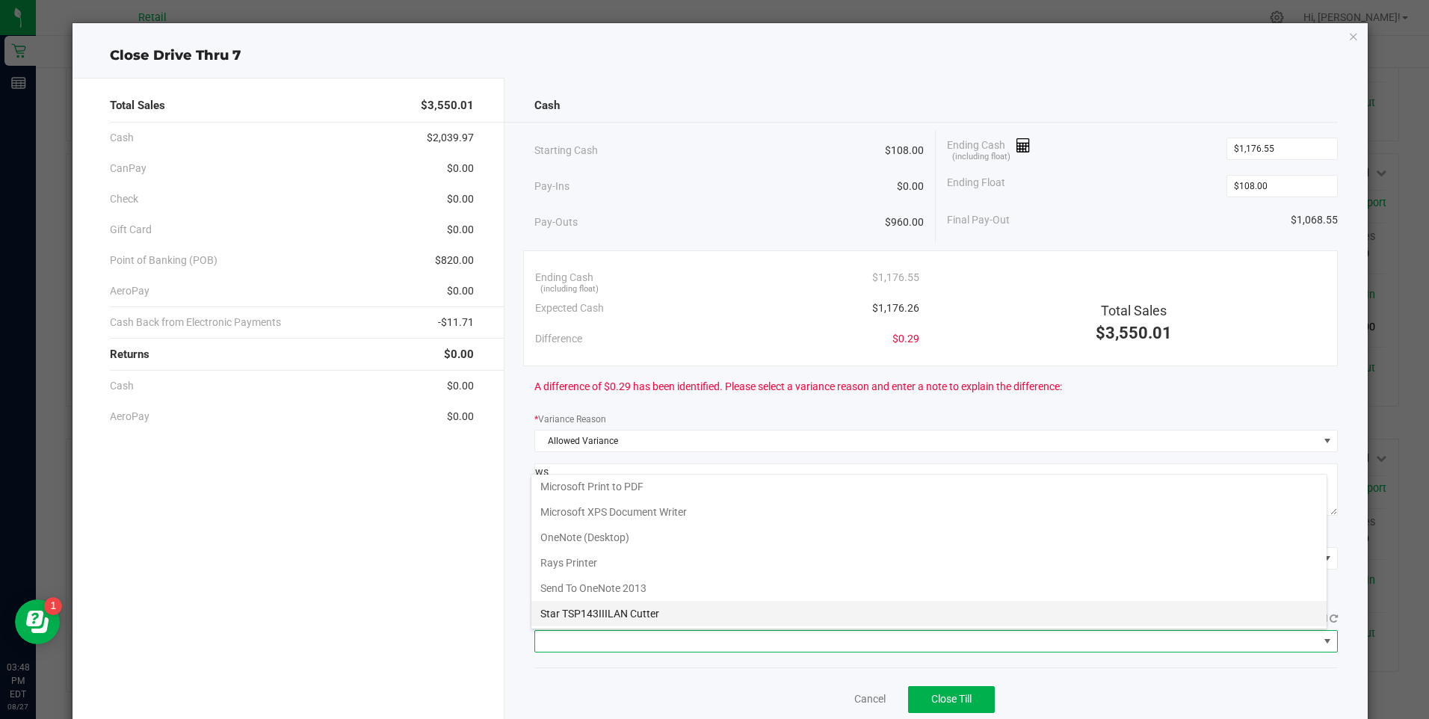
click at [614, 614] on Cutter "Star TSP143IIILAN Cutter" at bounding box center [928, 613] width 795 height 25
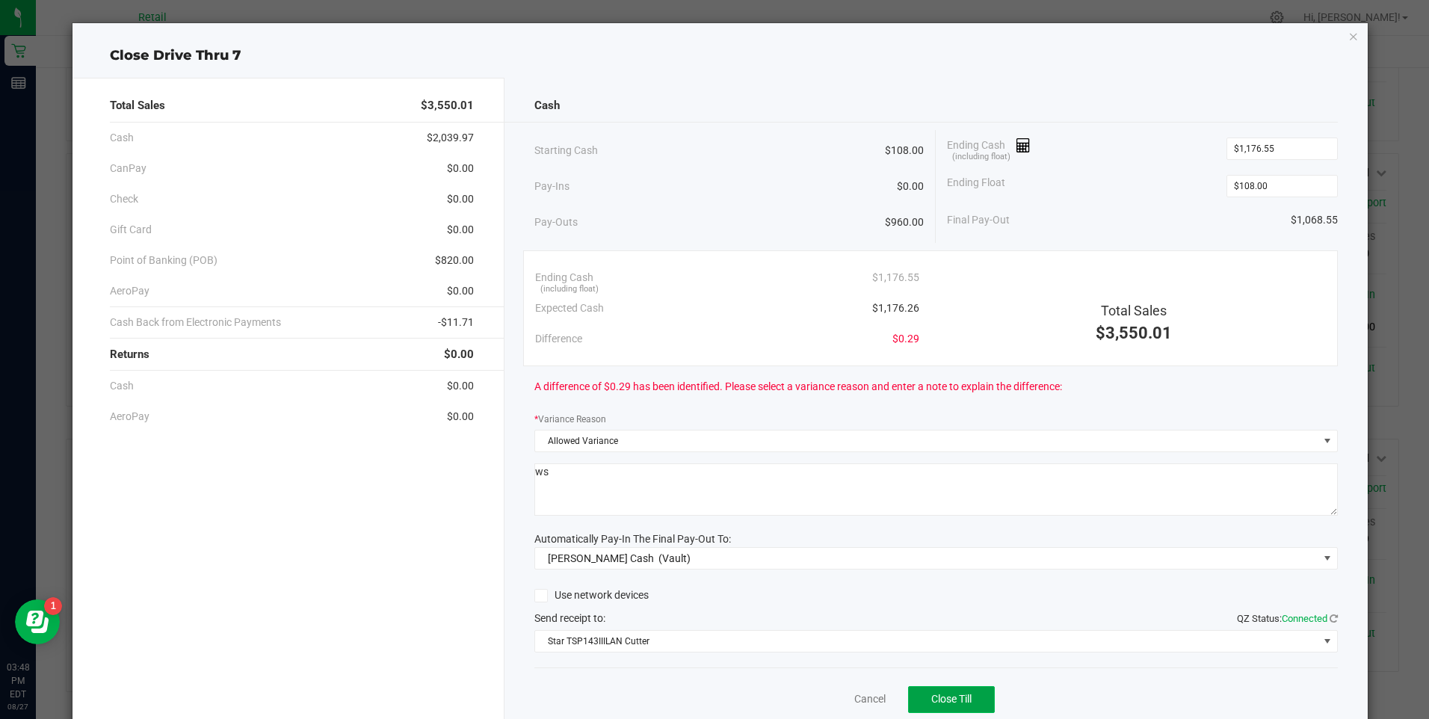
click at [939, 691] on button "Close Till" at bounding box center [951, 699] width 87 height 27
click at [834, 701] on link "Dismiss" at bounding box center [837, 699] width 36 height 16
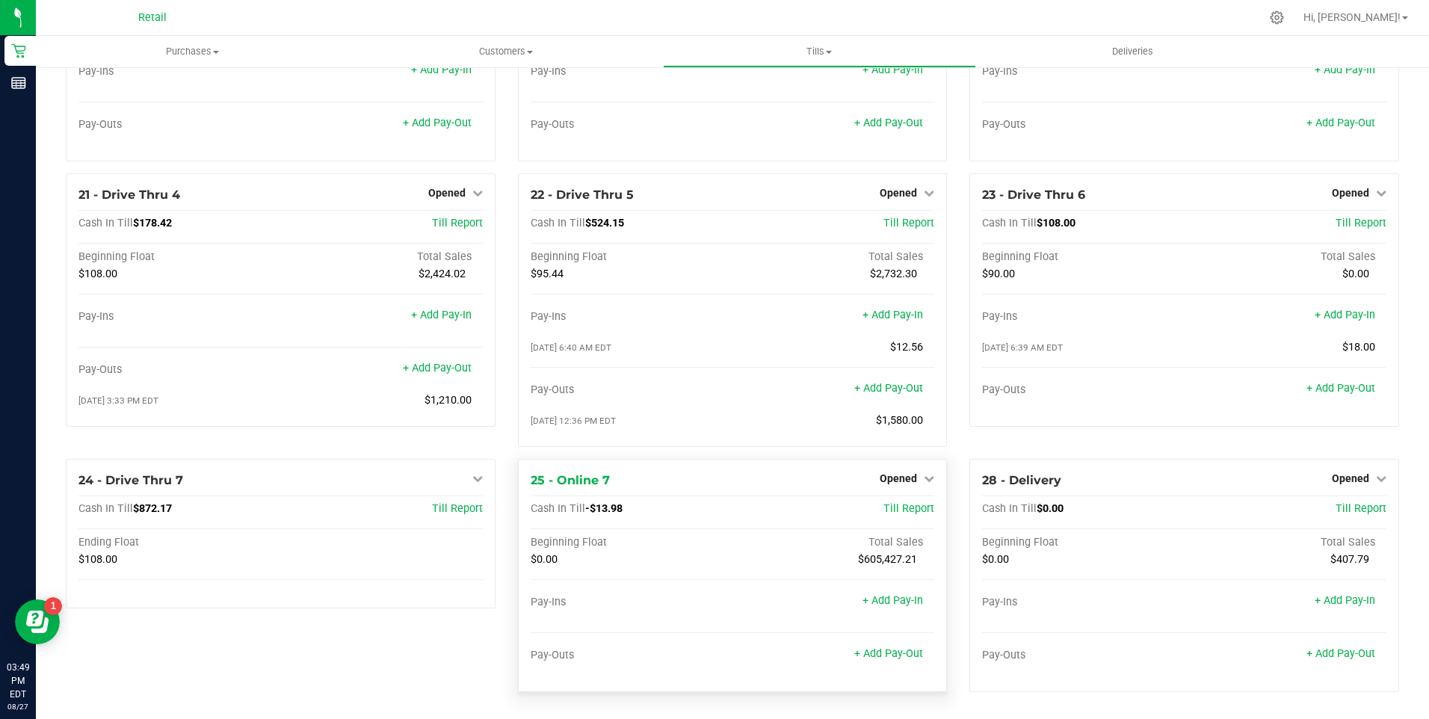
scroll to position [1565, 0]
click at [1376, 188] on icon at bounding box center [1381, 193] width 10 height 10
click at [1346, 223] on link "Close Till" at bounding box center [1352, 223] width 40 height 12
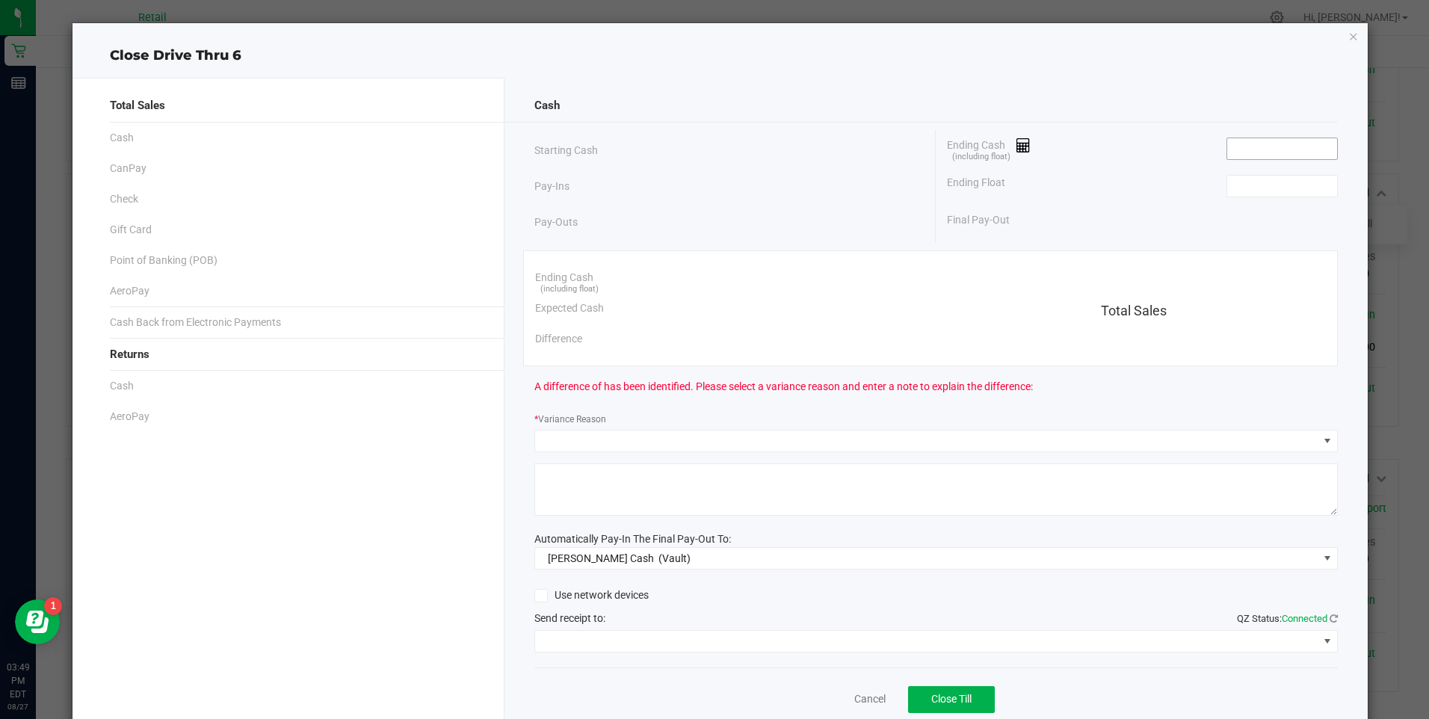
click at [1235, 149] on input at bounding box center [1282, 148] width 110 height 21
type input "$108.00"
click at [1246, 197] on div "Ending Float" at bounding box center [1142, 185] width 390 height 37
drag, startPoint x: 1246, startPoint y: 197, endPoint x: 1246, endPoint y: 187, distance: 9.7
click at [1246, 187] on input at bounding box center [1282, 186] width 110 height 21
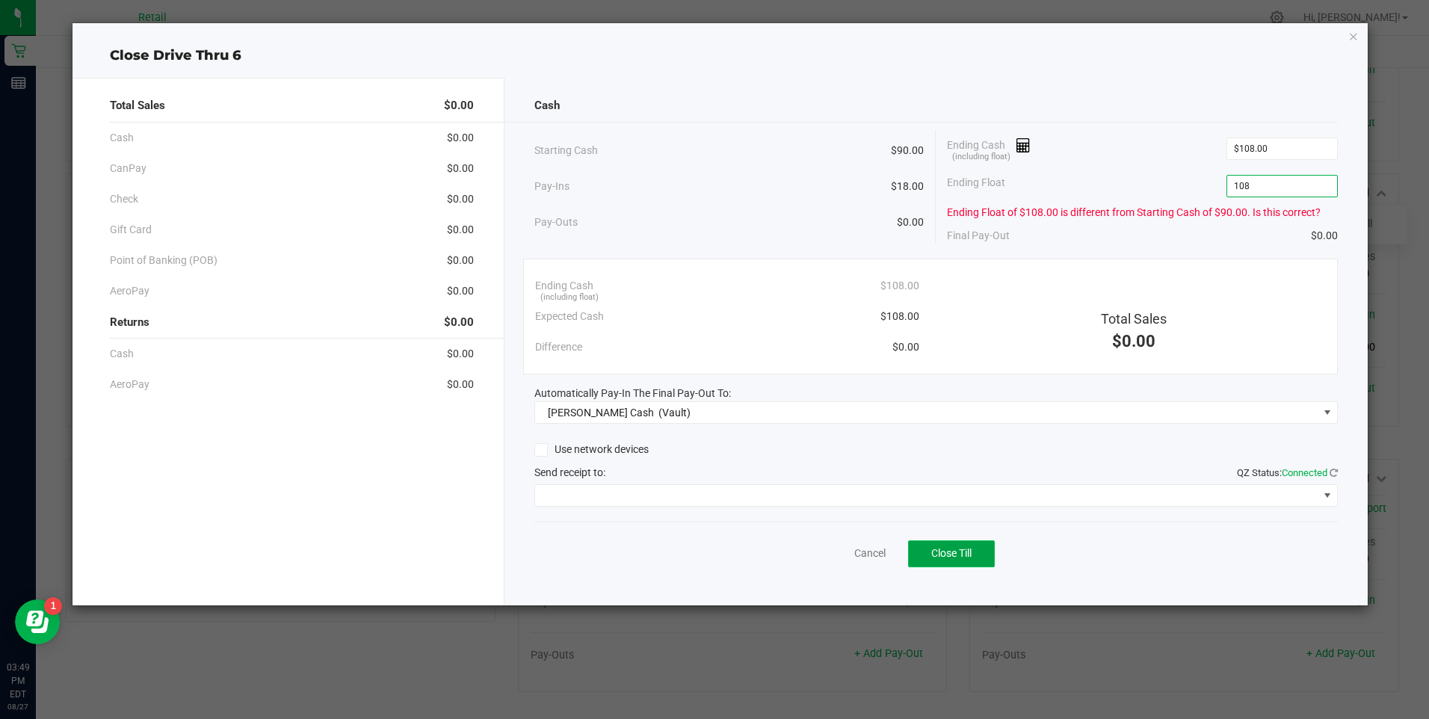
type input "$108.00"
click at [936, 548] on span "Close Till" at bounding box center [951, 553] width 40 height 12
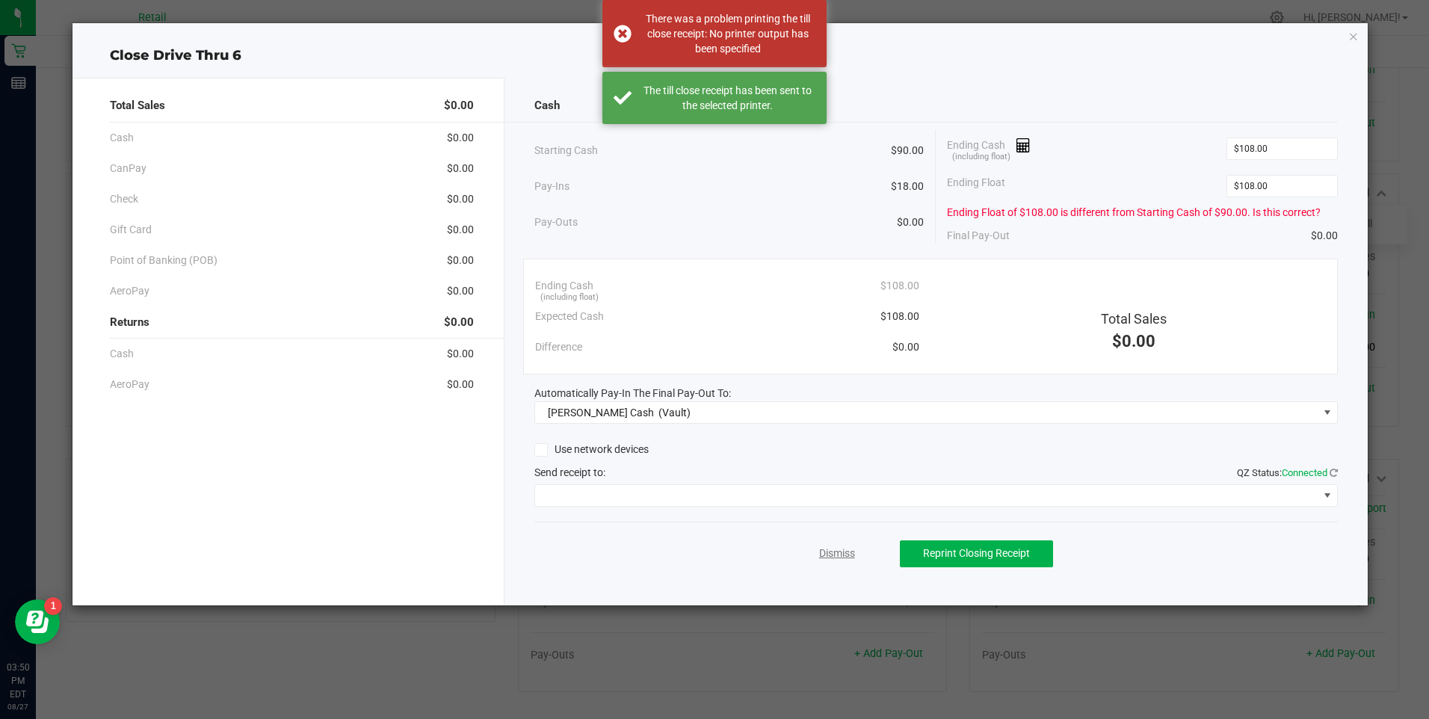
click at [838, 546] on link "Dismiss" at bounding box center [837, 554] width 36 height 16
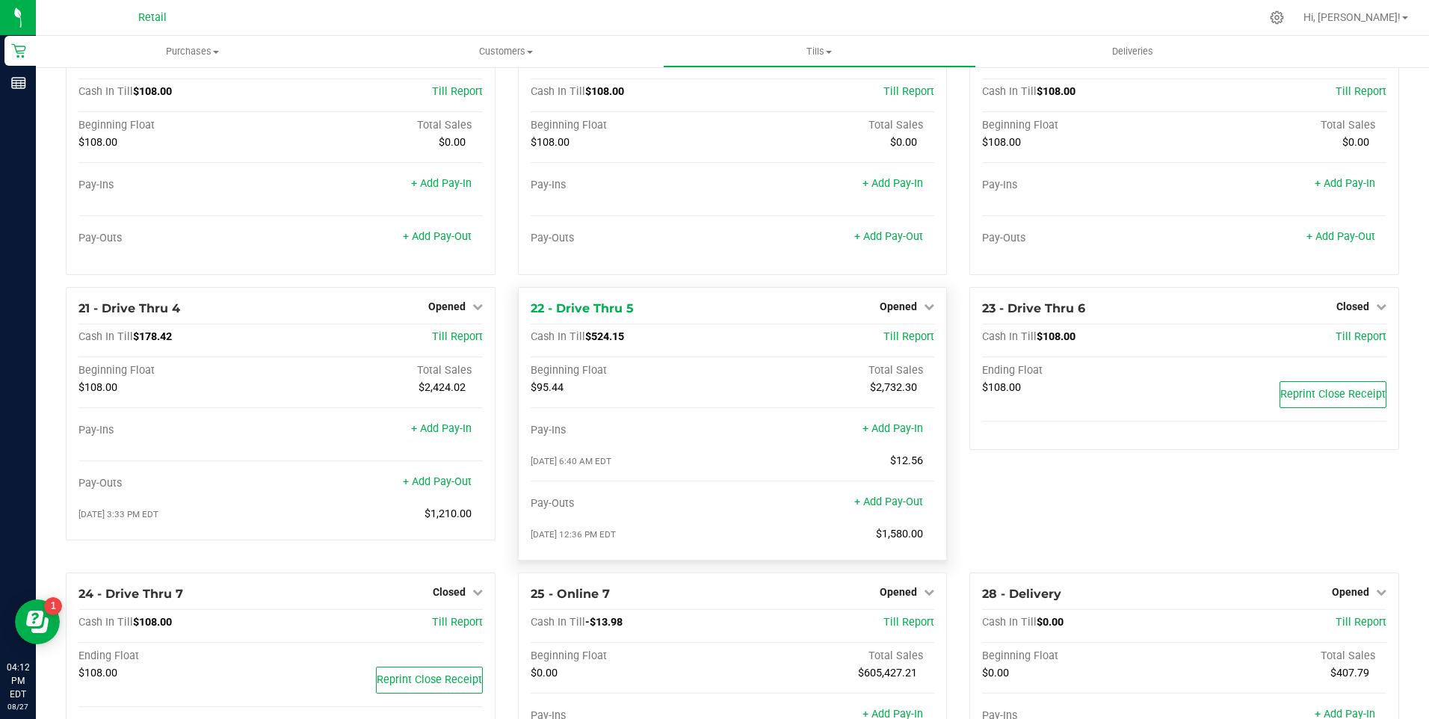
scroll to position [1415, 0]
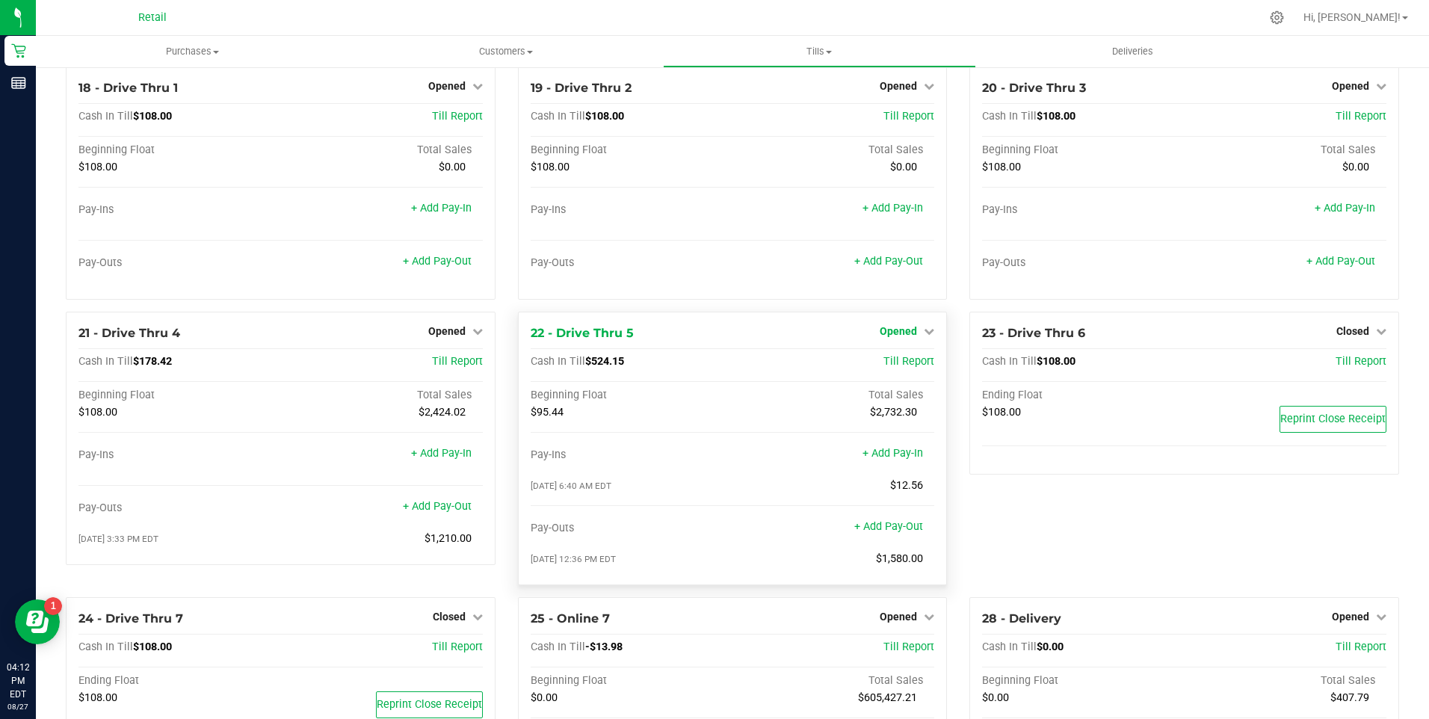
click at [924, 336] on icon at bounding box center [929, 331] width 10 height 10
click at [886, 368] on link "Close Till" at bounding box center [900, 362] width 40 height 12
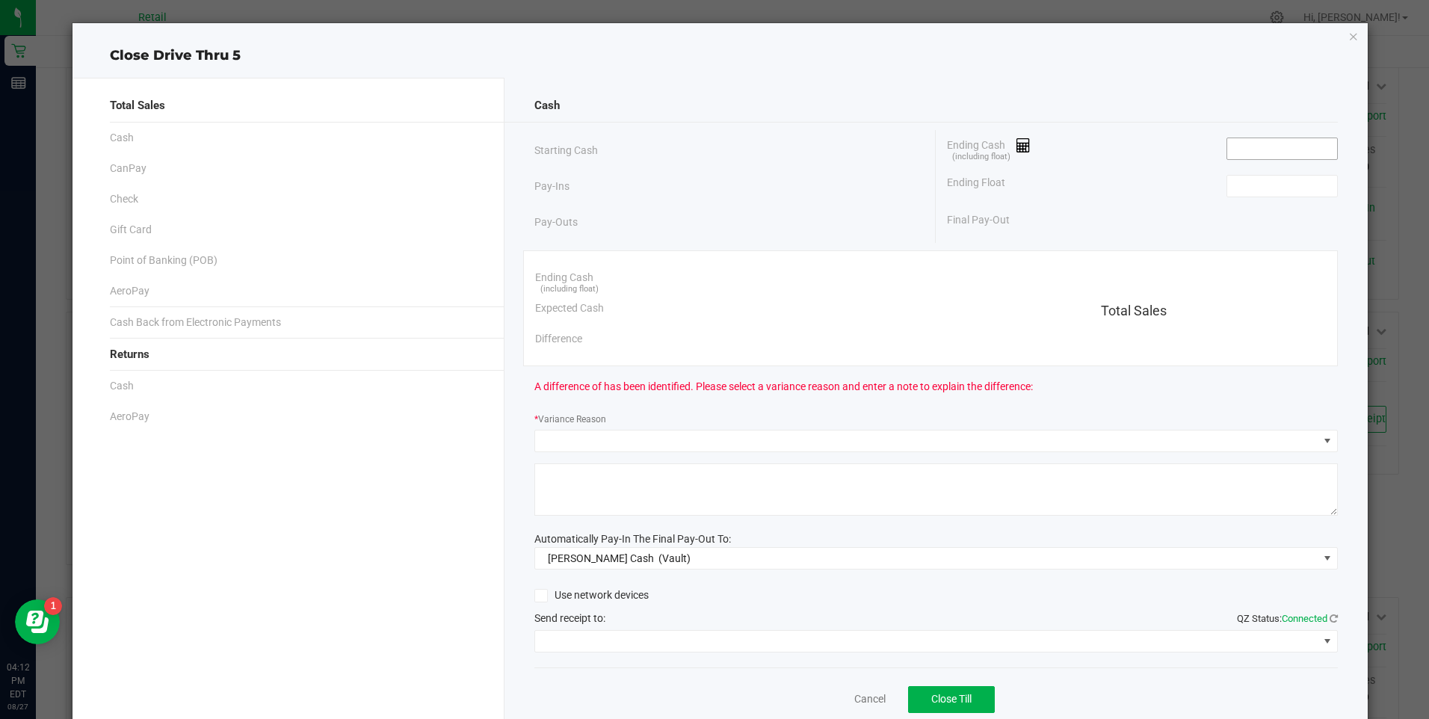
click at [1256, 146] on input at bounding box center [1282, 148] width 110 height 21
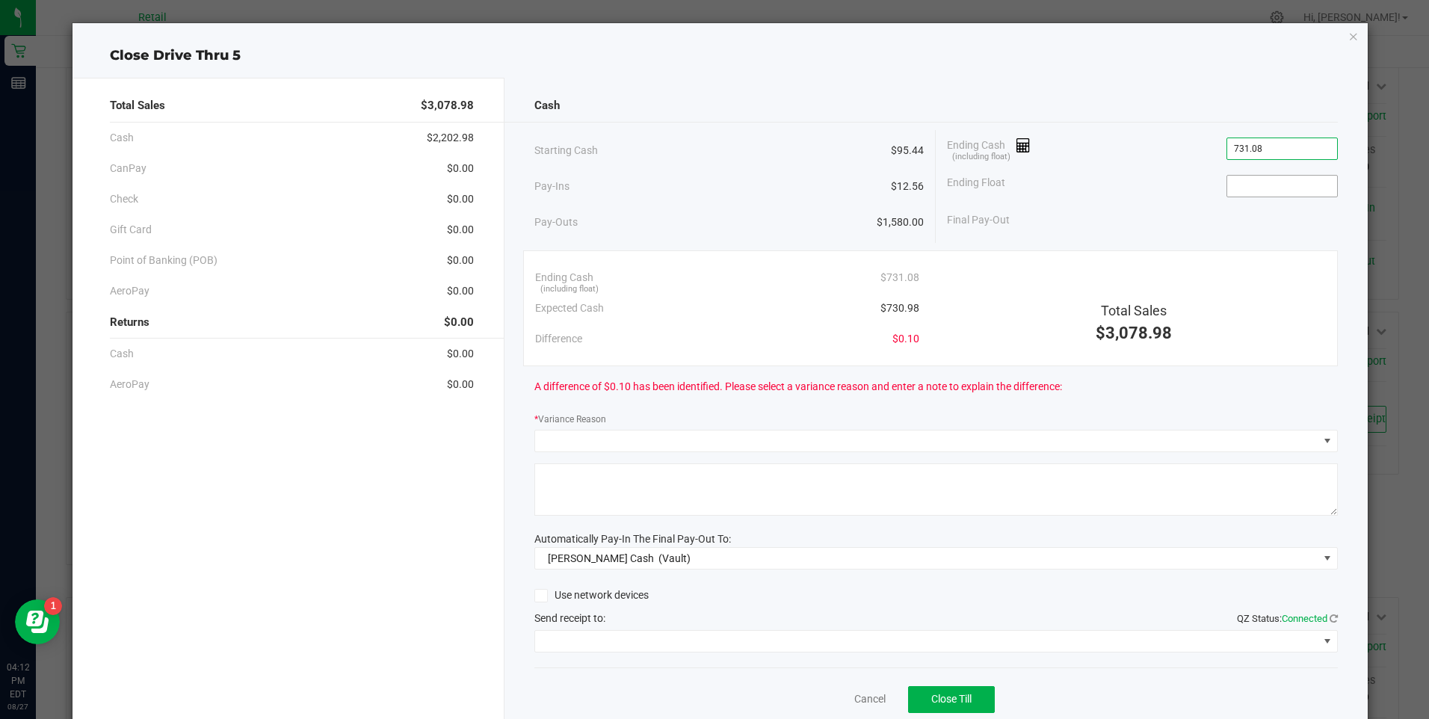
type input "$731.08"
click at [1259, 183] on input at bounding box center [1282, 186] width 110 height 21
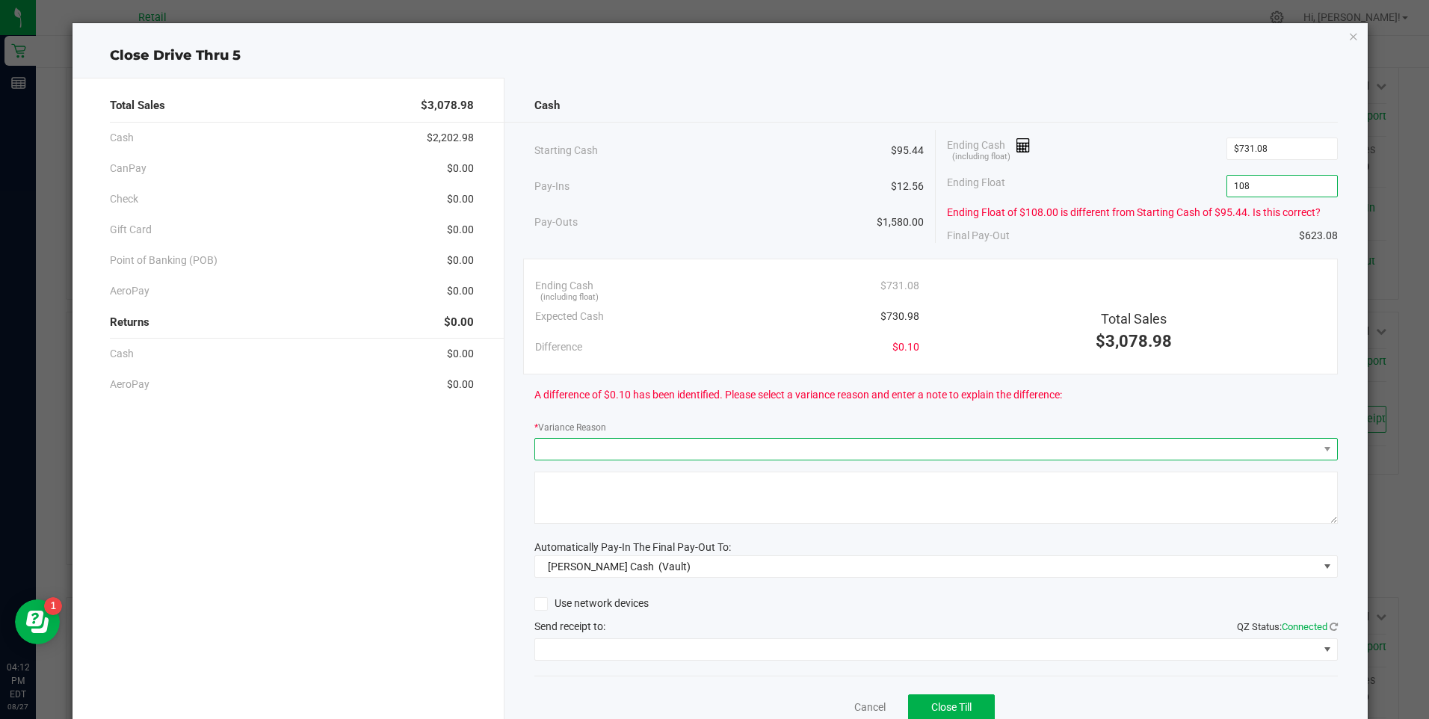
type input "$108.00"
click at [566, 446] on span at bounding box center [926, 449] width 783 height 21
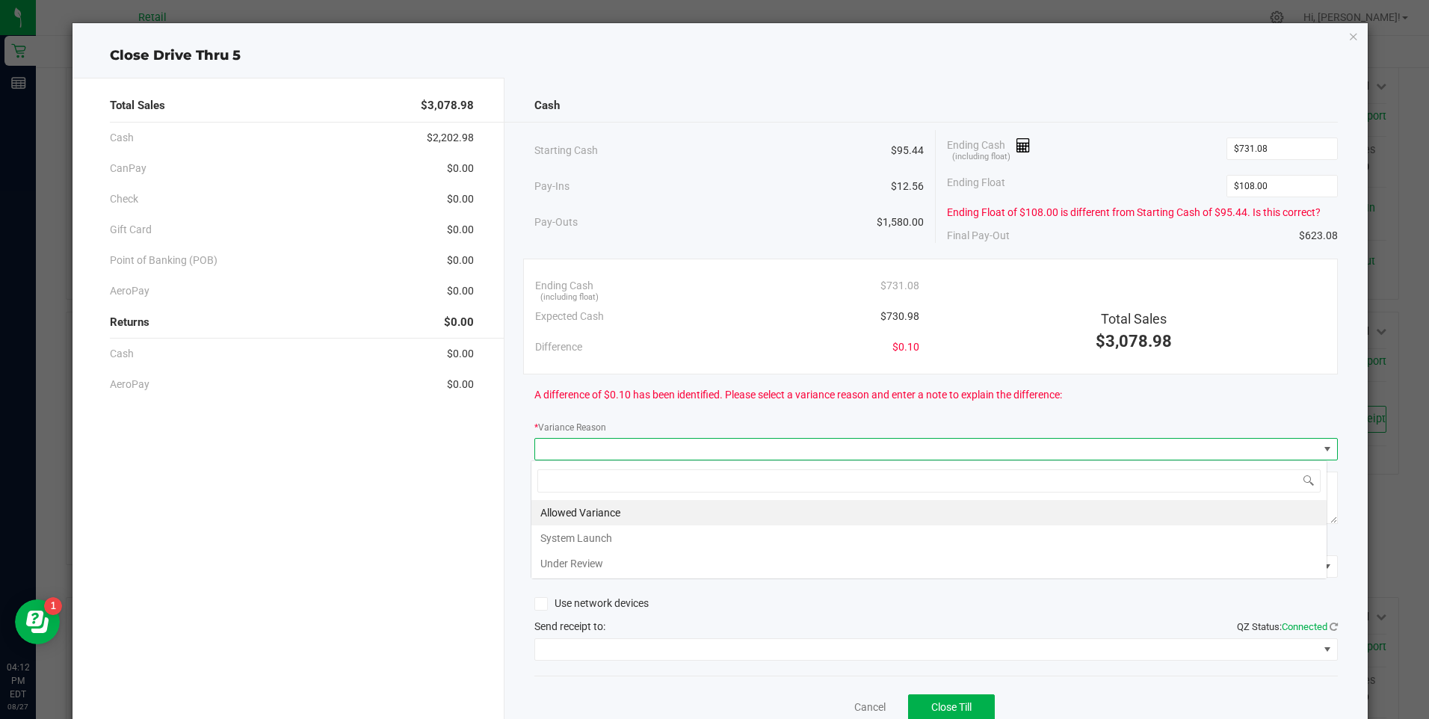
scroll to position [22, 797]
click at [600, 510] on li "Allowed Variance" at bounding box center [928, 512] width 795 height 25
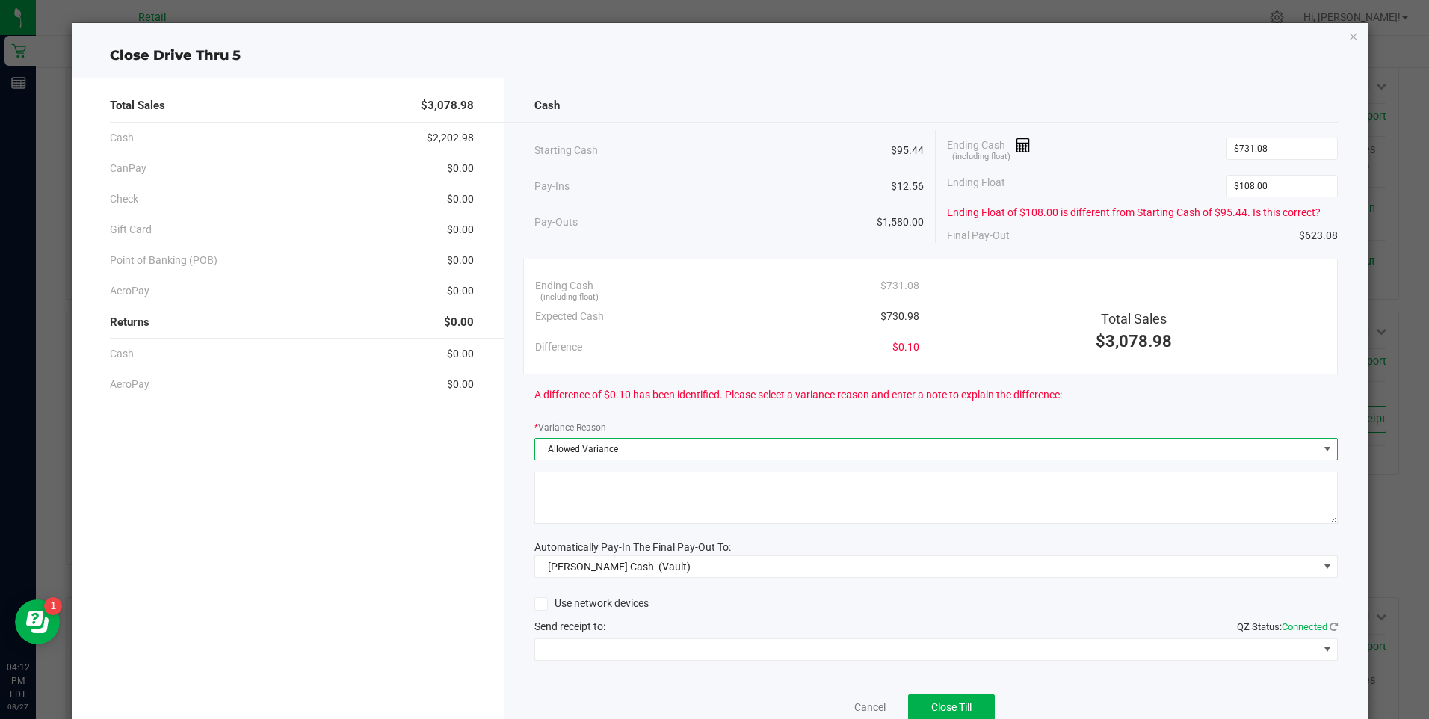
click at [605, 499] on textarea at bounding box center [935, 498] width 803 height 52
type textarea "ws"
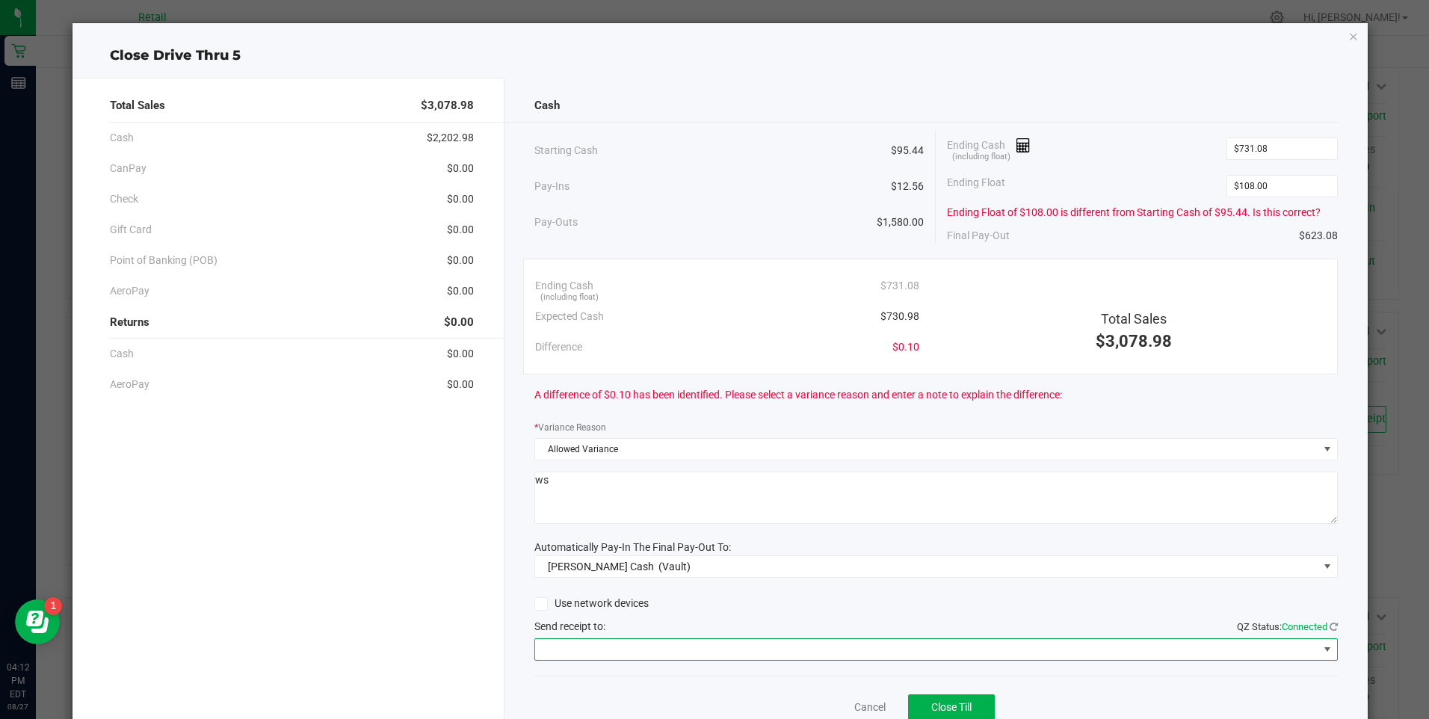
drag, startPoint x: 613, startPoint y: 652, endPoint x: 621, endPoint y: 640, distance: 13.9
click at [613, 651] on span at bounding box center [926, 649] width 783 height 21
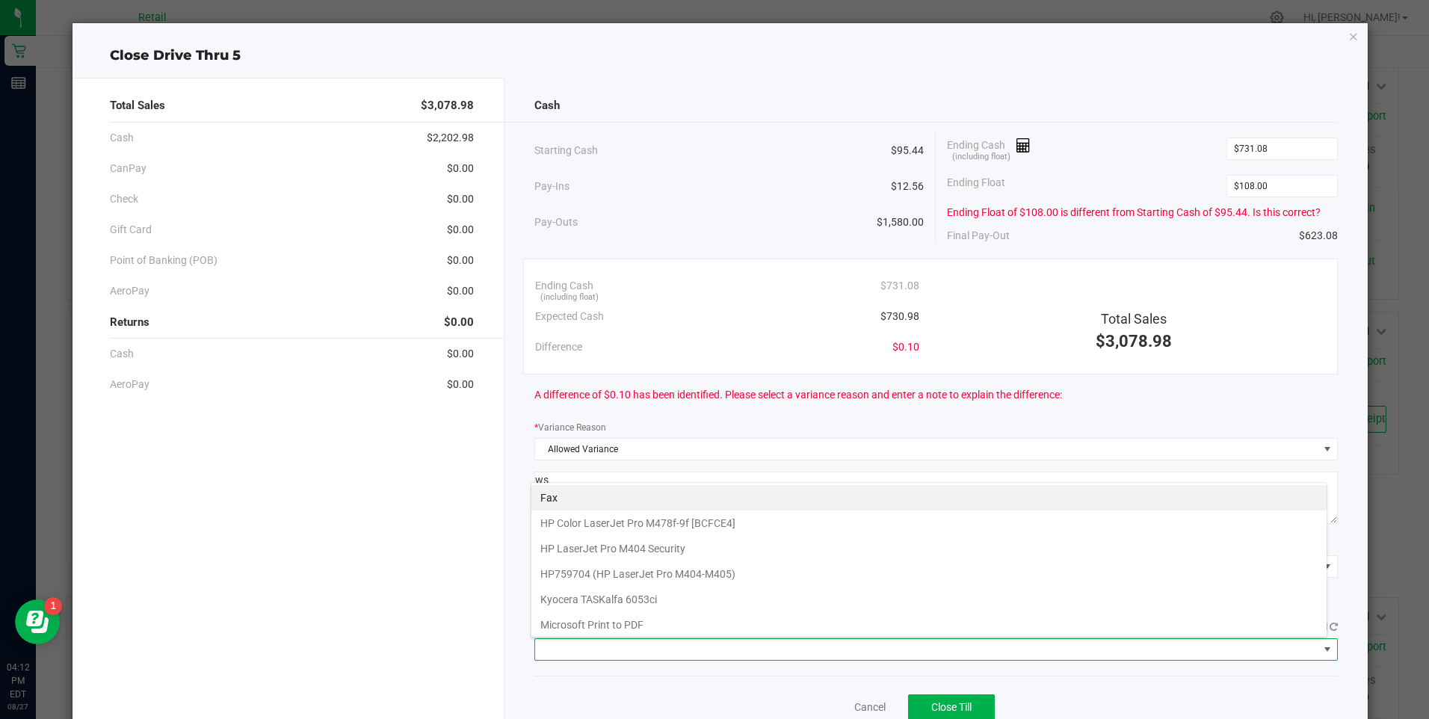
scroll to position [130, 0]
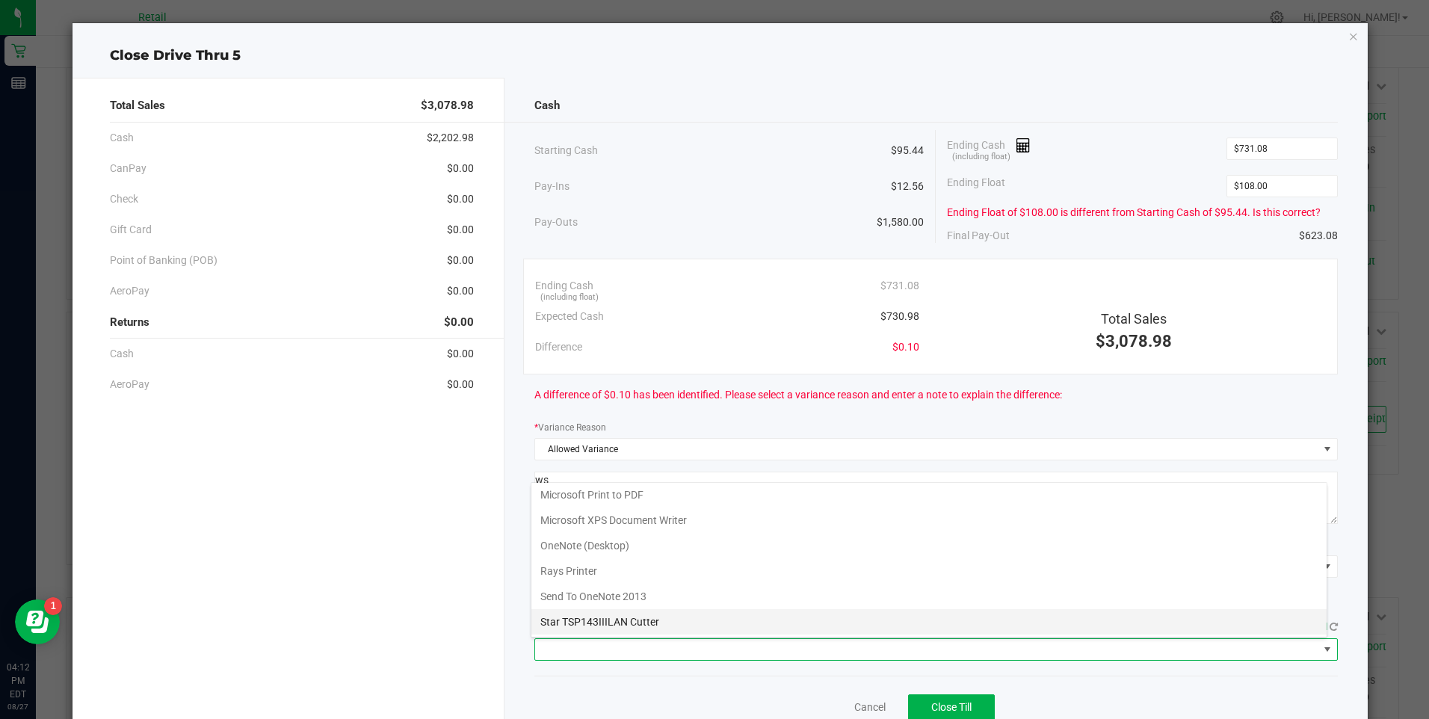
drag, startPoint x: 617, startPoint y: 619, endPoint x: 1007, endPoint y: 546, distance: 396.9
click at [617, 618] on Cutter "Star TSP143IIILAN Cutter" at bounding box center [928, 621] width 795 height 25
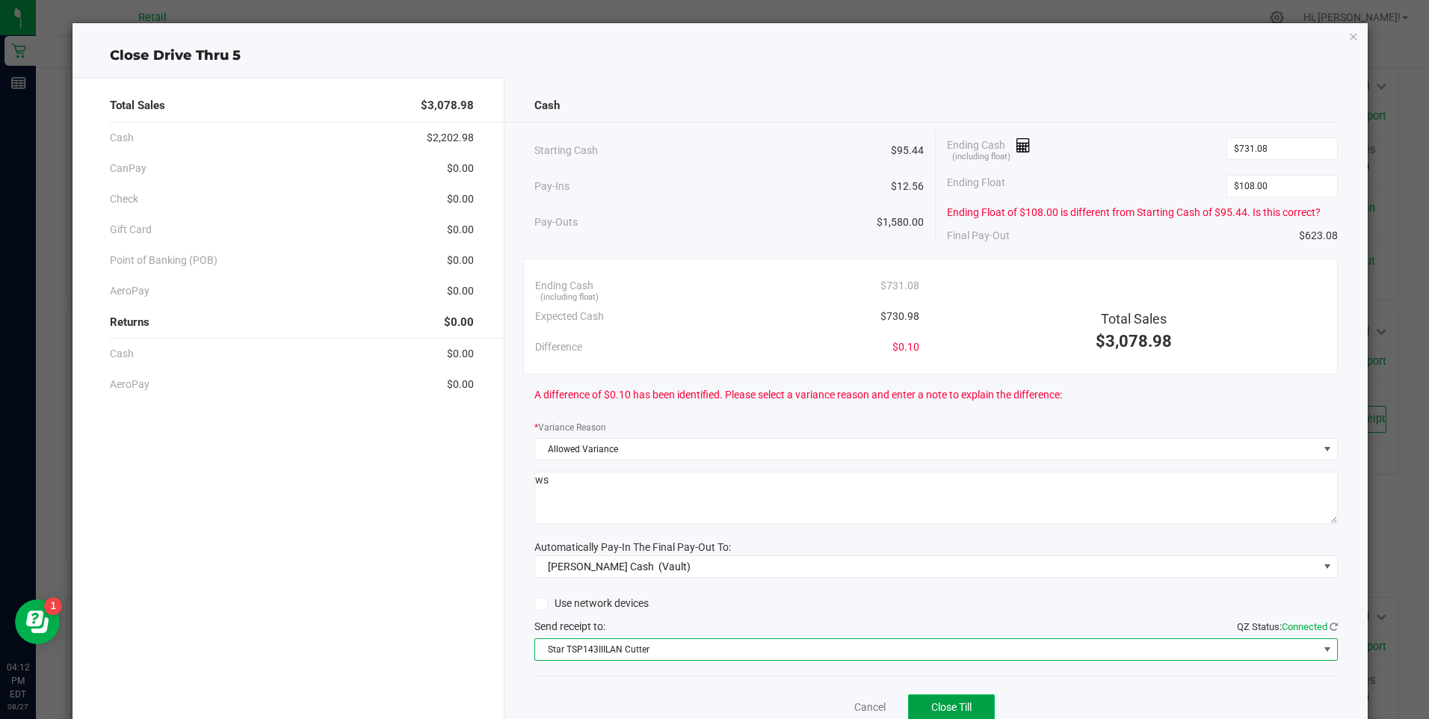
click at [935, 700] on button "Close Till" at bounding box center [951, 707] width 87 height 27
